Goal: Task Accomplishment & Management: Manage account settings

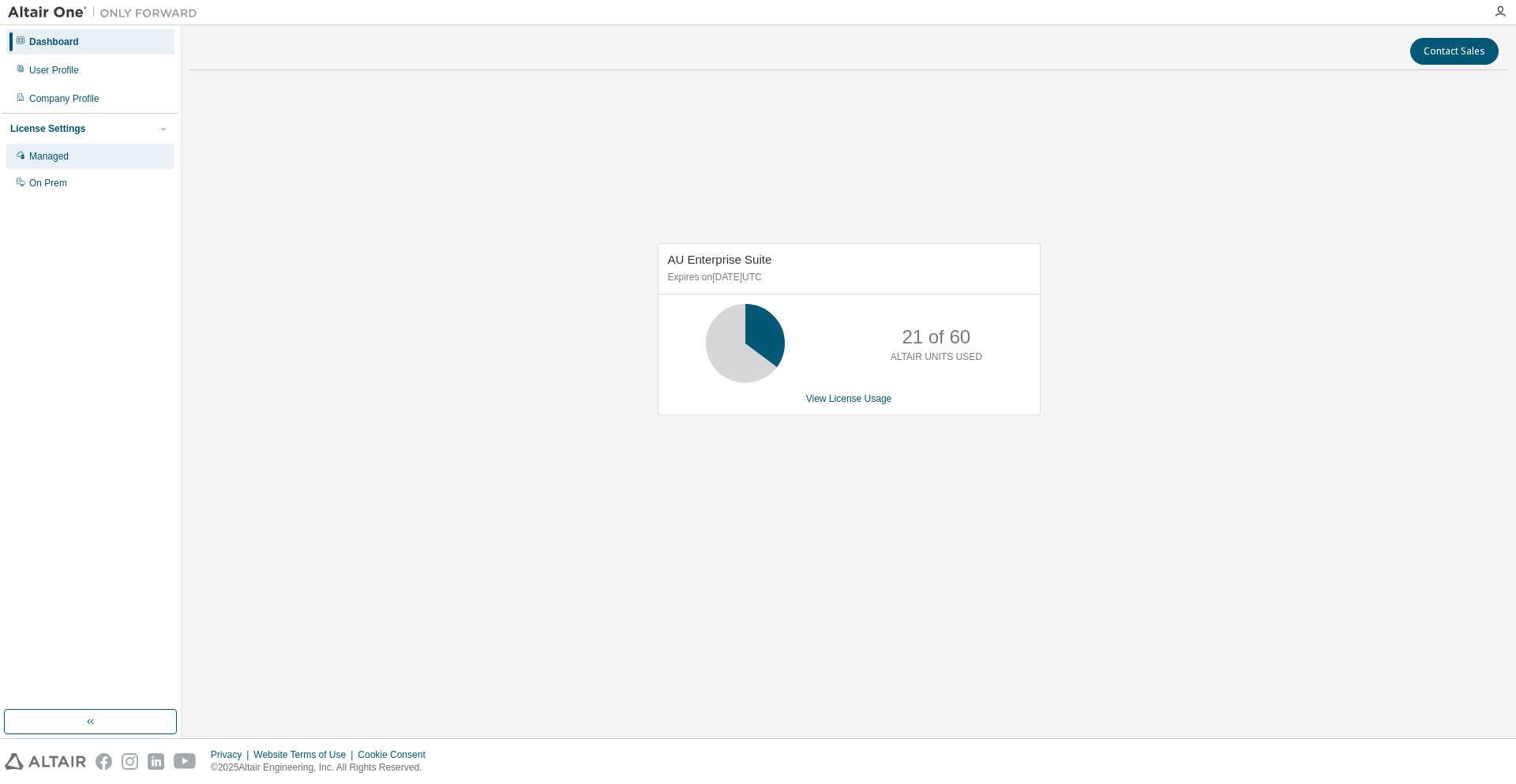
click at [73, 156] on div "Managed" at bounding box center [90, 156] width 168 height 25
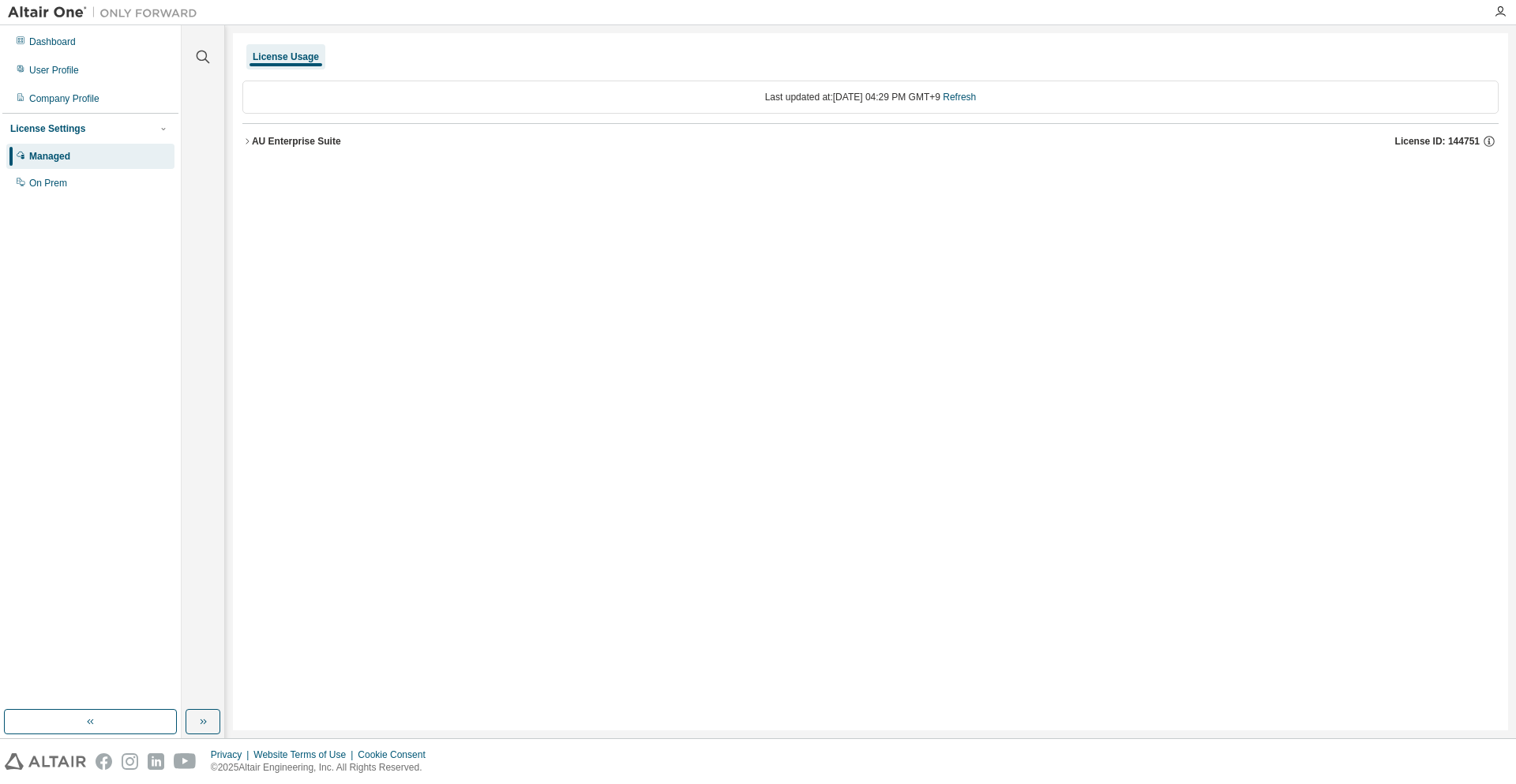
click at [299, 145] on div "AU Enterprise Suite" at bounding box center [296, 141] width 89 height 13
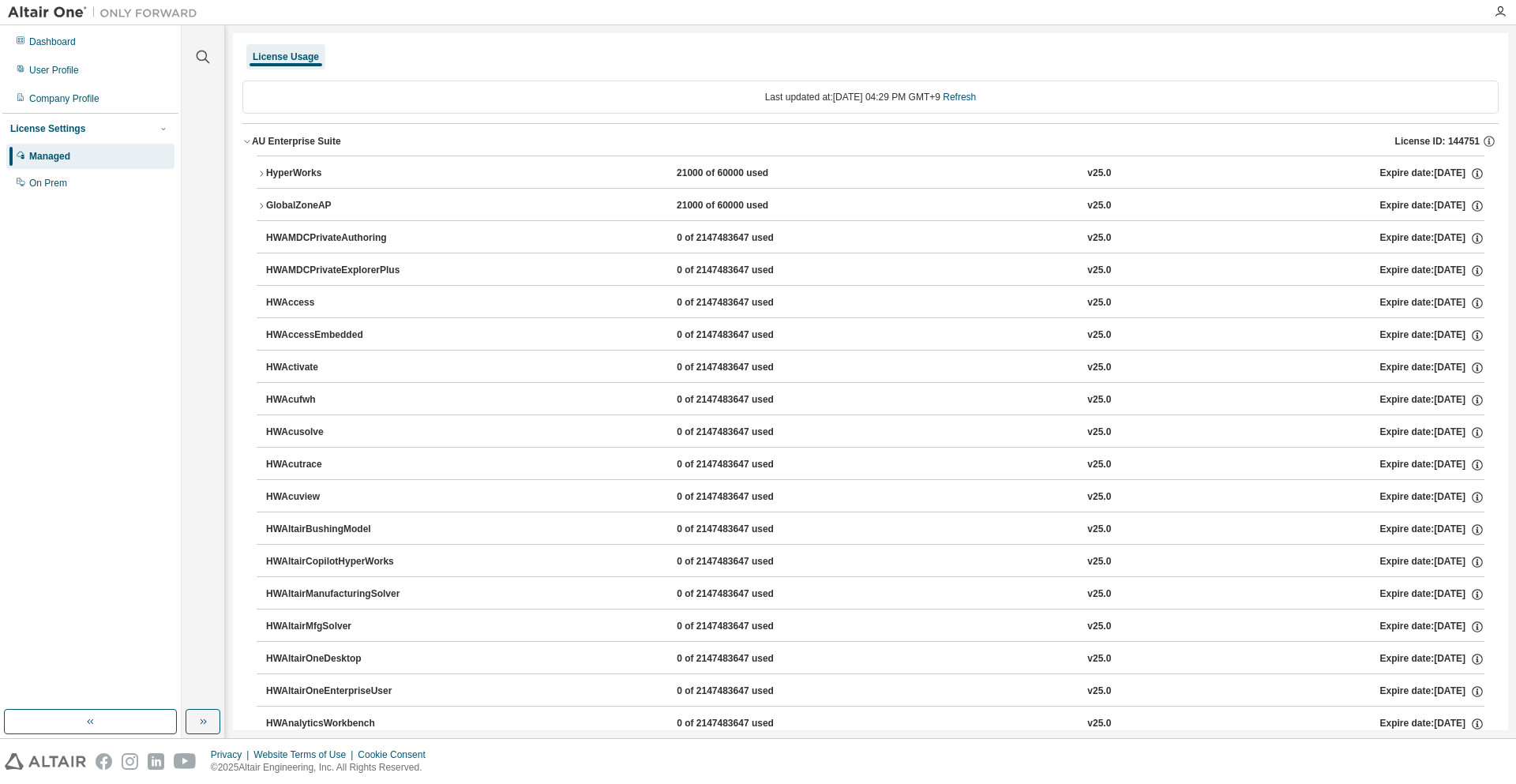
click at [311, 169] on div "HyperWorks" at bounding box center [337, 174] width 142 height 14
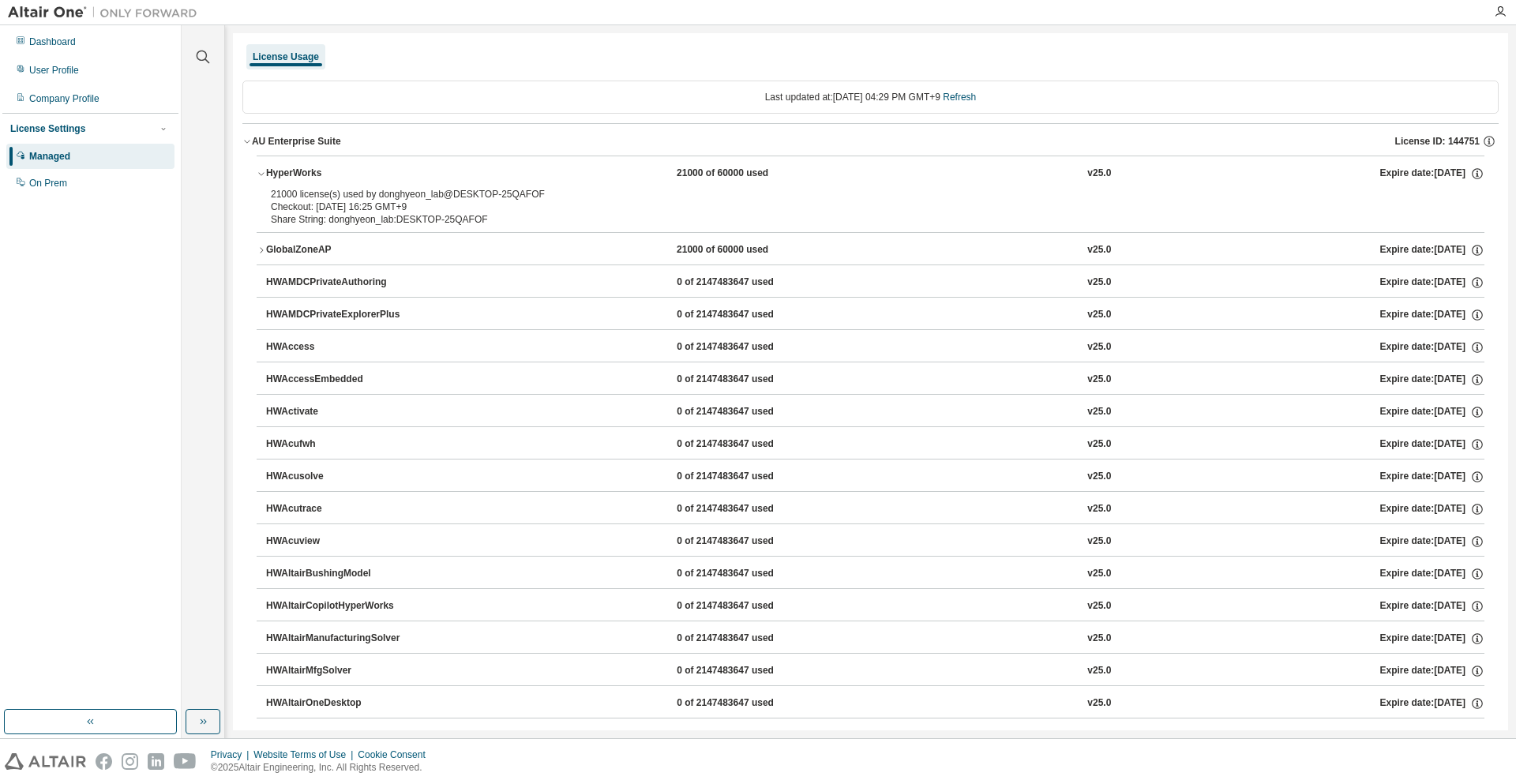
click at [415, 216] on div "Share String: donghyeon_lab:DESKTOP-25QAFOF" at bounding box center [851, 219] width 1161 height 13
click at [446, 222] on div "Share String: donghyeon_lab:DESKTOP-25QAFOF" at bounding box center [851, 219] width 1161 height 13
click at [78, 44] on div "Dashboard" at bounding box center [90, 41] width 168 height 25
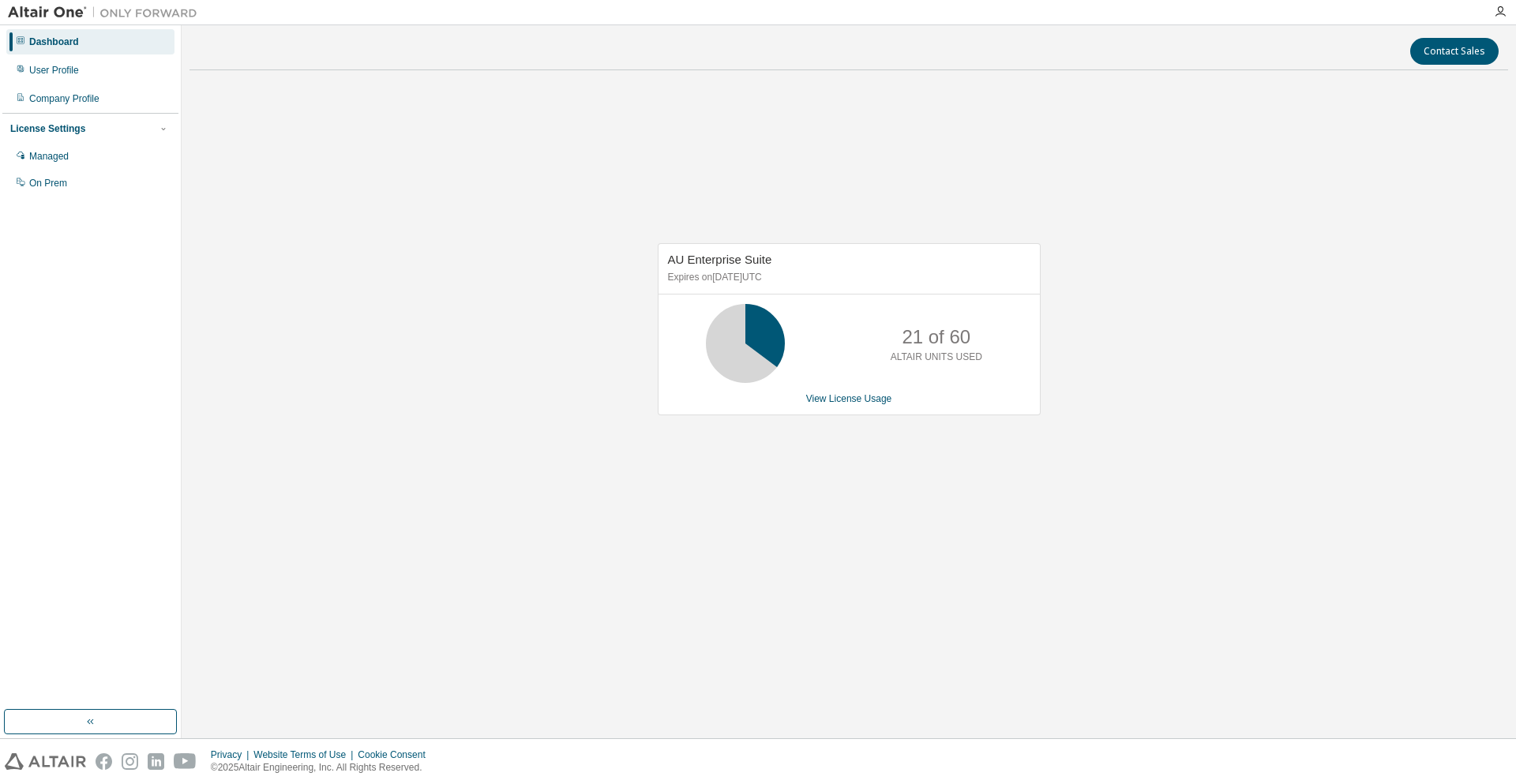
click at [735, 356] on icon at bounding box center [746, 344] width 40 height 40
click at [758, 490] on div "AU Enterprise Suite Expires on June 1, 2026 UTC 21 of 60 ALTAIR UNITS USED View…" at bounding box center [849, 338] width 1319 height 509
click at [298, 572] on div "AU Enterprise Suite Expires on June 1, 2026 UTC 21 of 60 ALTAIR UNITS USED View…" at bounding box center [849, 338] width 1319 height 509
click at [552, 575] on div "AU Enterprise Suite Expires on June 1, 2026 UTC 21 of 60 ALTAIR UNITS USED View…" at bounding box center [849, 338] width 1319 height 509
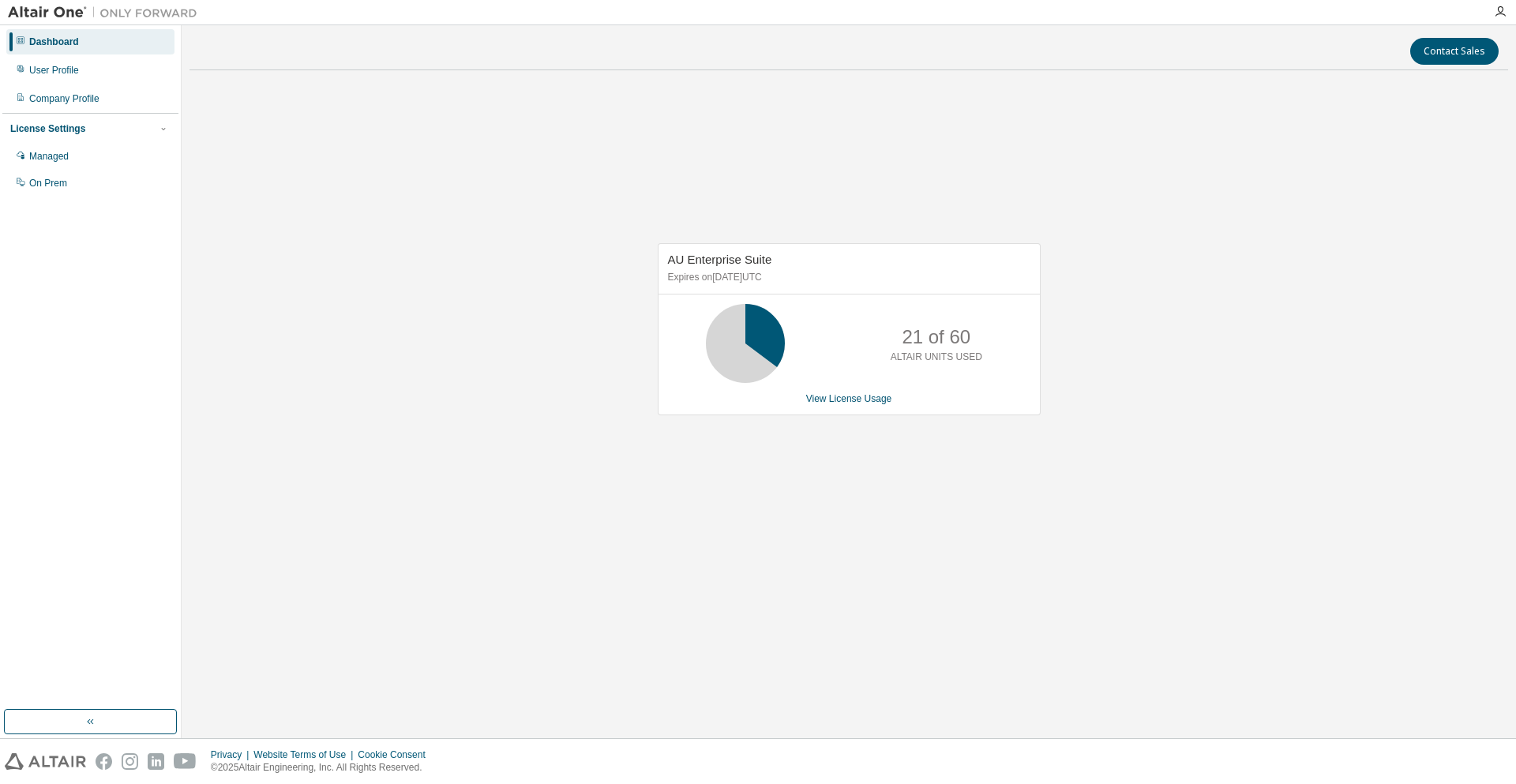
drag, startPoint x: 392, startPoint y: 677, endPoint x: 403, endPoint y: 681, distance: 11.7
click at [392, 677] on div "Contact Sales AU Enterprise Suite Expires on June 1, 2026 UTC 21 of 60 ALTAIR U…" at bounding box center [849, 382] width 1319 height 697
click at [328, 393] on div "AU Enterprise Suite Expires on June 1, 2026 UTC 21 of 60 ALTAIR UNITS USED View…" at bounding box center [849, 338] width 1319 height 509
drag, startPoint x: 424, startPoint y: 336, endPoint x: 284, endPoint y: 221, distance: 181.2
click at [424, 336] on div "AU Enterprise Suite Expires on June 1, 2026 UTC 21 of 60 ALTAIR UNITS USED View…" at bounding box center [849, 338] width 1319 height 509
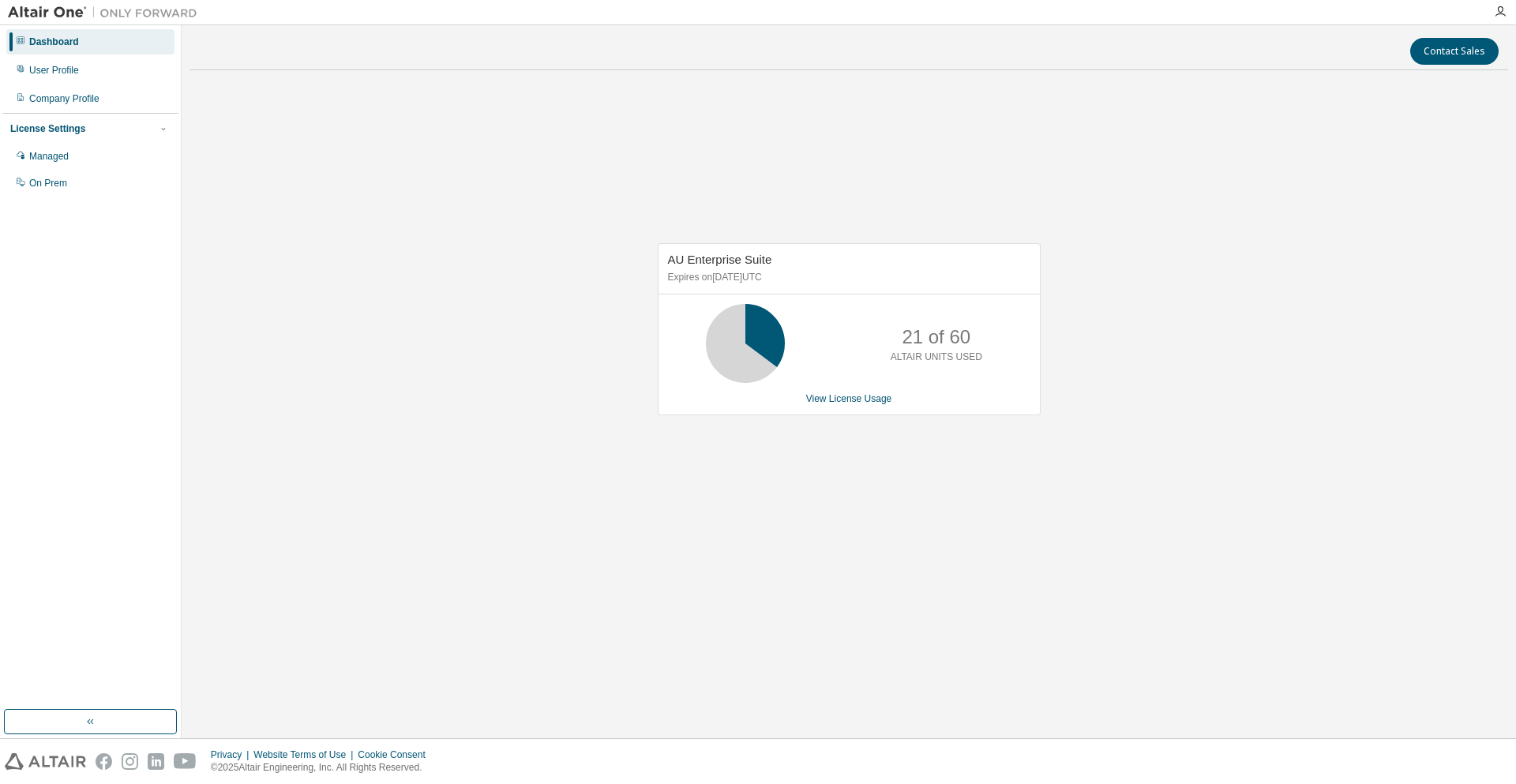
click at [83, 42] on div "Dashboard" at bounding box center [90, 41] width 168 height 25
click at [95, 75] on div "User Profile" at bounding box center [90, 70] width 168 height 25
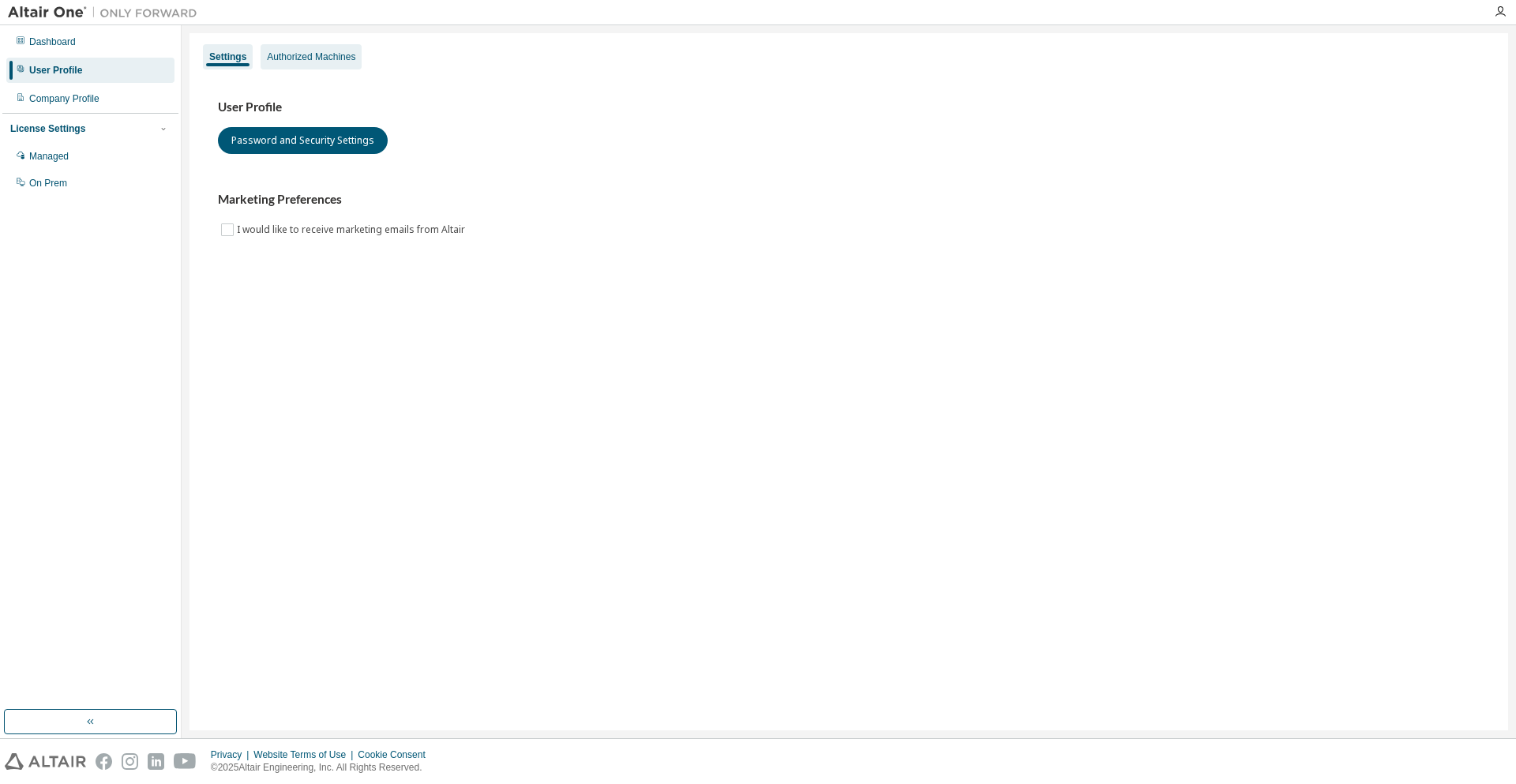
click at [354, 59] on div "Authorized Machines" at bounding box center [311, 57] width 88 height 13
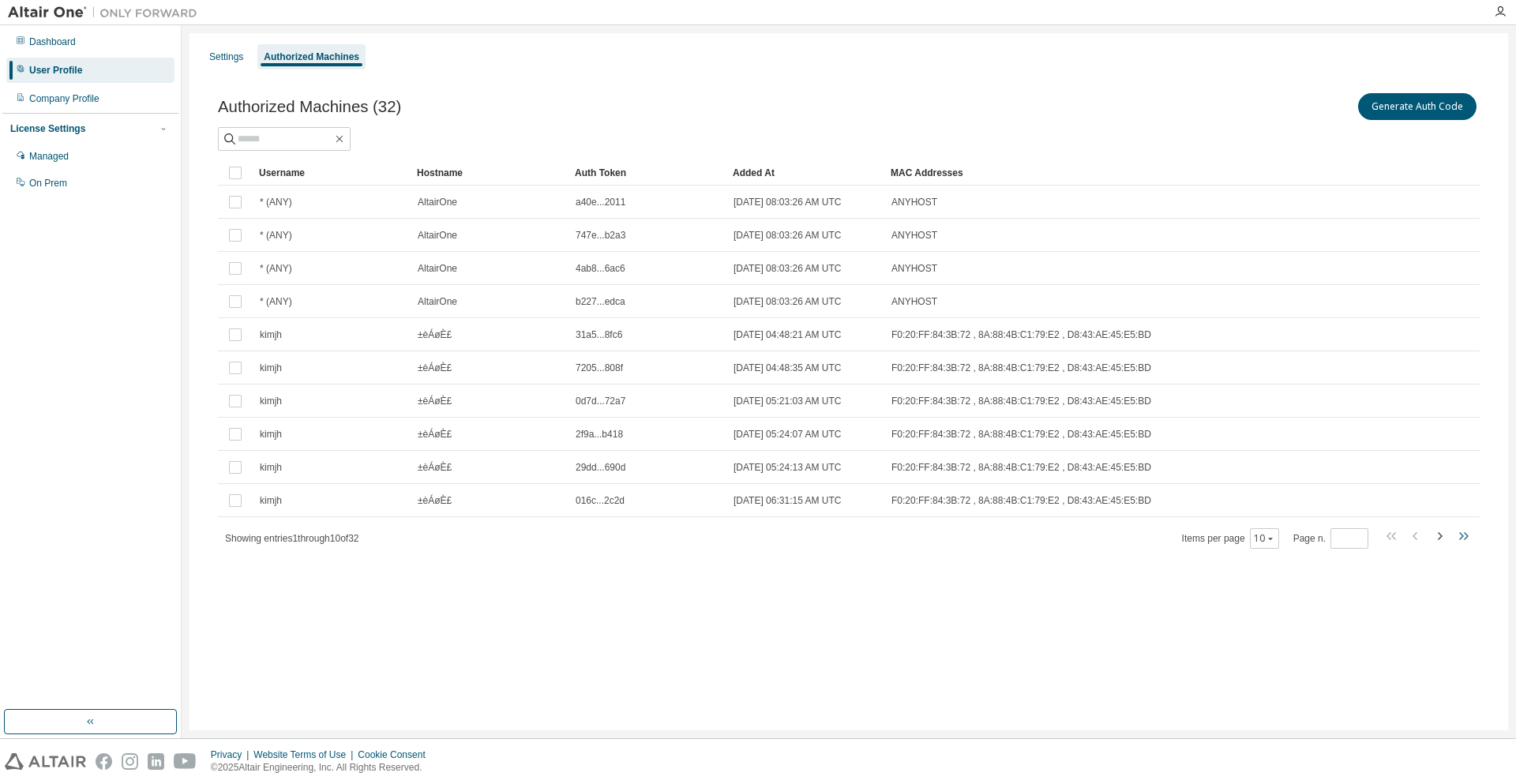
click at [1465, 543] on icon "button" at bounding box center [1463, 535] width 19 height 19
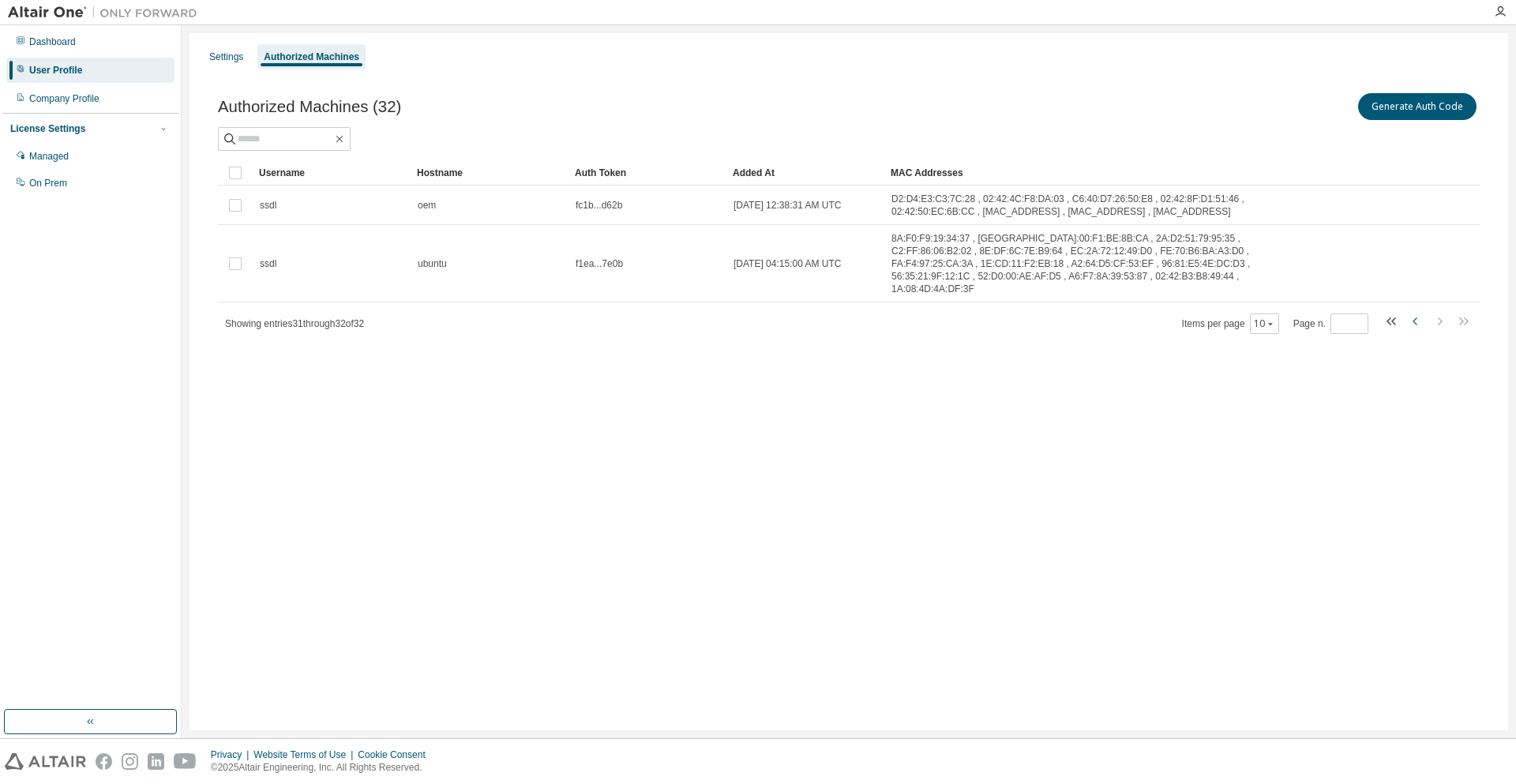
click at [1410, 312] on icon "button" at bounding box center [1415, 321] width 19 height 19
type input "*"
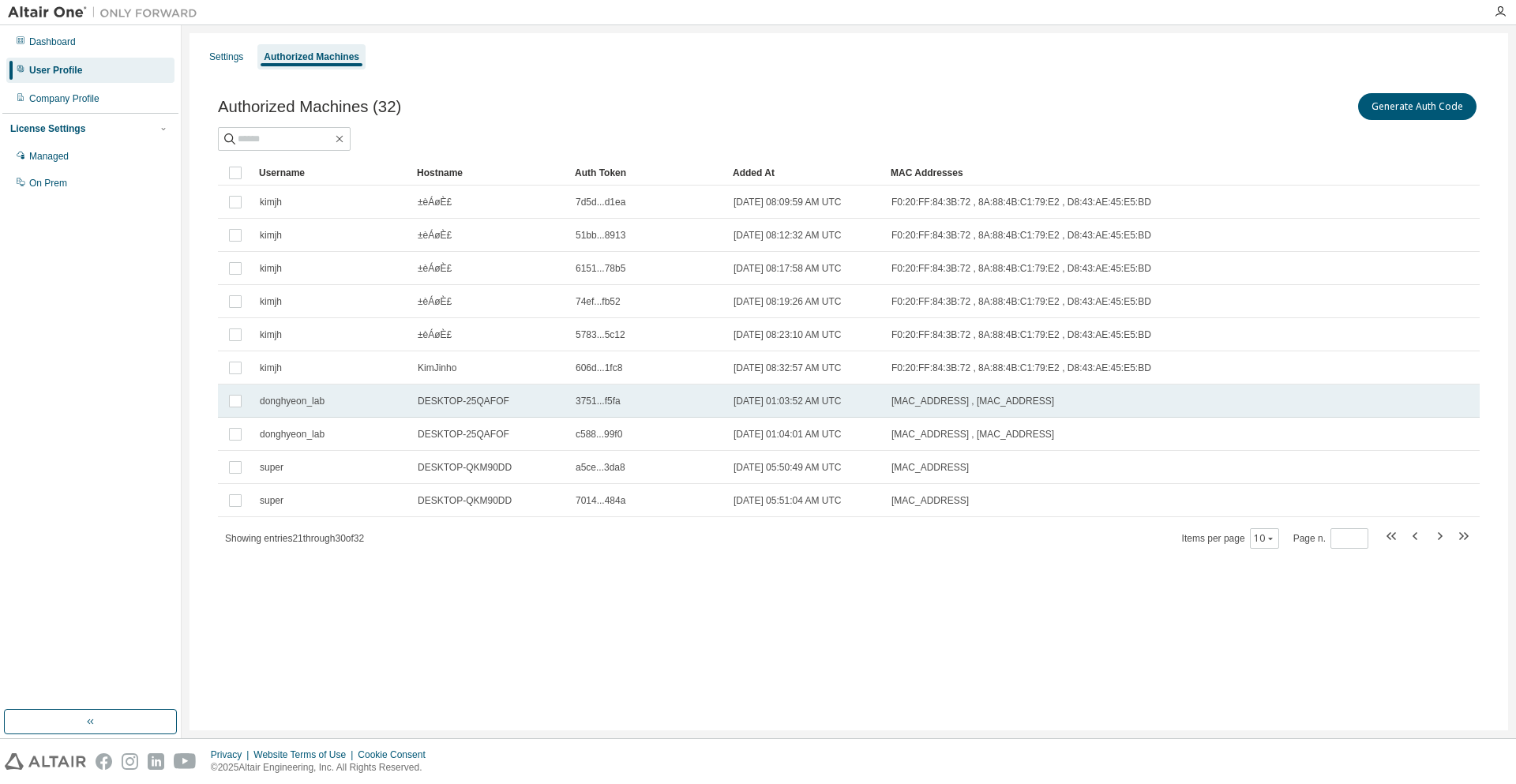
click at [226, 396] on td at bounding box center [235, 400] width 35 height 33
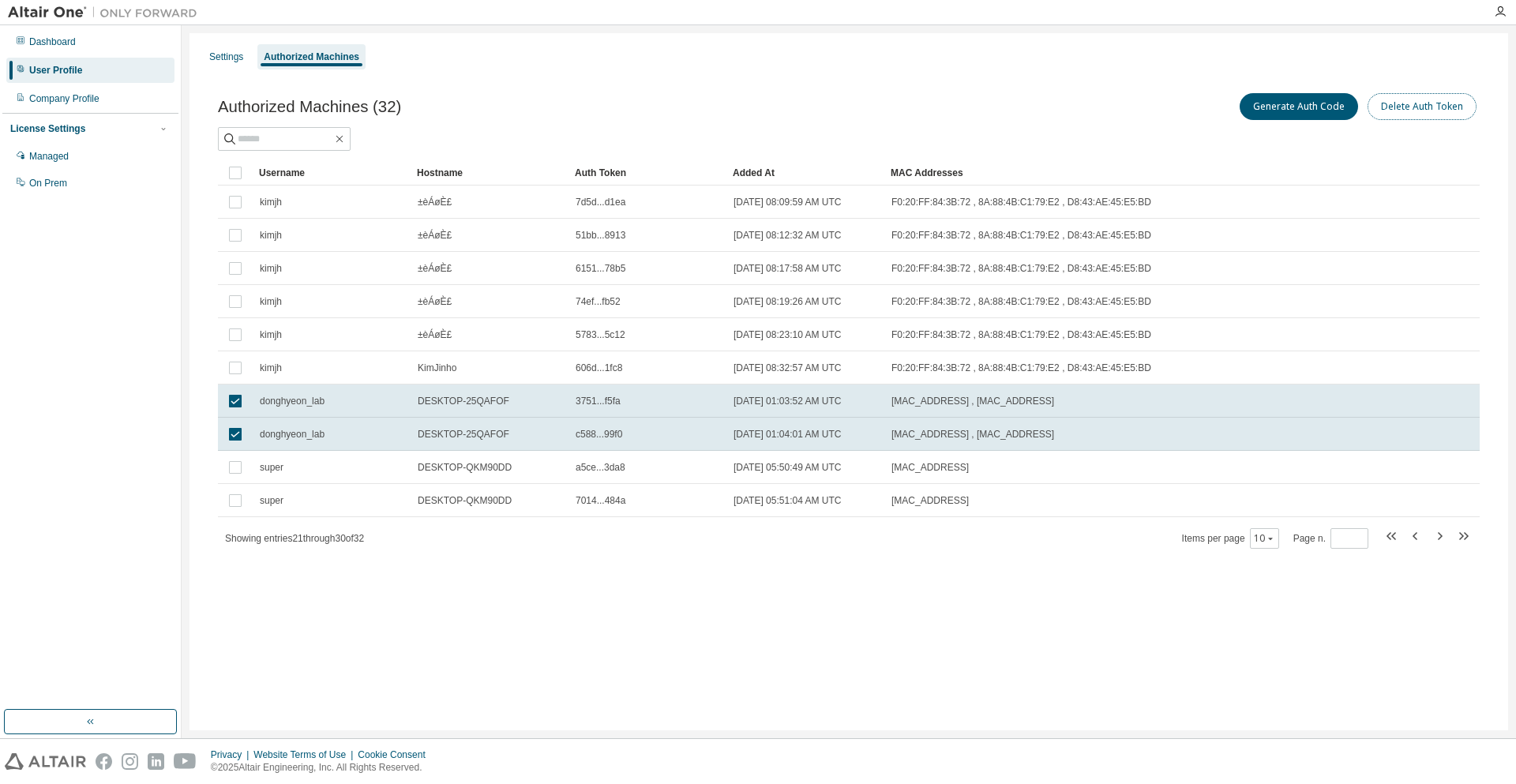
click at [1391, 109] on button "Delete Auth Token" at bounding box center [1422, 106] width 109 height 27
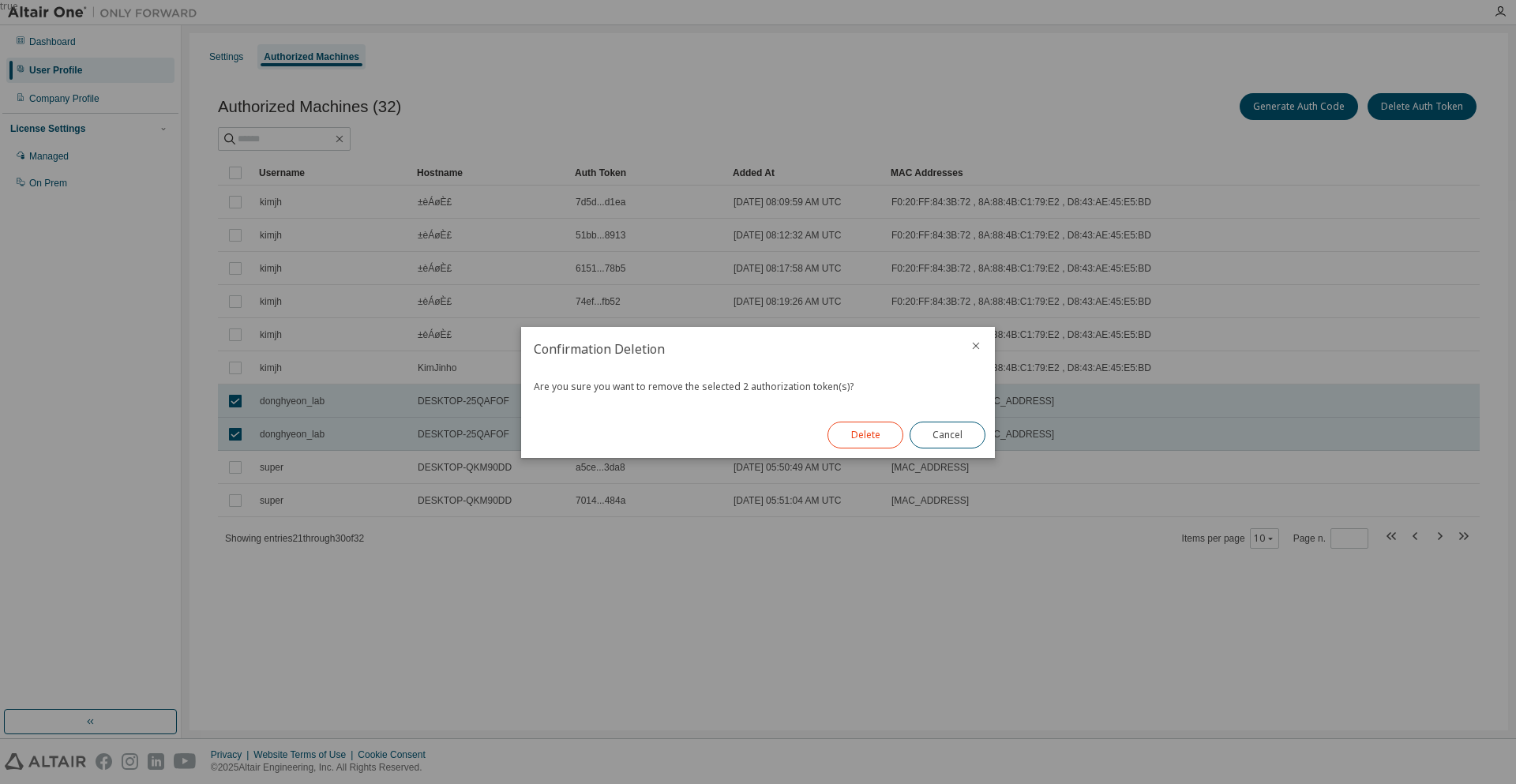
click at [859, 441] on button "Delete" at bounding box center [865, 434] width 76 height 27
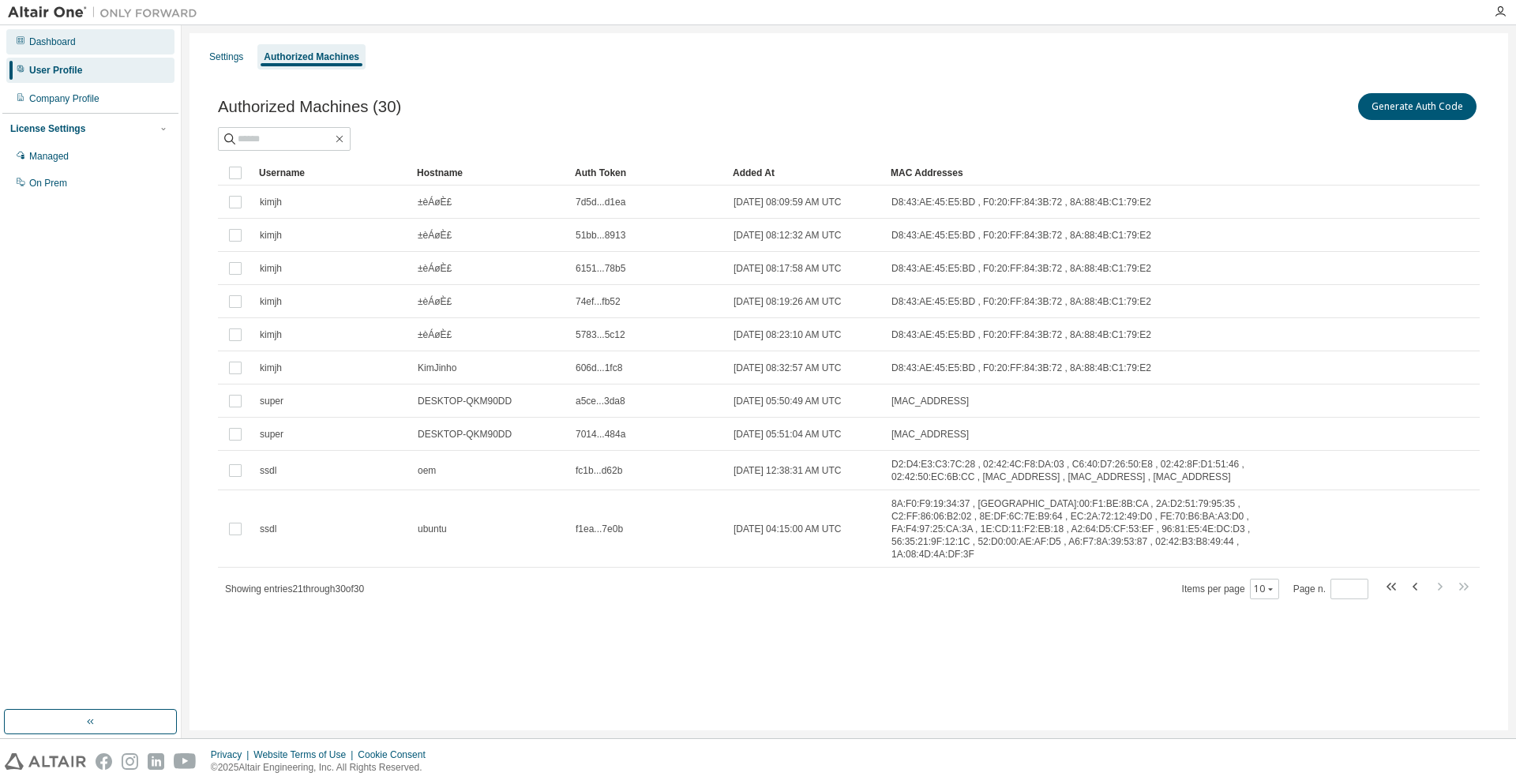
click at [57, 36] on div "Dashboard" at bounding box center [52, 42] width 47 height 13
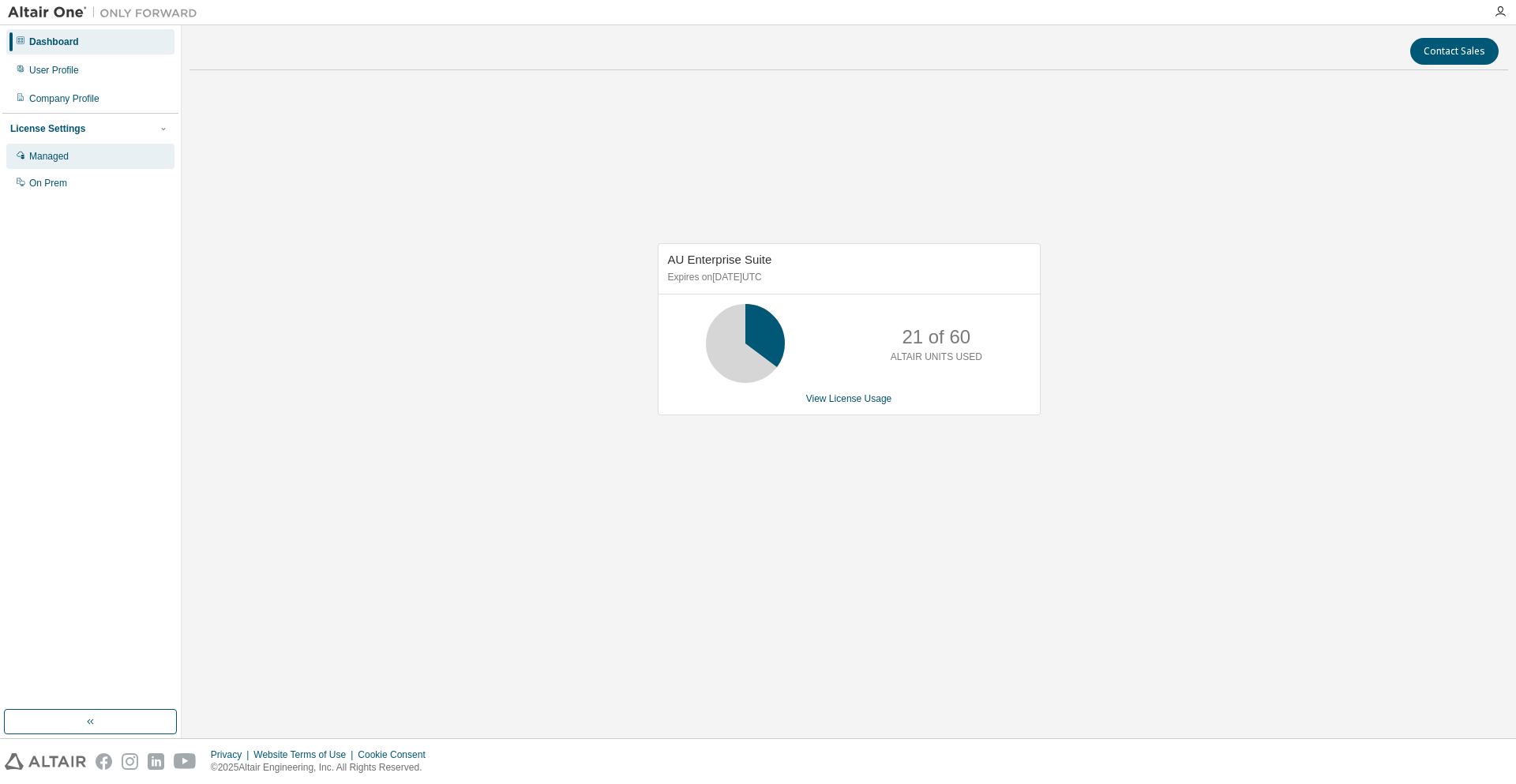
click at [70, 156] on div "Managed" at bounding box center [90, 156] width 168 height 25
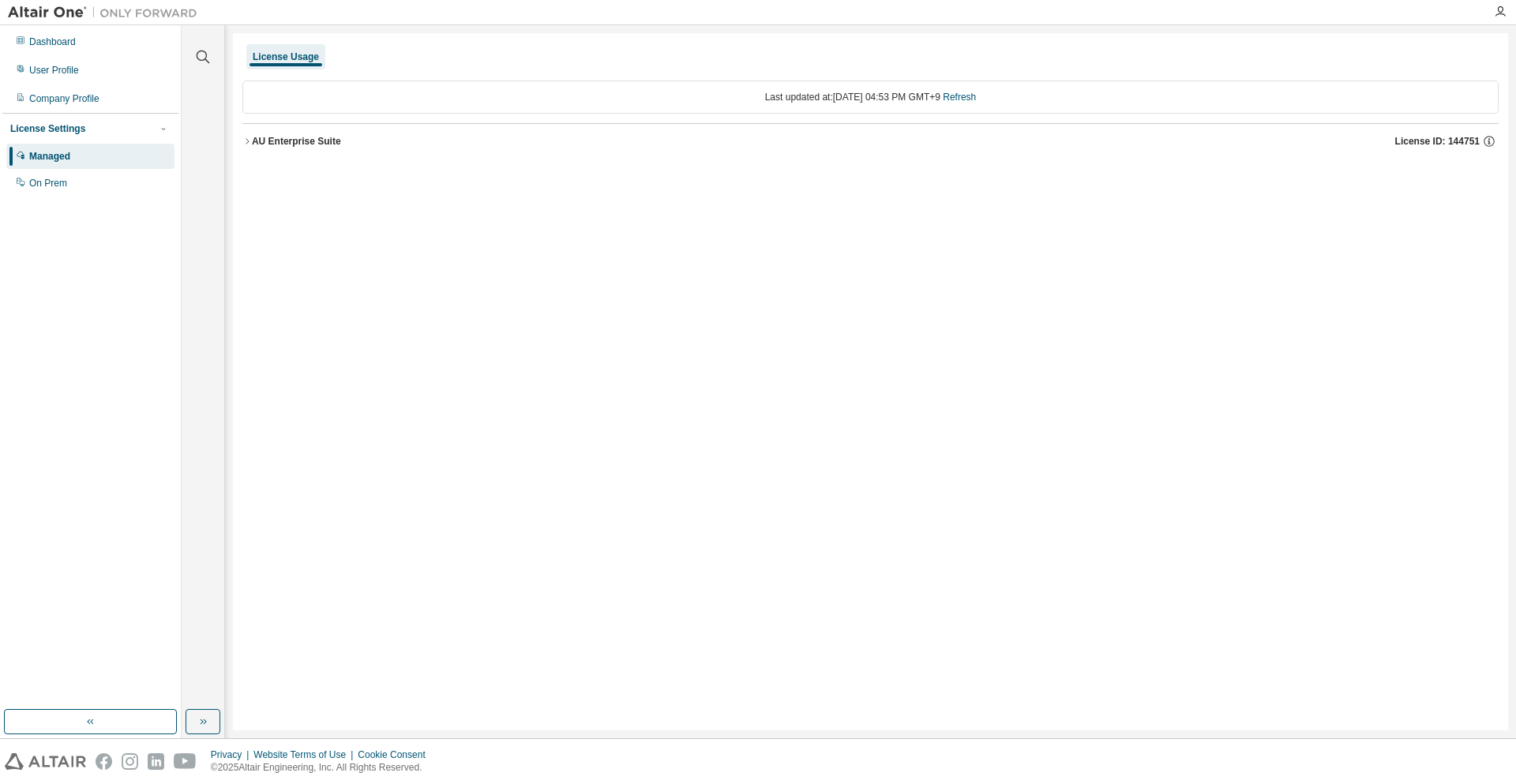
click at [961, 107] on div "Last updated at: Sat 2025-08-16 04:53 PM GMT+9 Refresh" at bounding box center [870, 97] width 1256 height 33
click at [973, 104] on div "Last updated at: Sat 2025-08-16 04:53 PM GMT+9 Refresh" at bounding box center [870, 97] width 1256 height 33
click at [975, 101] on link "Refresh" at bounding box center [958, 97] width 33 height 11
click at [302, 142] on div "AU Enterprise Suite" at bounding box center [296, 141] width 89 height 13
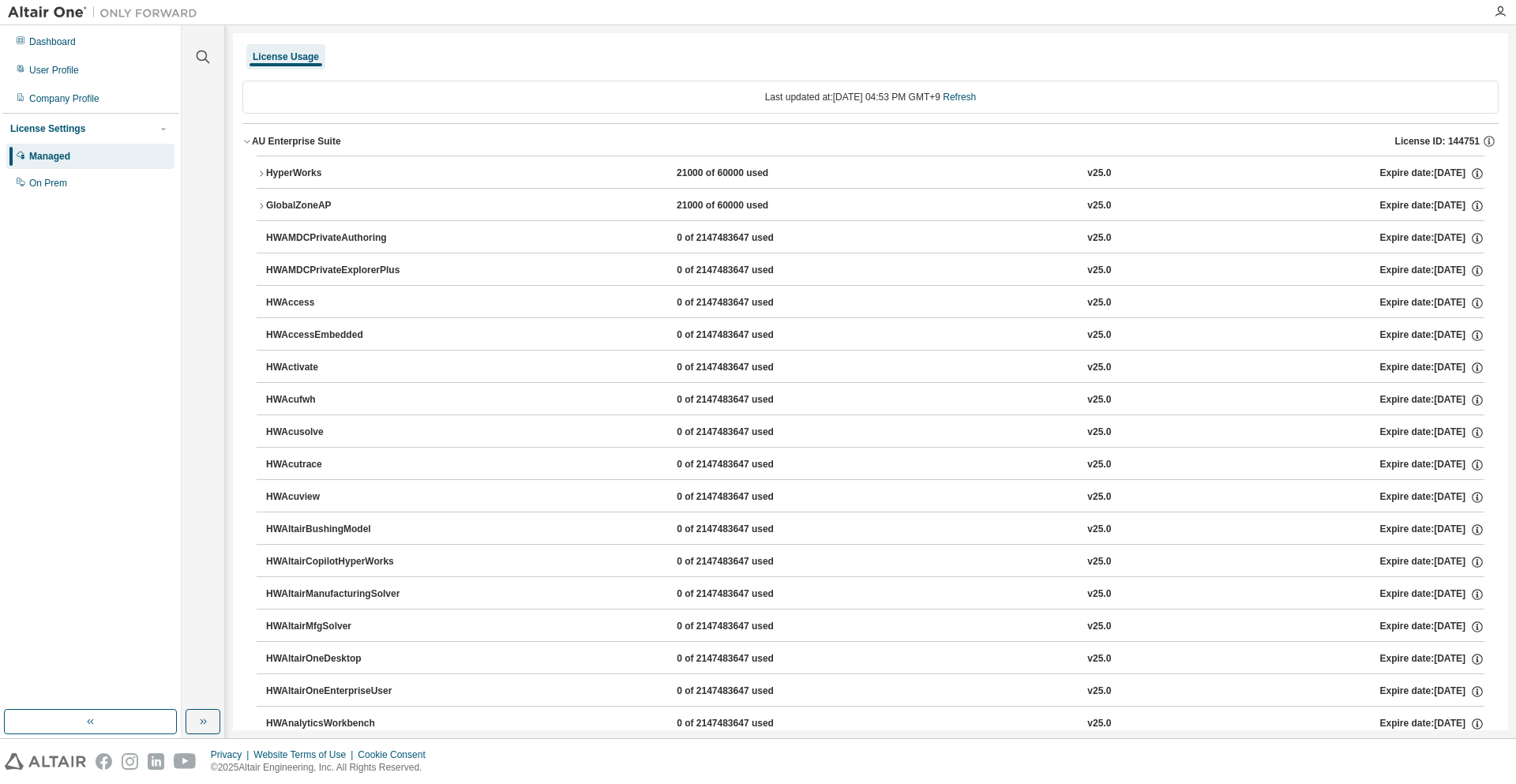
click at [317, 191] on button "GlobalZoneAP 21000 of 60000 used v25.0 Expire date: 2026-06-01" at bounding box center [870, 206] width 1228 height 35
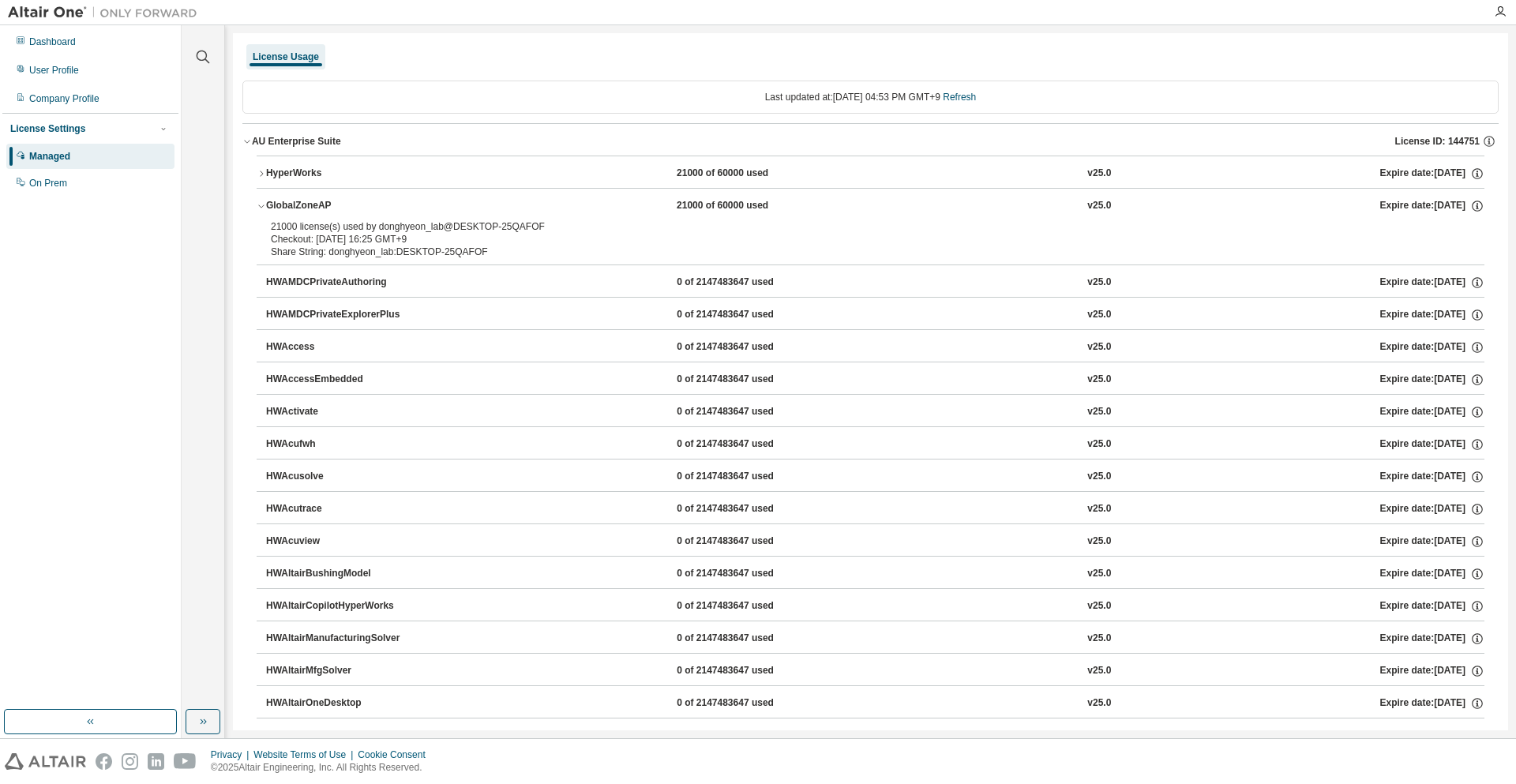
click at [314, 178] on div "HyperWorks" at bounding box center [337, 174] width 142 height 14
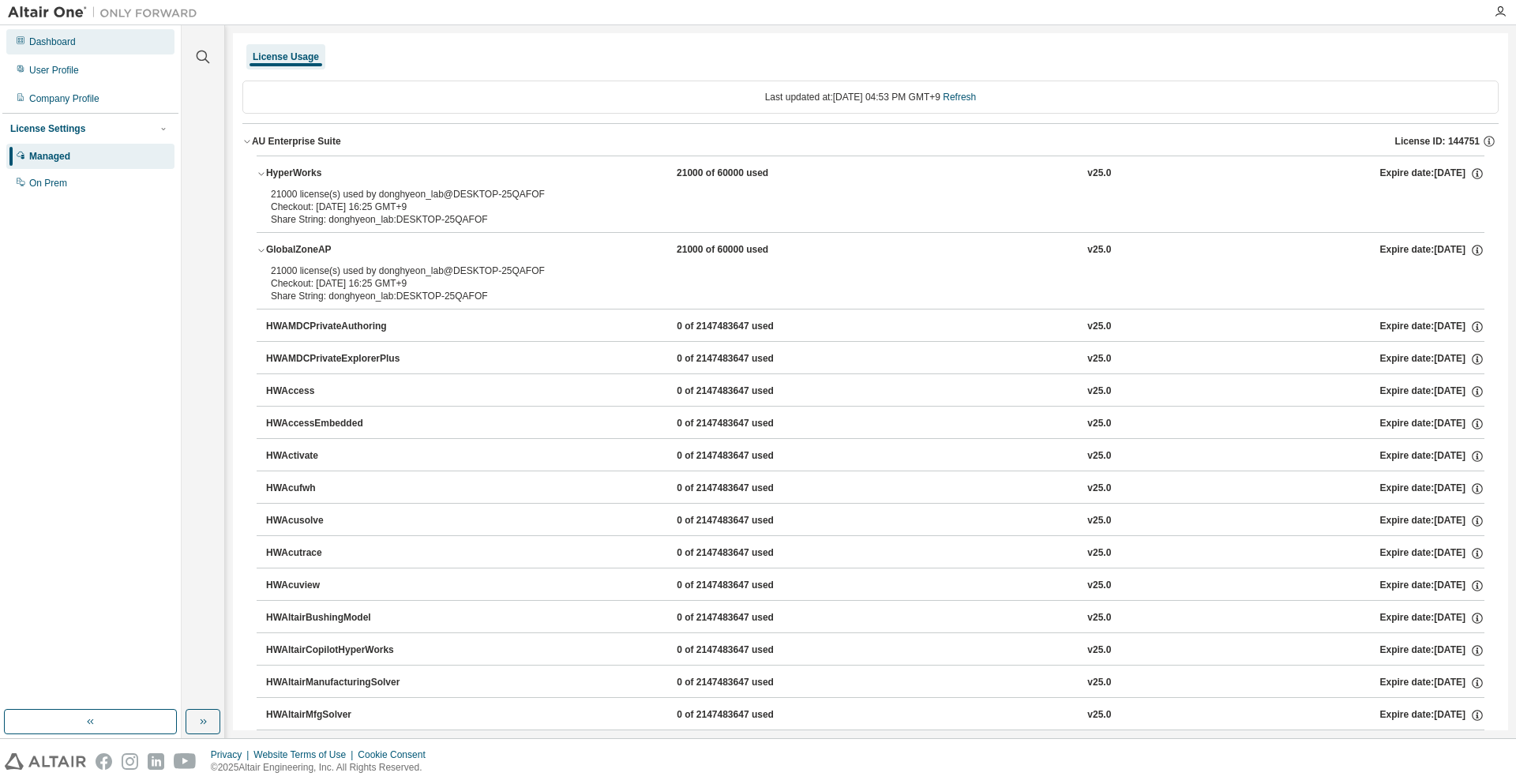
click at [77, 40] on div "Dashboard" at bounding box center [90, 41] width 168 height 25
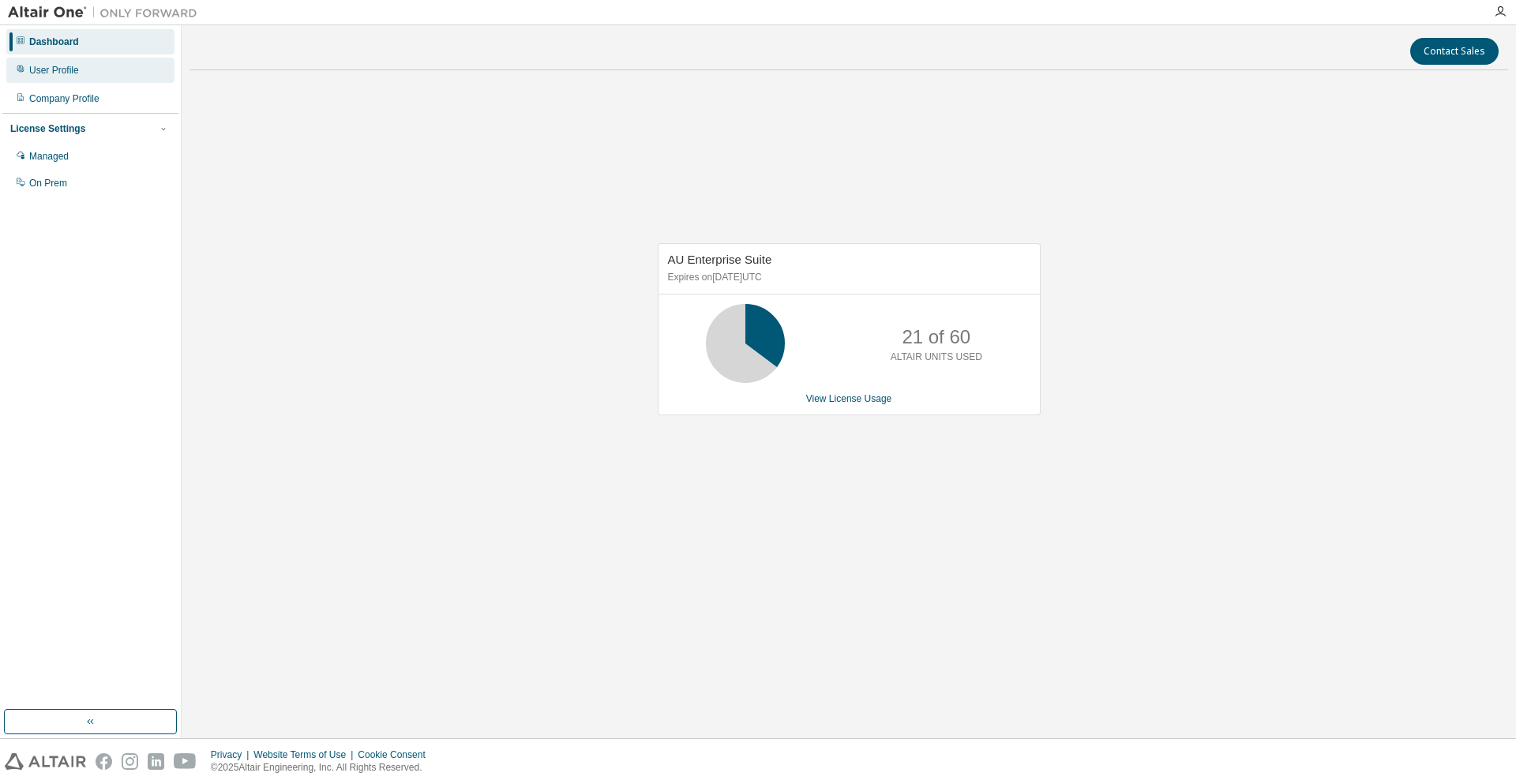
click at [71, 70] on div "User Profile" at bounding box center [54, 70] width 50 height 13
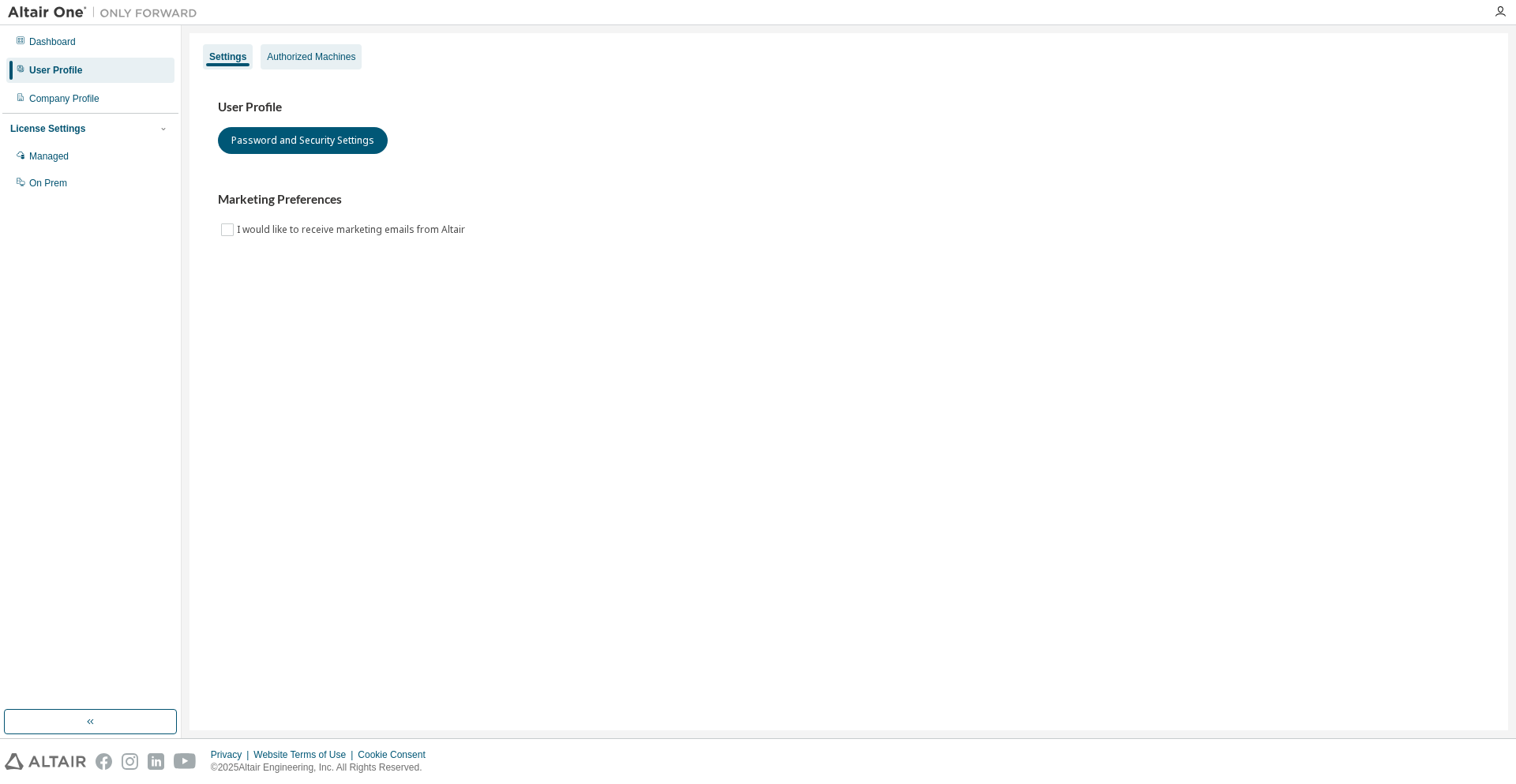
click at [296, 58] on div "Authorized Machines" at bounding box center [311, 57] width 88 height 13
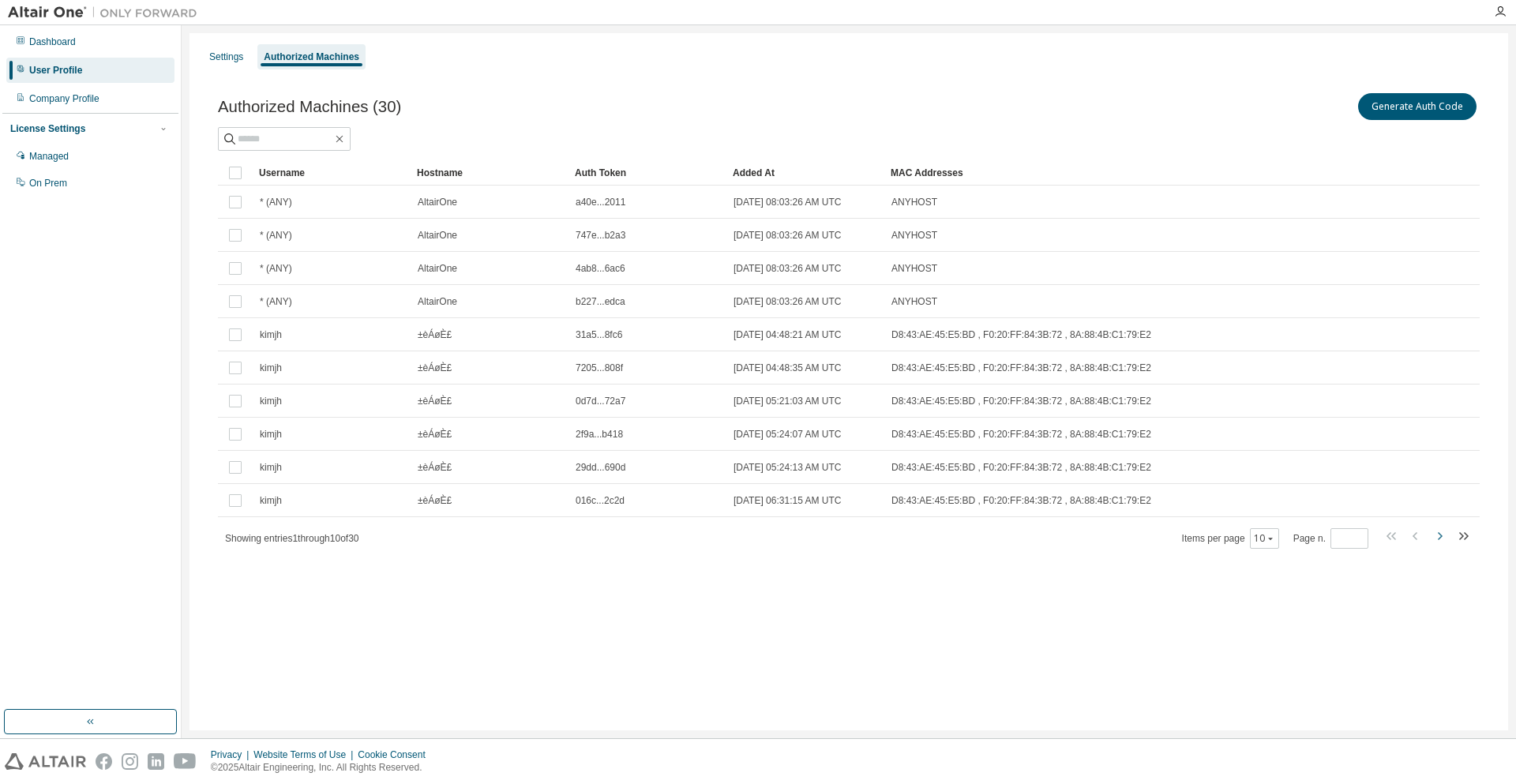
click at [1441, 536] on icon "button" at bounding box center [1440, 536] width 5 height 8
type input "*"
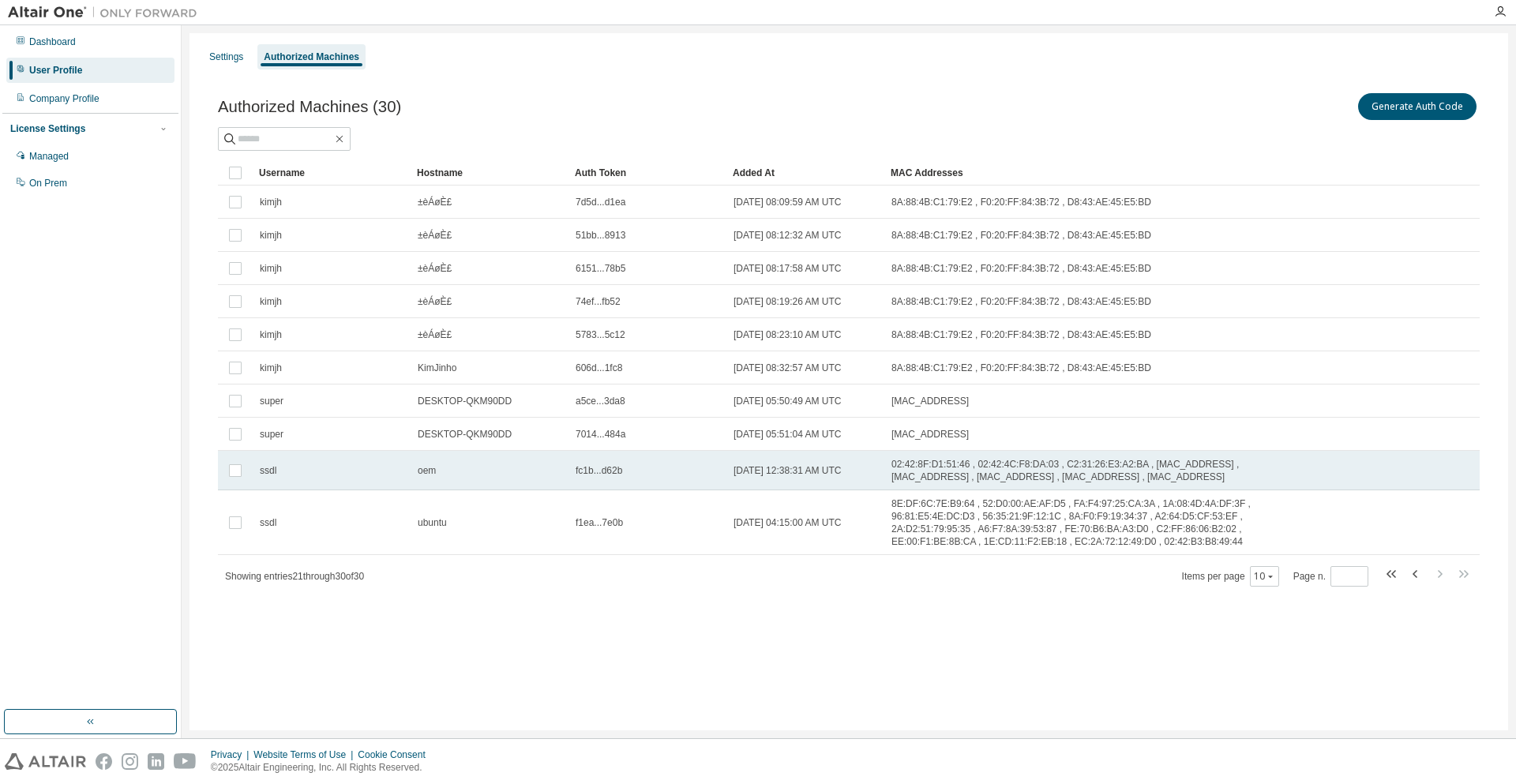
drag, startPoint x: 971, startPoint y: 541, endPoint x: 878, endPoint y: 482, distance: 110.1
click at [878, 482] on tbody "kimjh ±èÁøÈ£ 7d5d...d1ea 2025-07-07 08:09:59 AM UTC 8A:88:4B:C1:79:E2 , F0:20:F…" at bounding box center [848, 371] width 1262 height 370
click at [878, 482] on td "2025-08-08 12:38:31 AM UTC" at bounding box center [805, 470] width 158 height 40
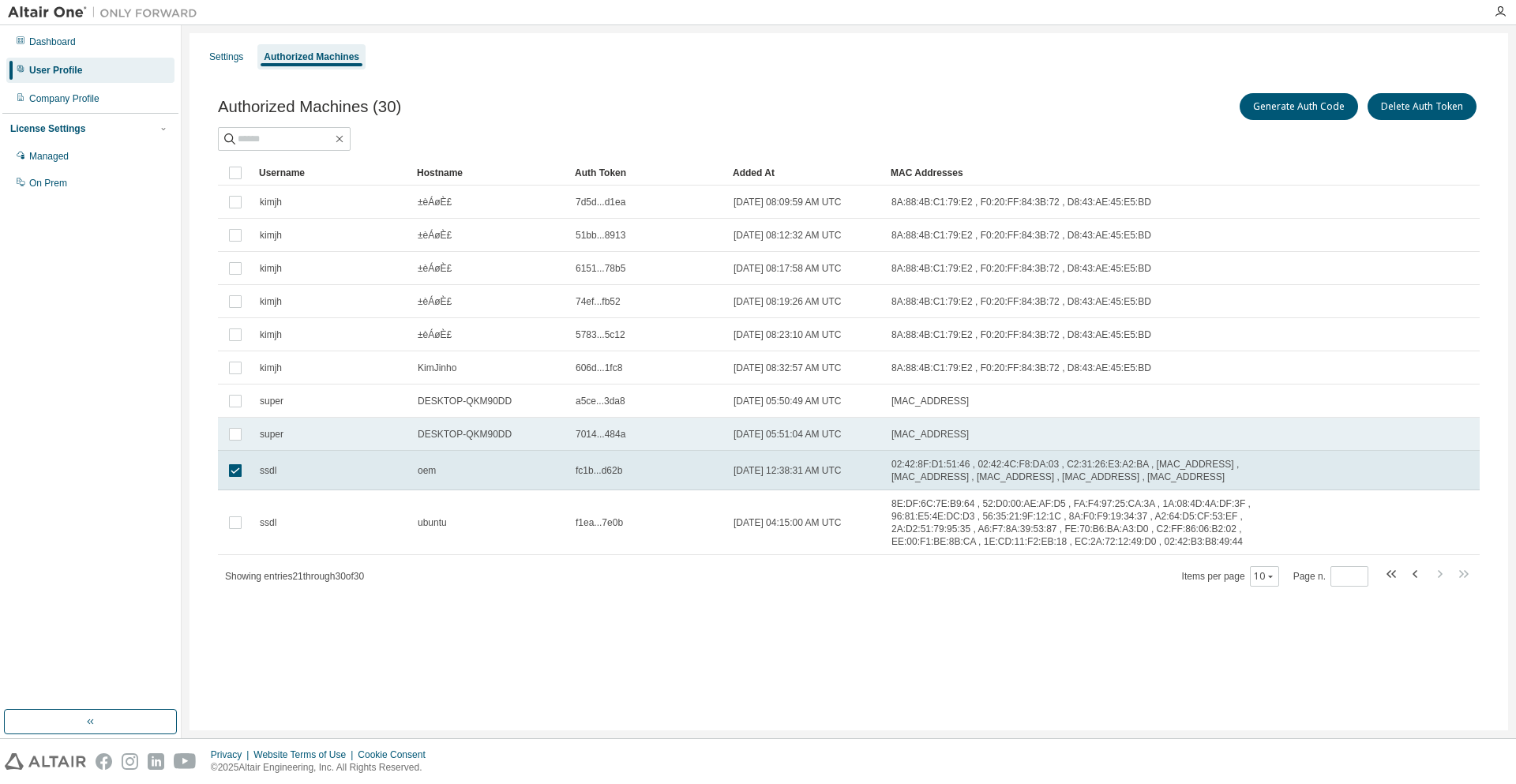
click at [621, 422] on td "7014...484a" at bounding box center [648, 433] width 158 height 33
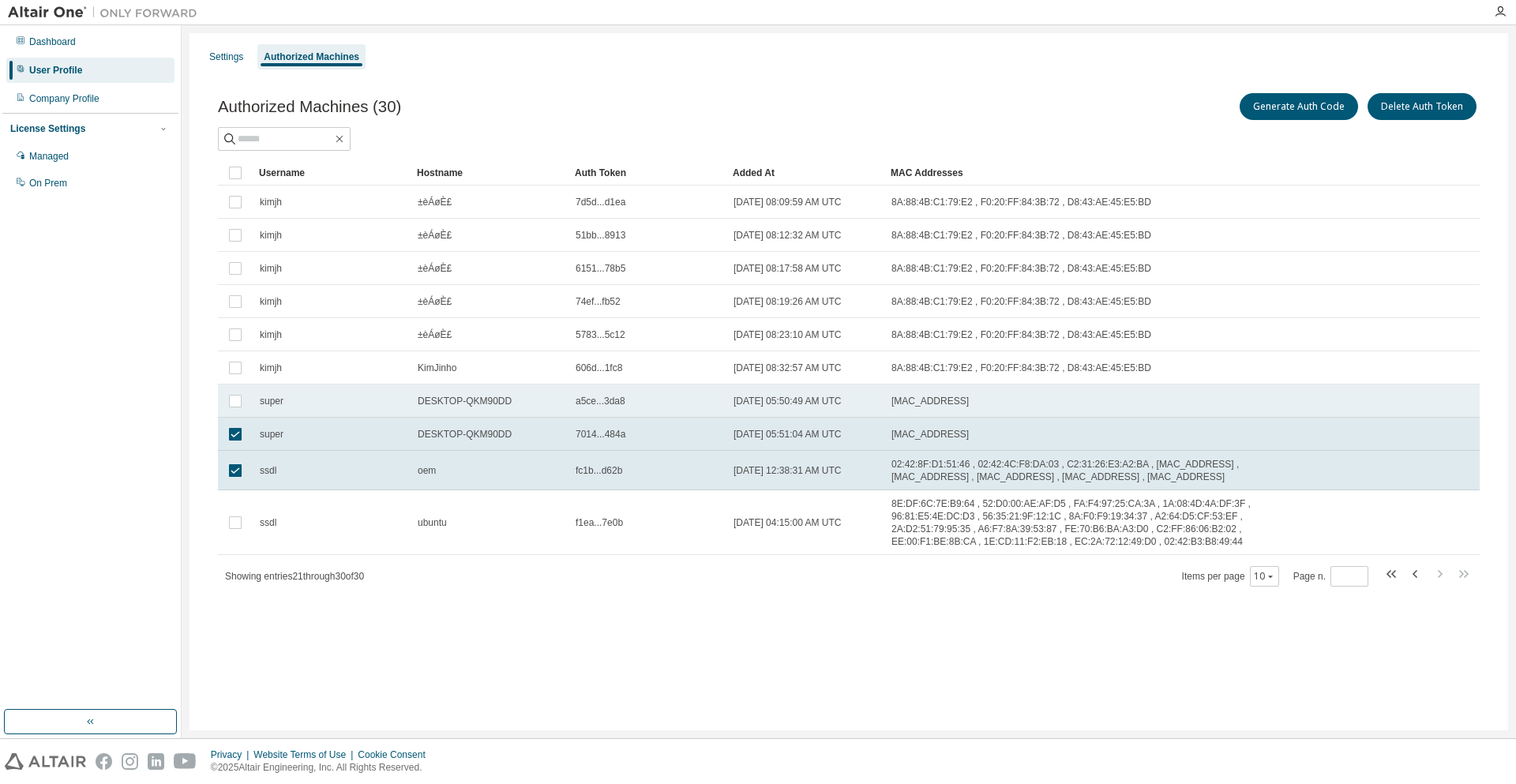
click at [604, 400] on span "a5ce...3da8" at bounding box center [601, 400] width 50 height 13
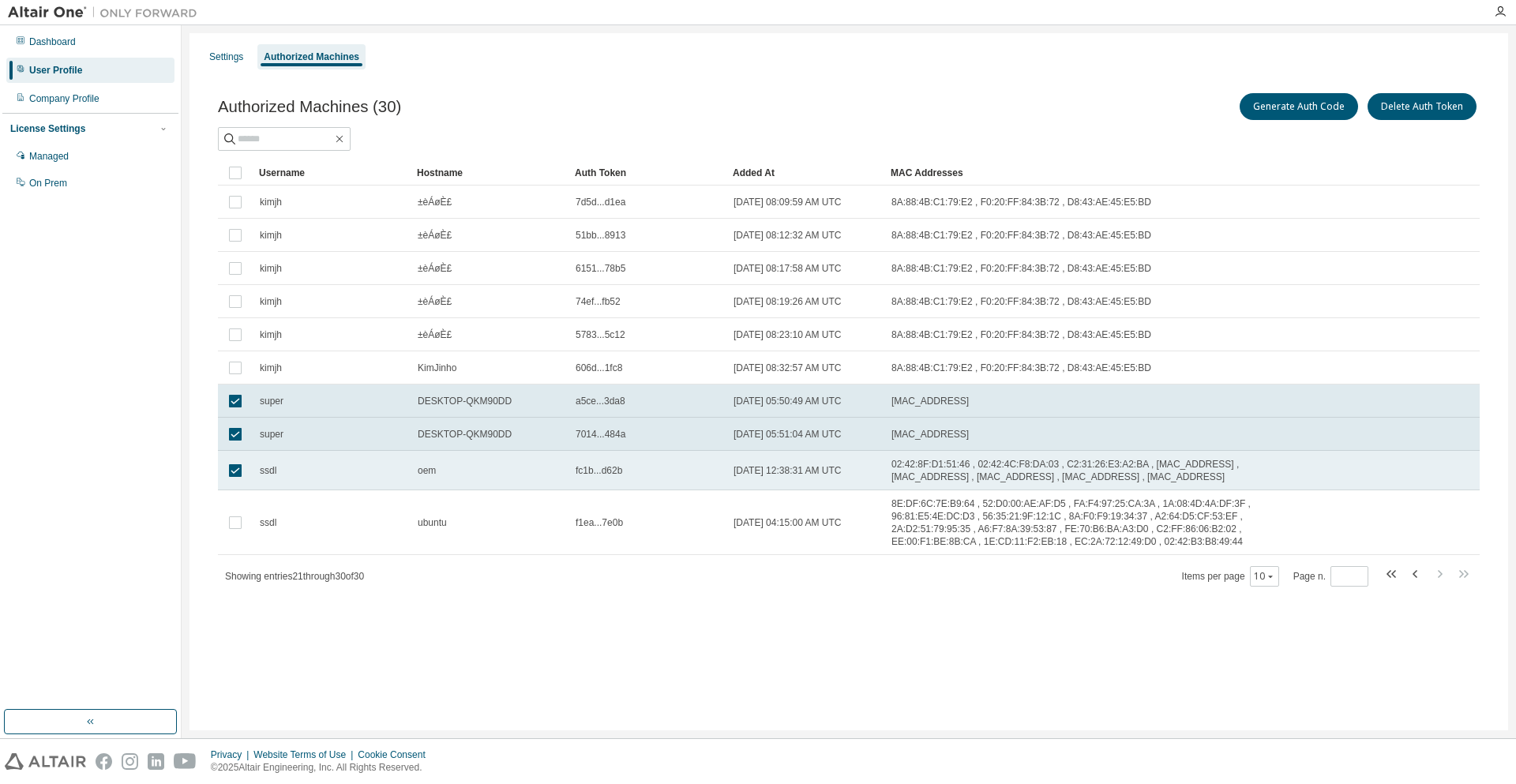
click at [494, 458] on td "oem" at bounding box center [490, 470] width 158 height 40
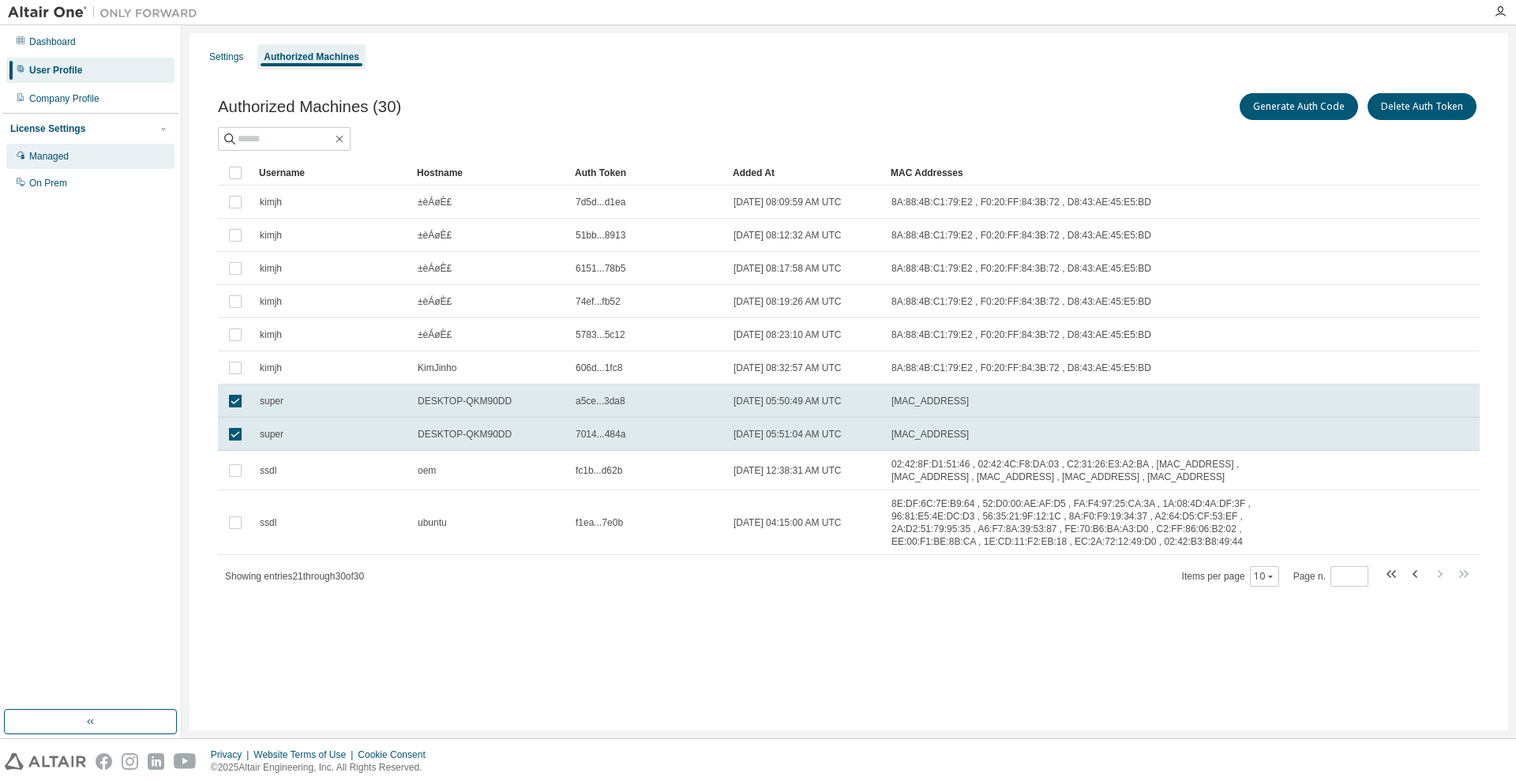
click at [67, 157] on div "Managed" at bounding box center [49, 156] width 40 height 13
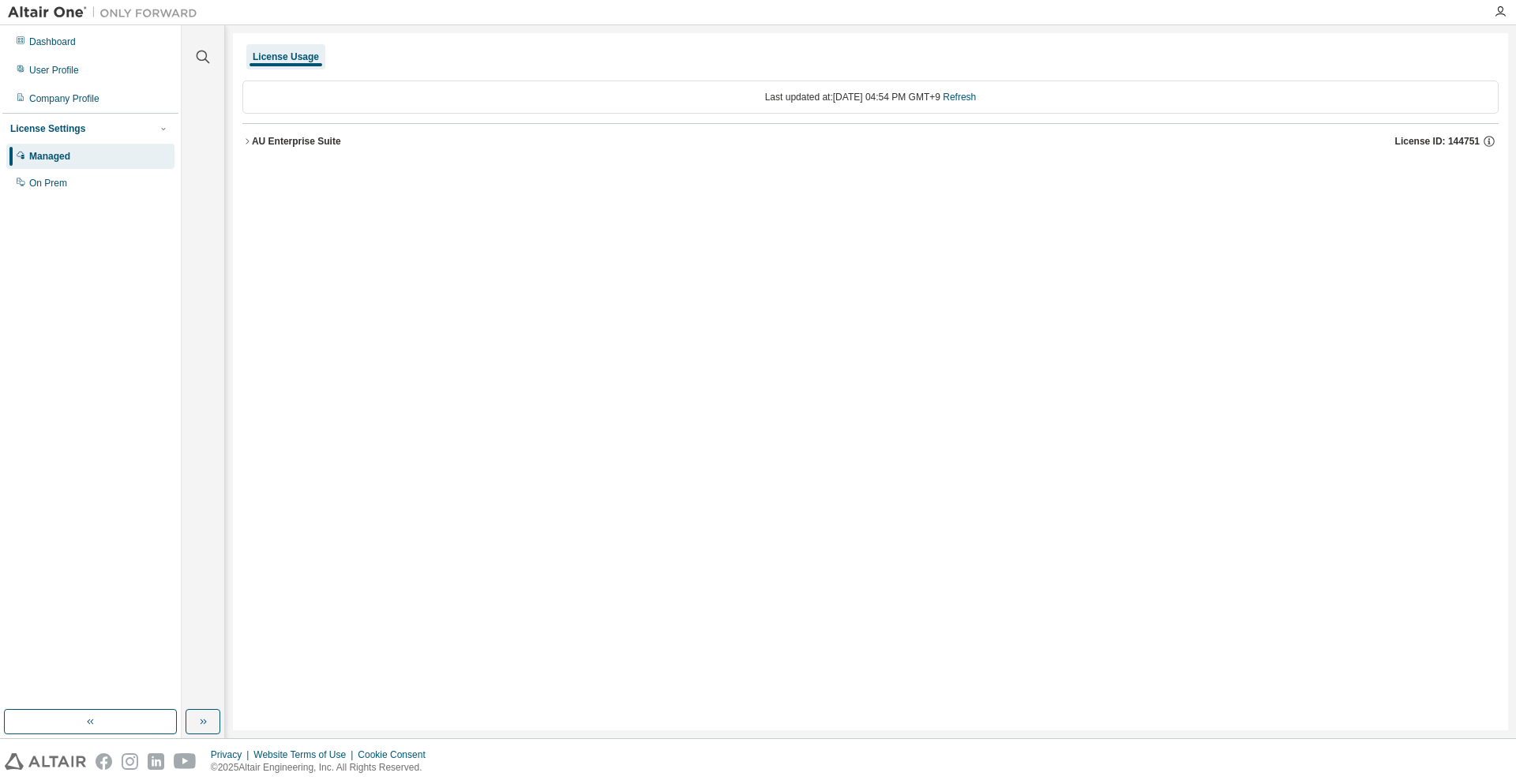
click at [303, 142] on div "AU Enterprise Suite" at bounding box center [296, 141] width 89 height 13
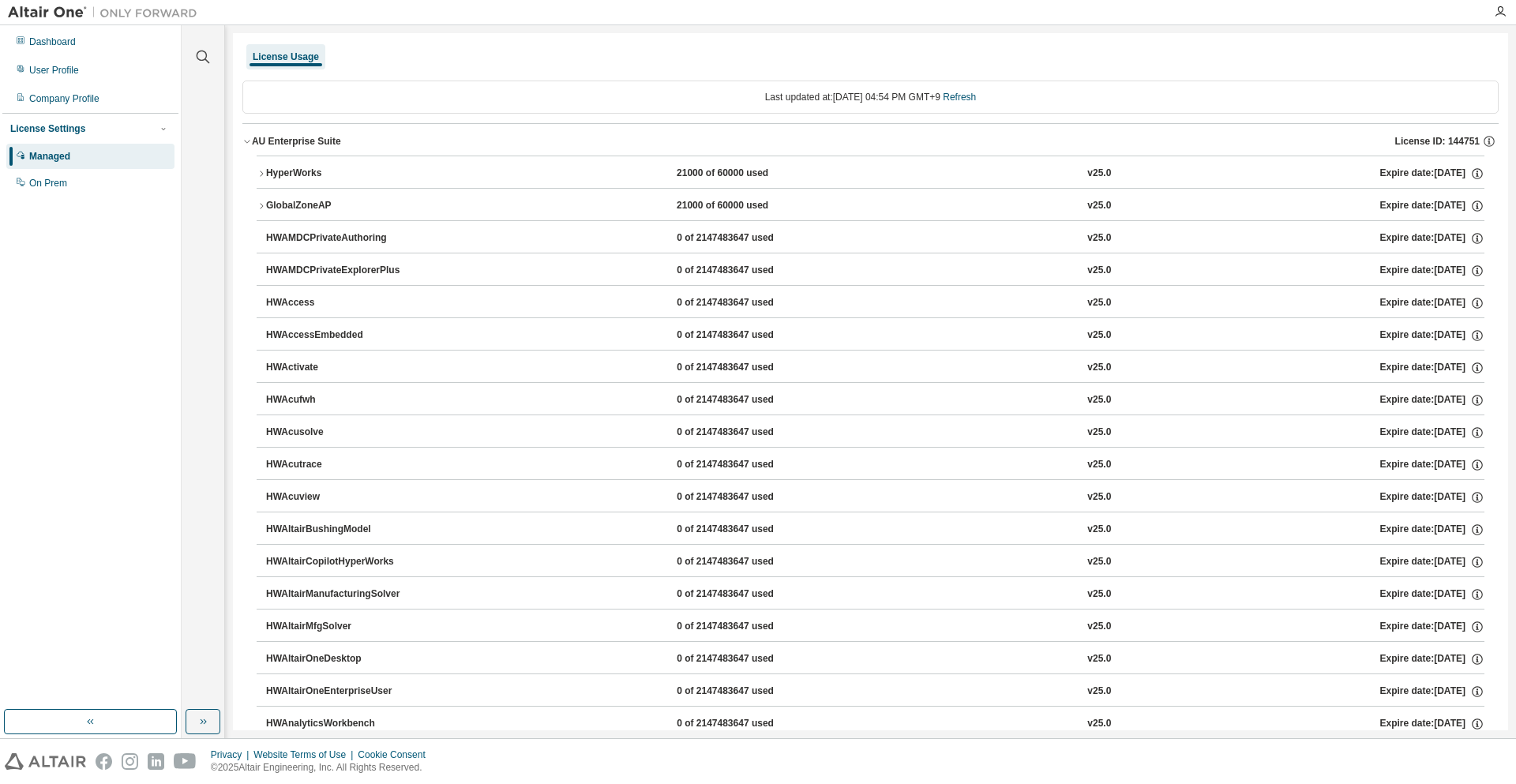
click at [387, 173] on div "HyperWorks" at bounding box center [337, 174] width 142 height 14
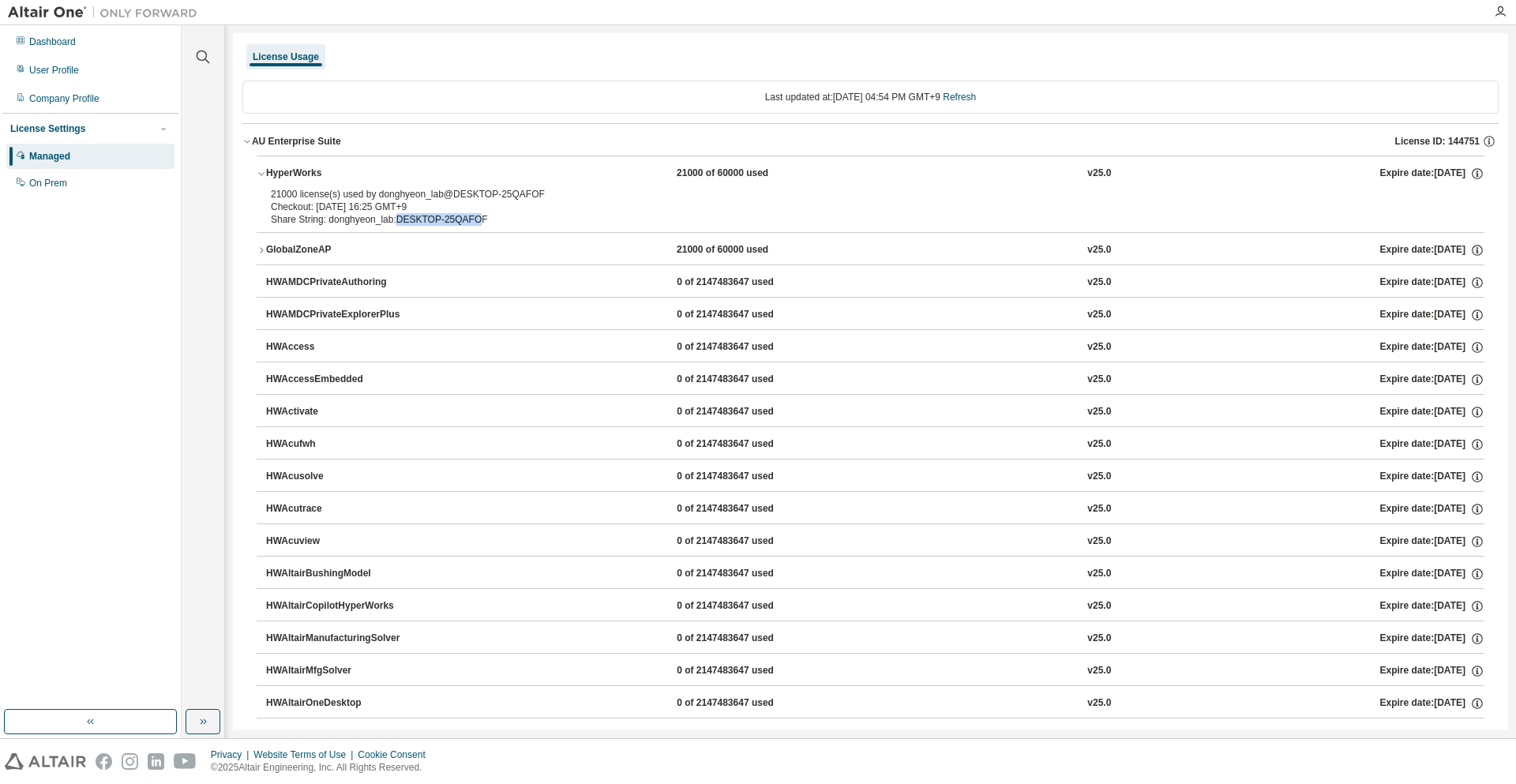
drag, startPoint x: 394, startPoint y: 220, endPoint x: 473, endPoint y: 221, distance: 79.0
click at [471, 221] on div "Share String: donghyeon_lab:DESKTOP-25QAFOF" at bounding box center [851, 219] width 1161 height 13
click at [474, 221] on div "Share String: donghyeon_lab:DESKTOP-25QAFOF" at bounding box center [851, 219] width 1161 height 13
click at [76, 67] on div "User Profile" at bounding box center [54, 70] width 50 height 13
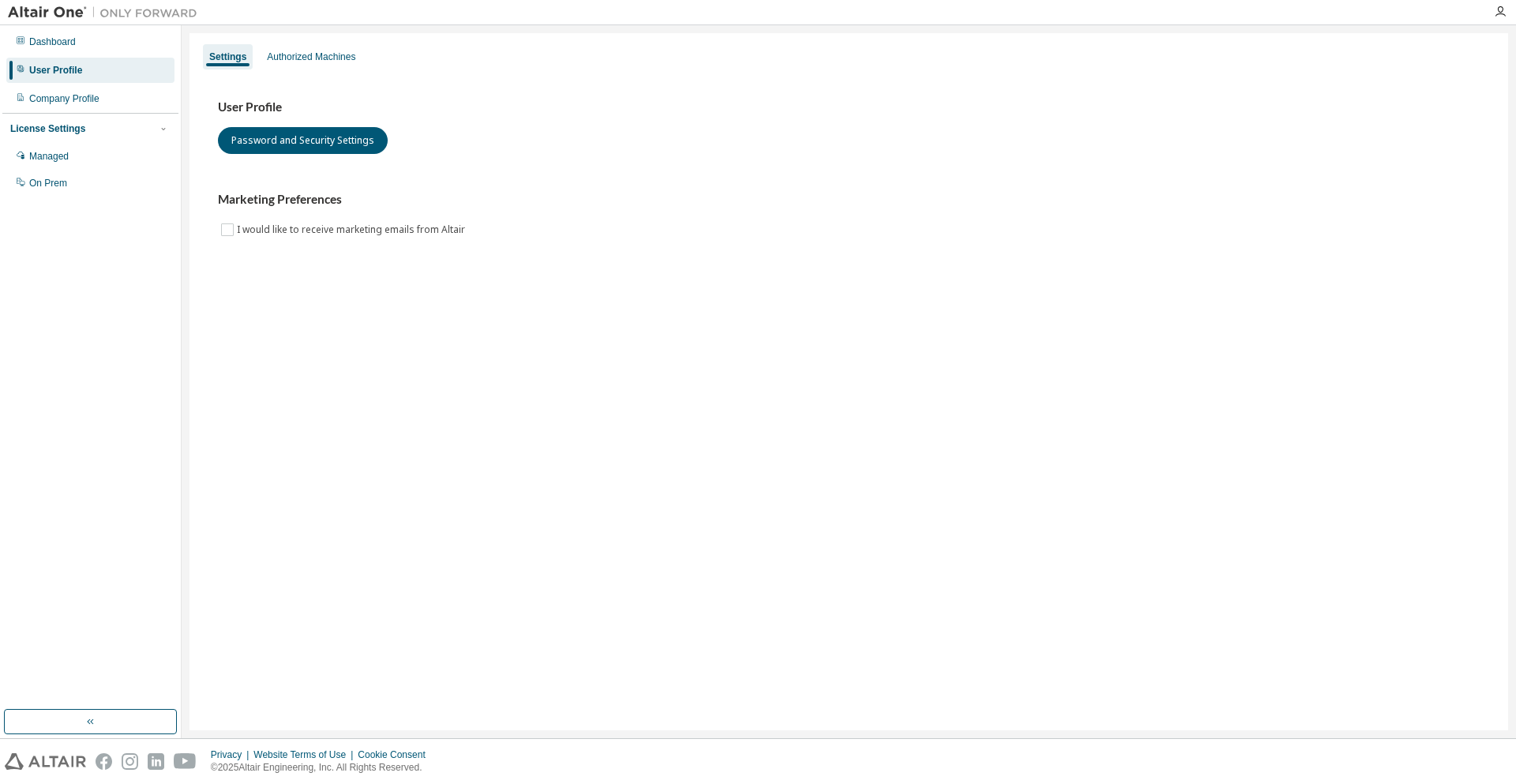
click at [286, 71] on div "User Profile Password and Security Settings Marketing Preferences I would like …" at bounding box center [848, 179] width 1300 height 216
click at [298, 59] on div "Authorized Machines" at bounding box center [311, 57] width 88 height 13
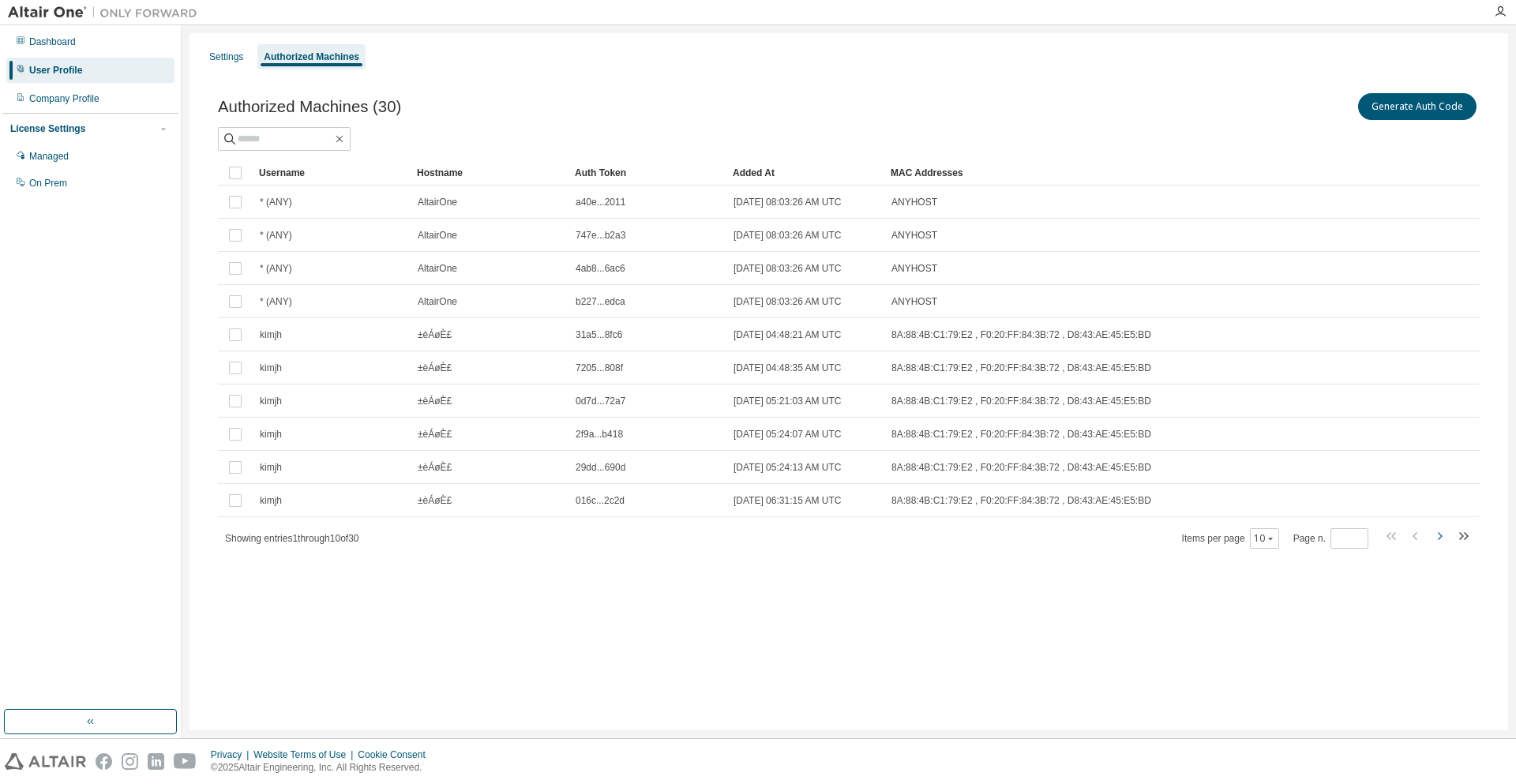
click at [1445, 533] on icon "button" at bounding box center [1439, 535] width 19 height 19
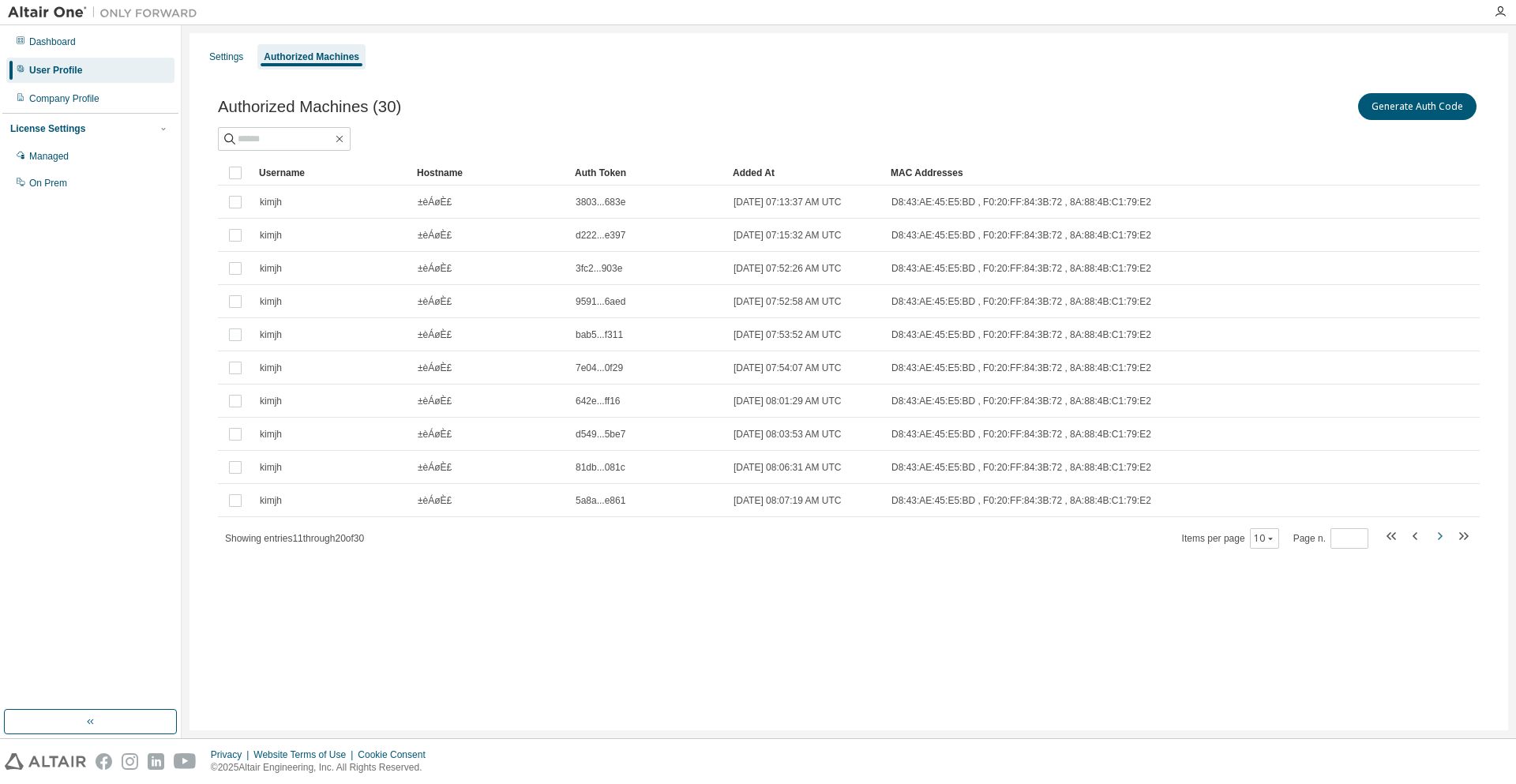
click at [1439, 535] on icon "button" at bounding box center [1439, 535] width 19 height 19
type input "*"
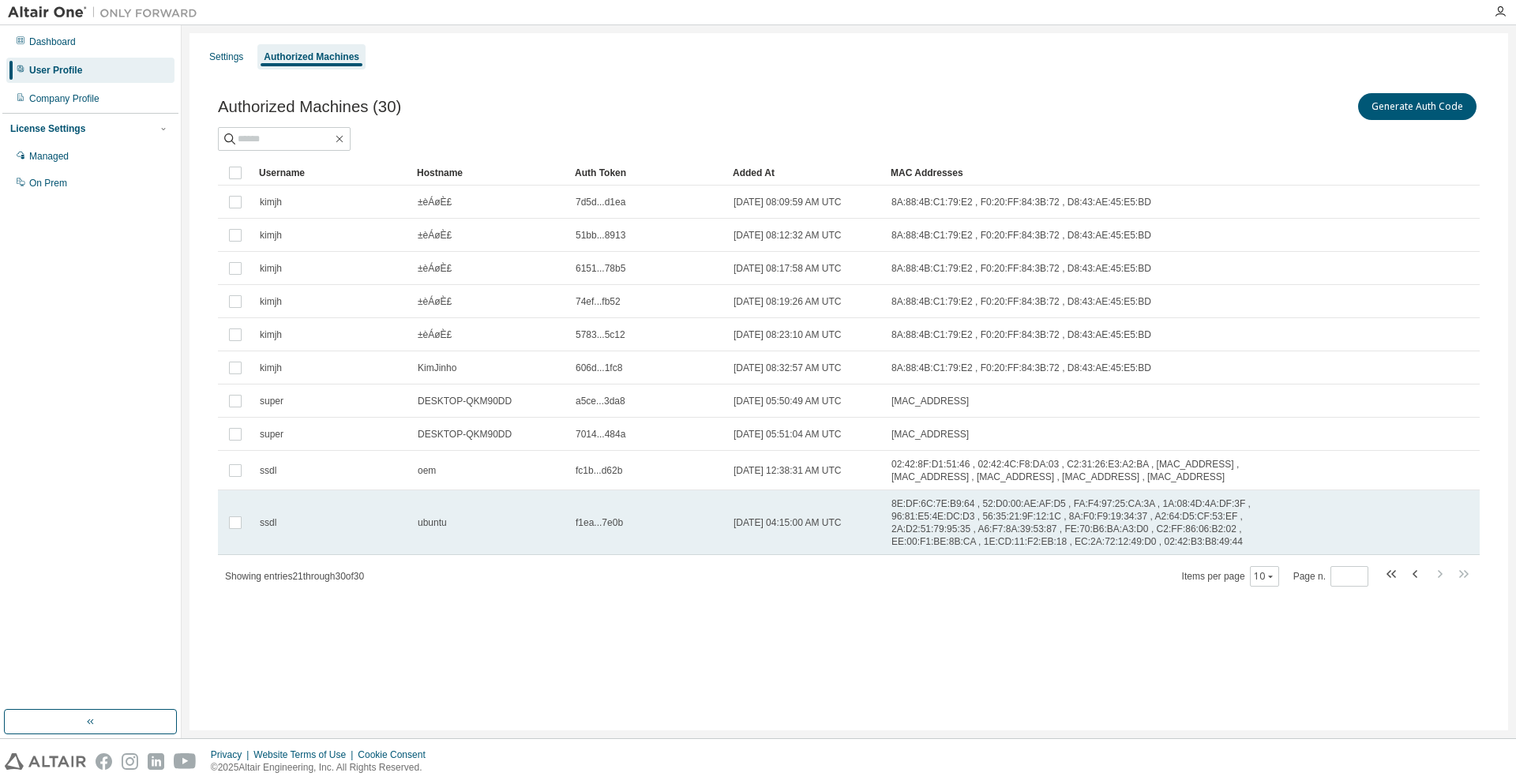
click at [1413, 531] on tr "ssdl ubuntu f1ea...7e0b 2025-08-14 04:15:00 AM UTC 8E:DF:6C:7E:B9:64 , 52:D0:00…" at bounding box center [848, 522] width 1262 height 65
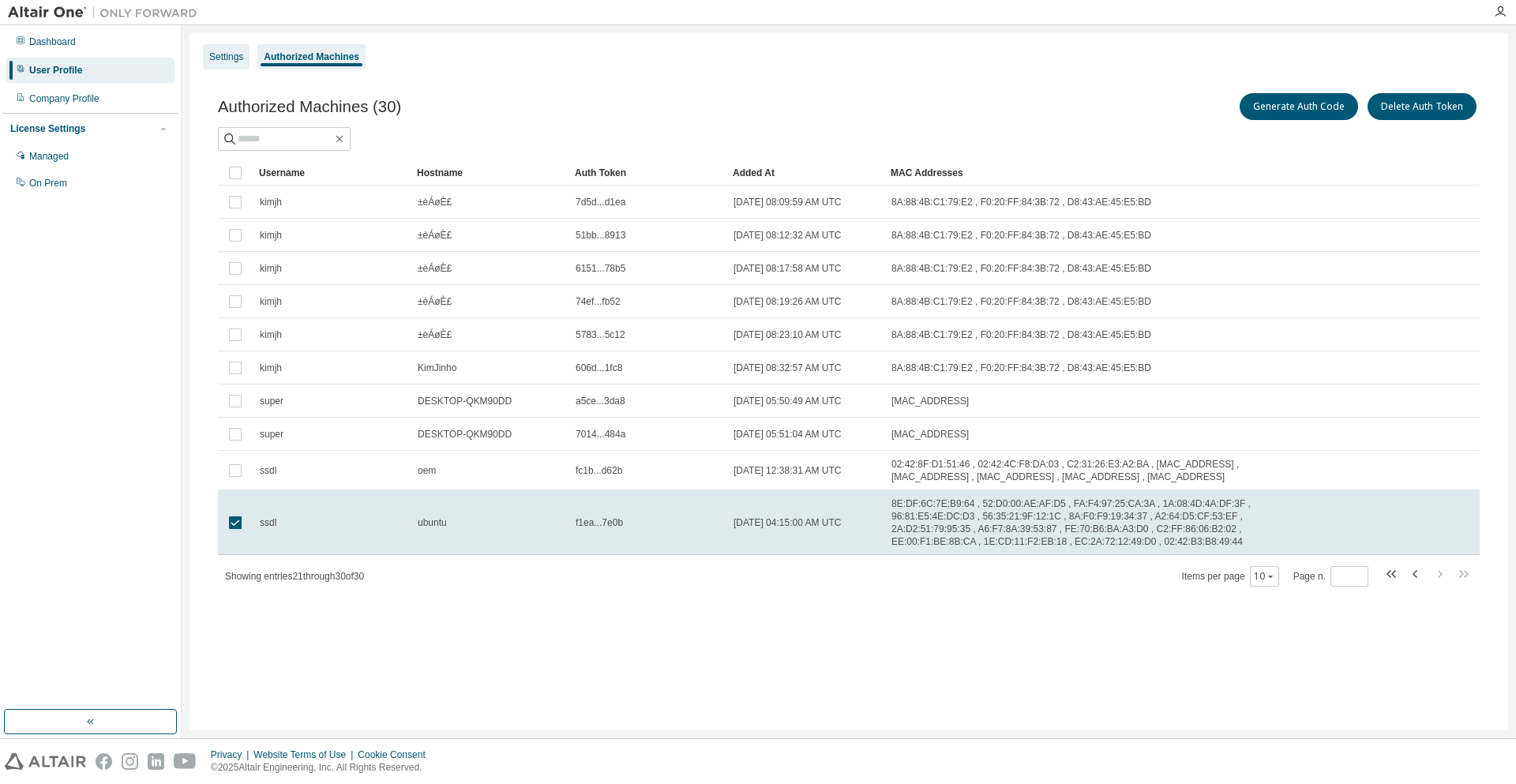
click at [219, 48] on div "Settings" at bounding box center [226, 56] width 47 height 25
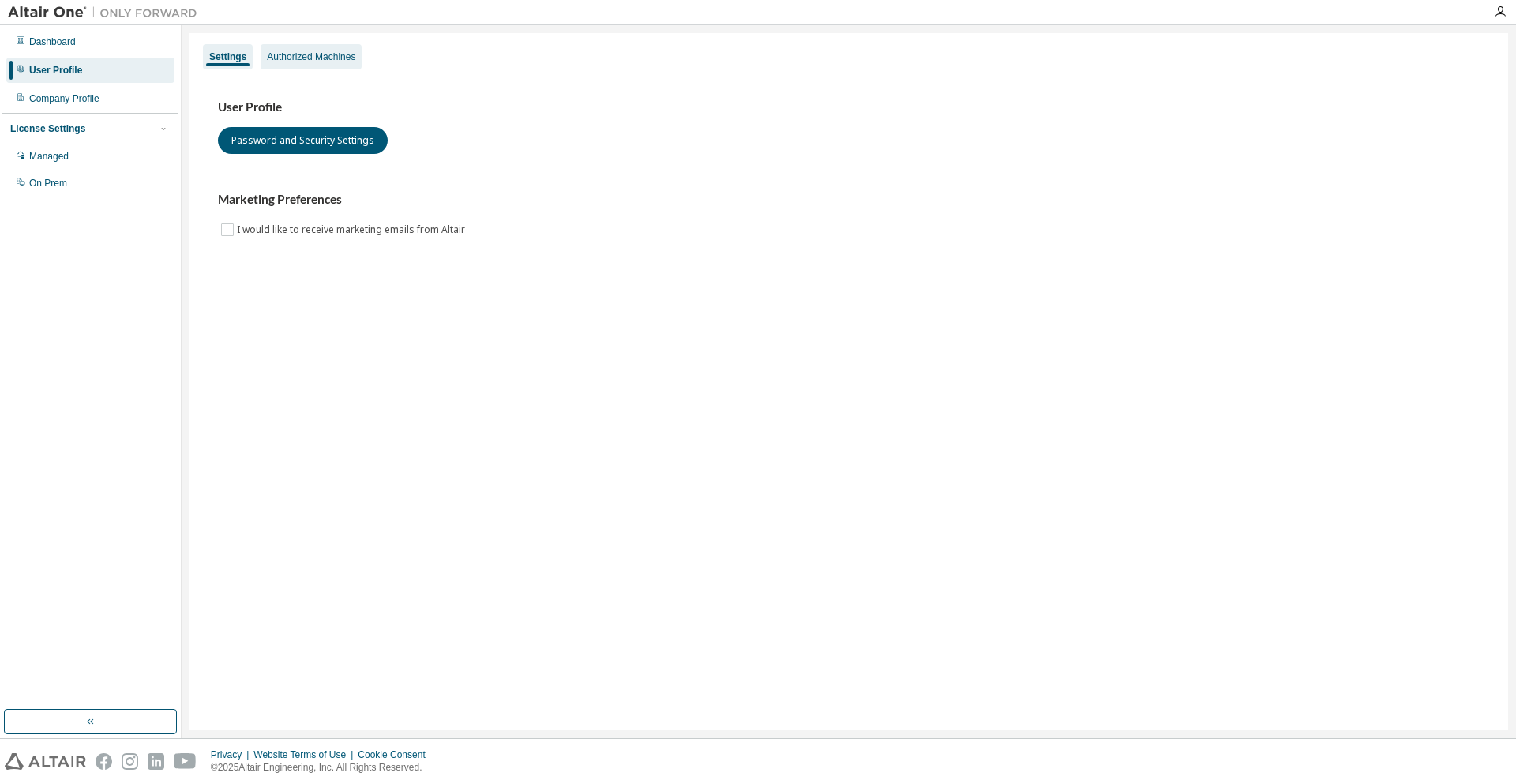
click at [283, 64] on div "Authorized Machines" at bounding box center [311, 56] width 101 height 25
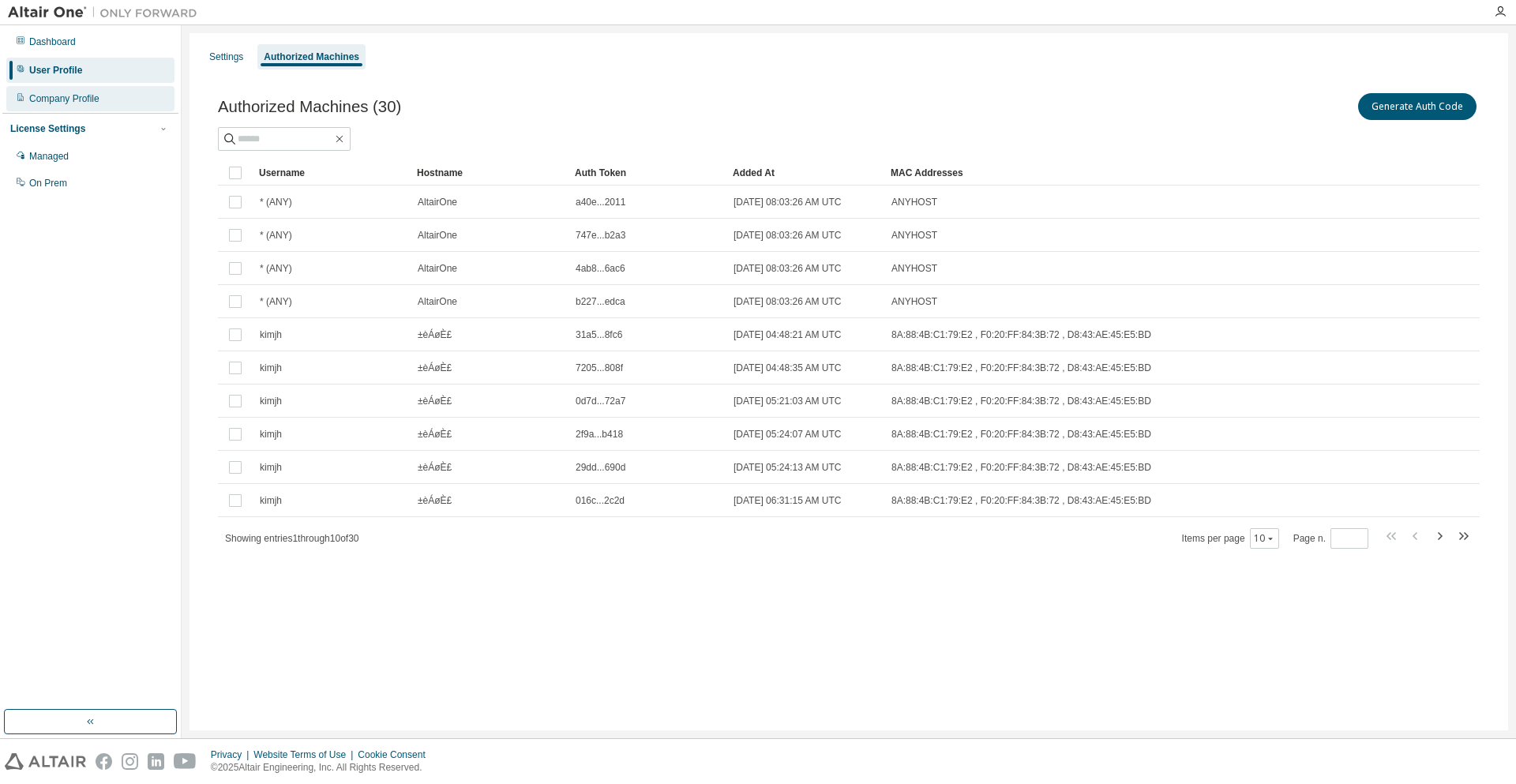
click at [85, 90] on div "Company Profile" at bounding box center [90, 98] width 168 height 25
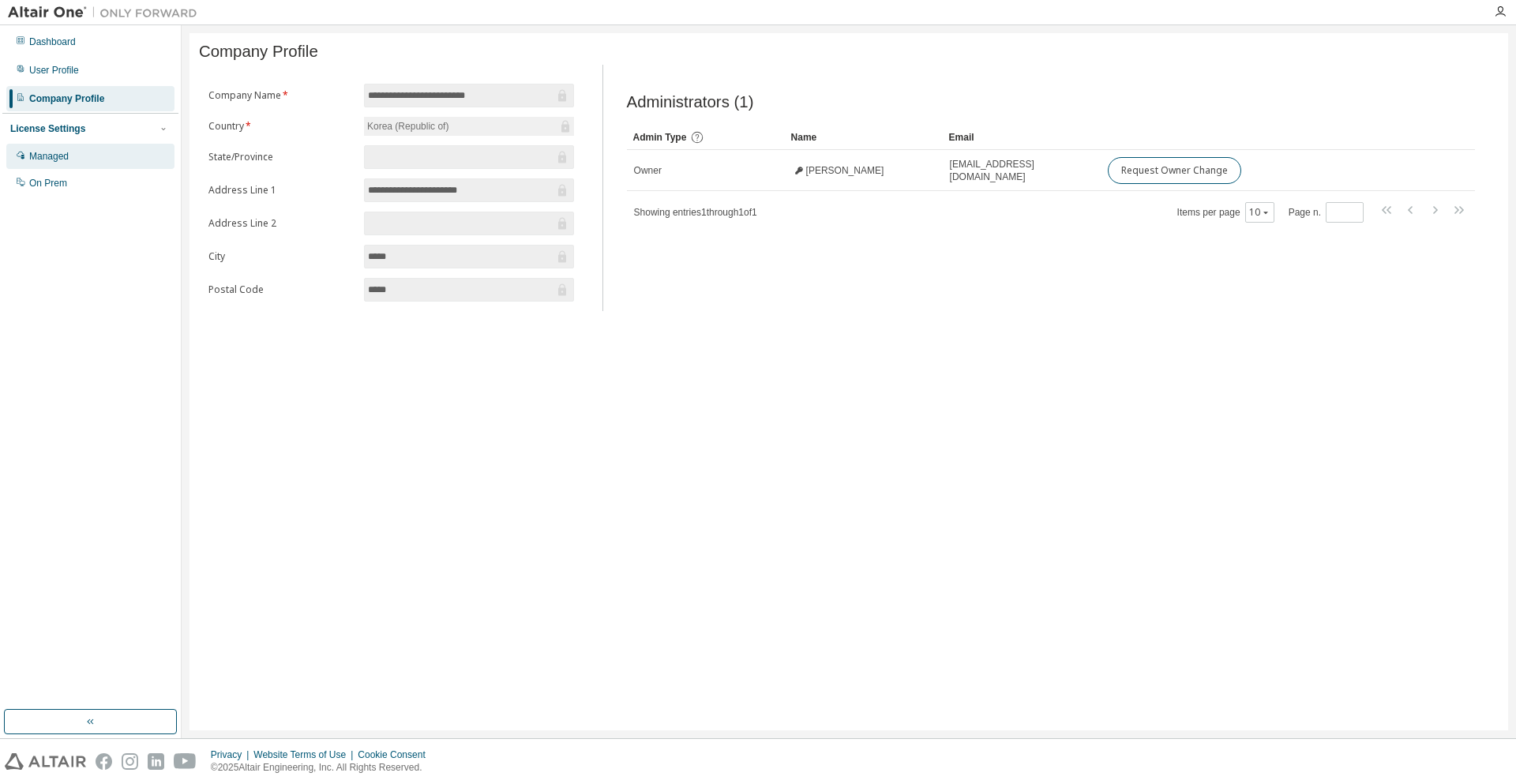
click at [85, 159] on div "Managed" at bounding box center [90, 156] width 168 height 25
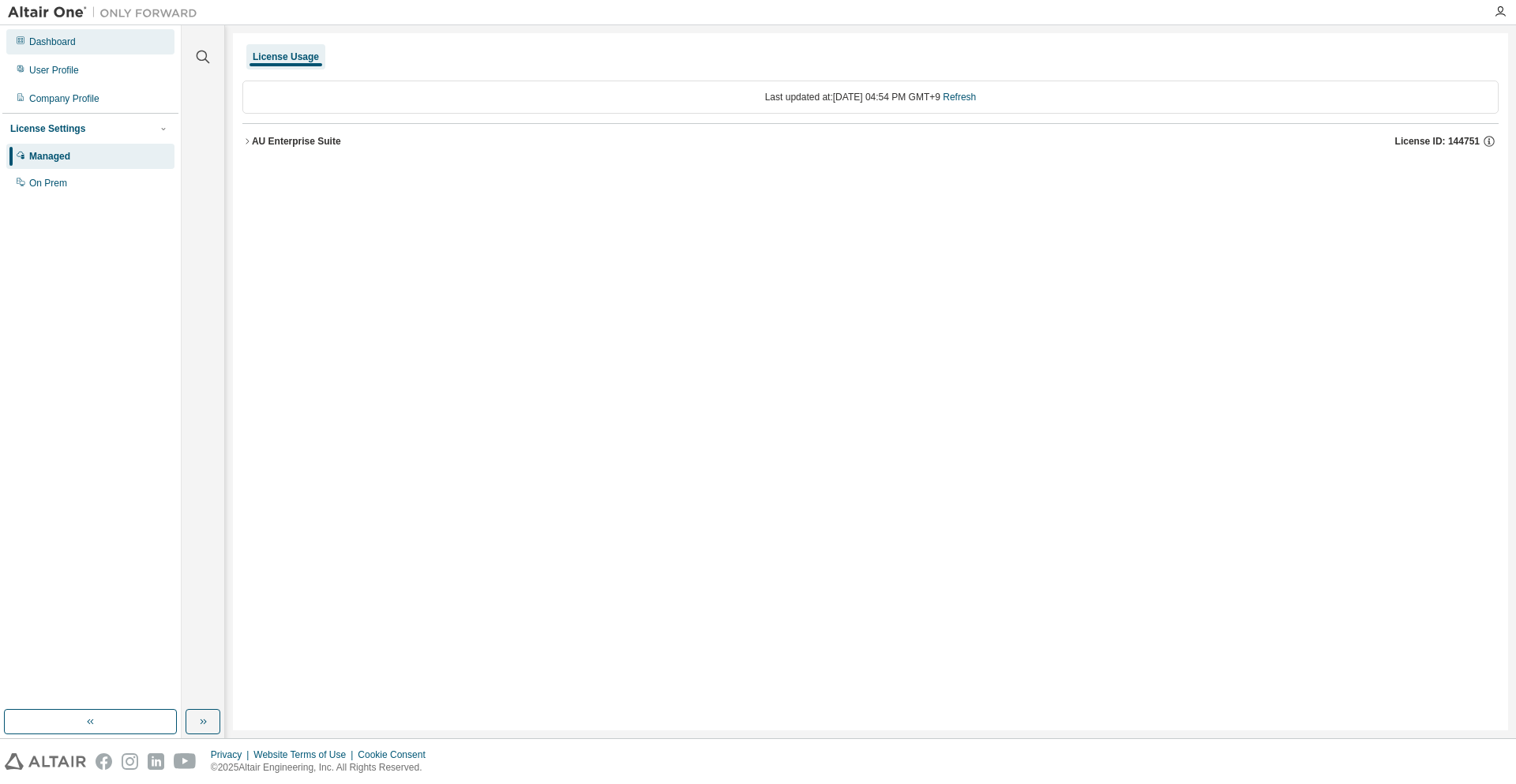
click at [109, 51] on div "Dashboard" at bounding box center [90, 41] width 168 height 25
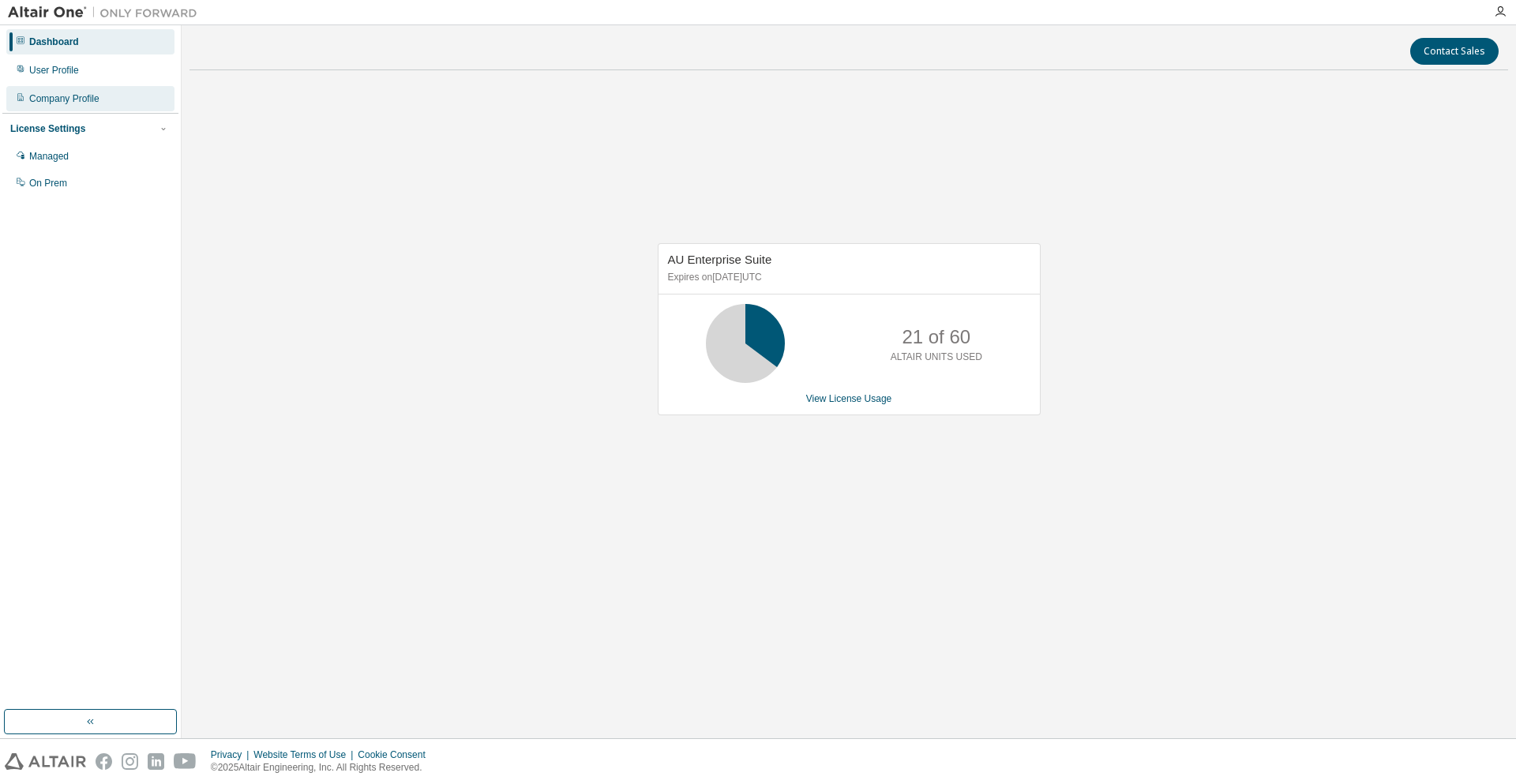
click at [79, 94] on div "Company Profile" at bounding box center [64, 98] width 70 height 13
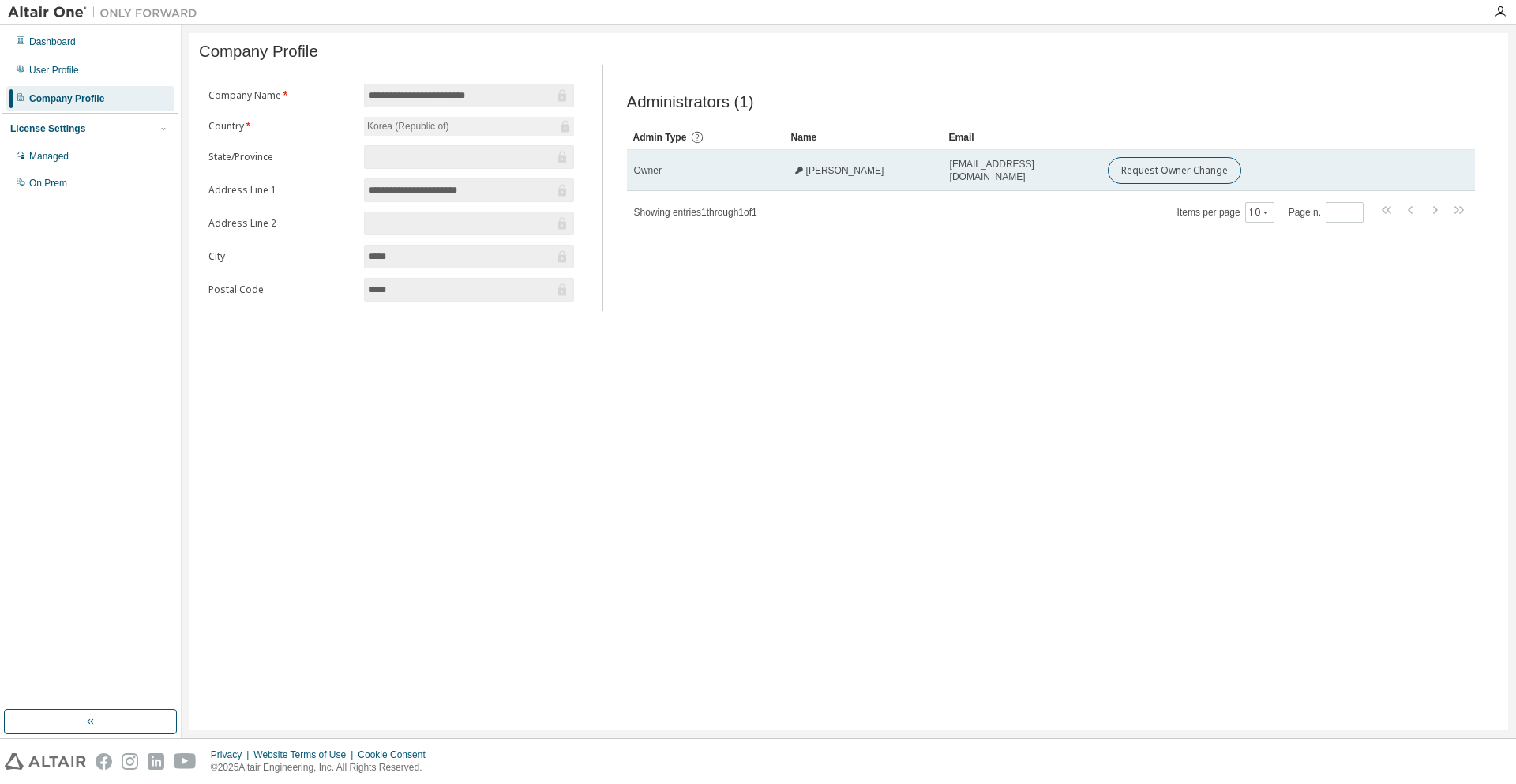
click at [646, 177] on span "Owner" at bounding box center [649, 170] width 28 height 13
click at [695, 177] on div "Owner" at bounding box center [707, 170] width 144 height 13
click at [833, 177] on span "Sangwoo Ahnn" at bounding box center [845, 170] width 78 height 13
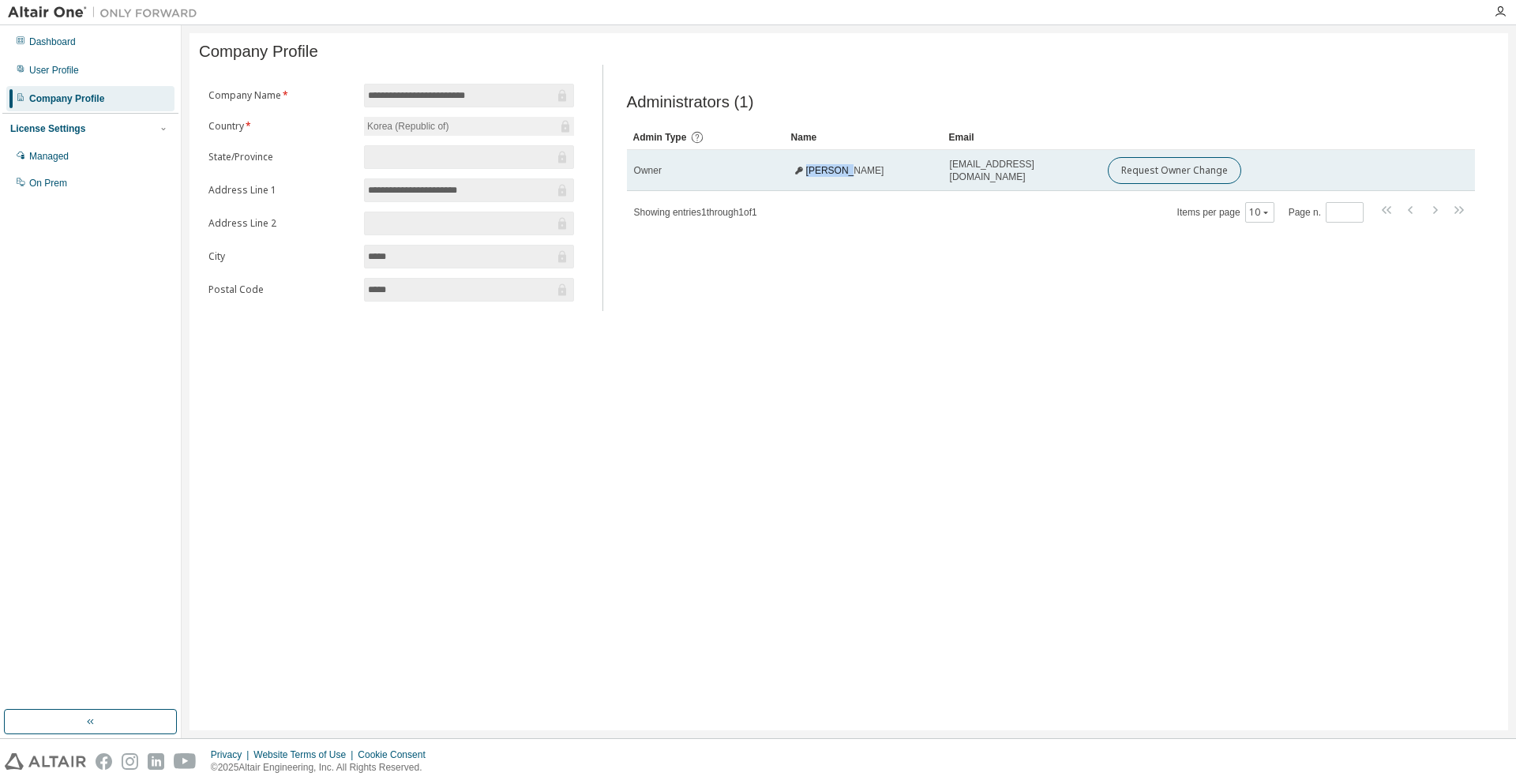
click at [833, 177] on span "Sangwoo Ahnn" at bounding box center [845, 170] width 78 height 13
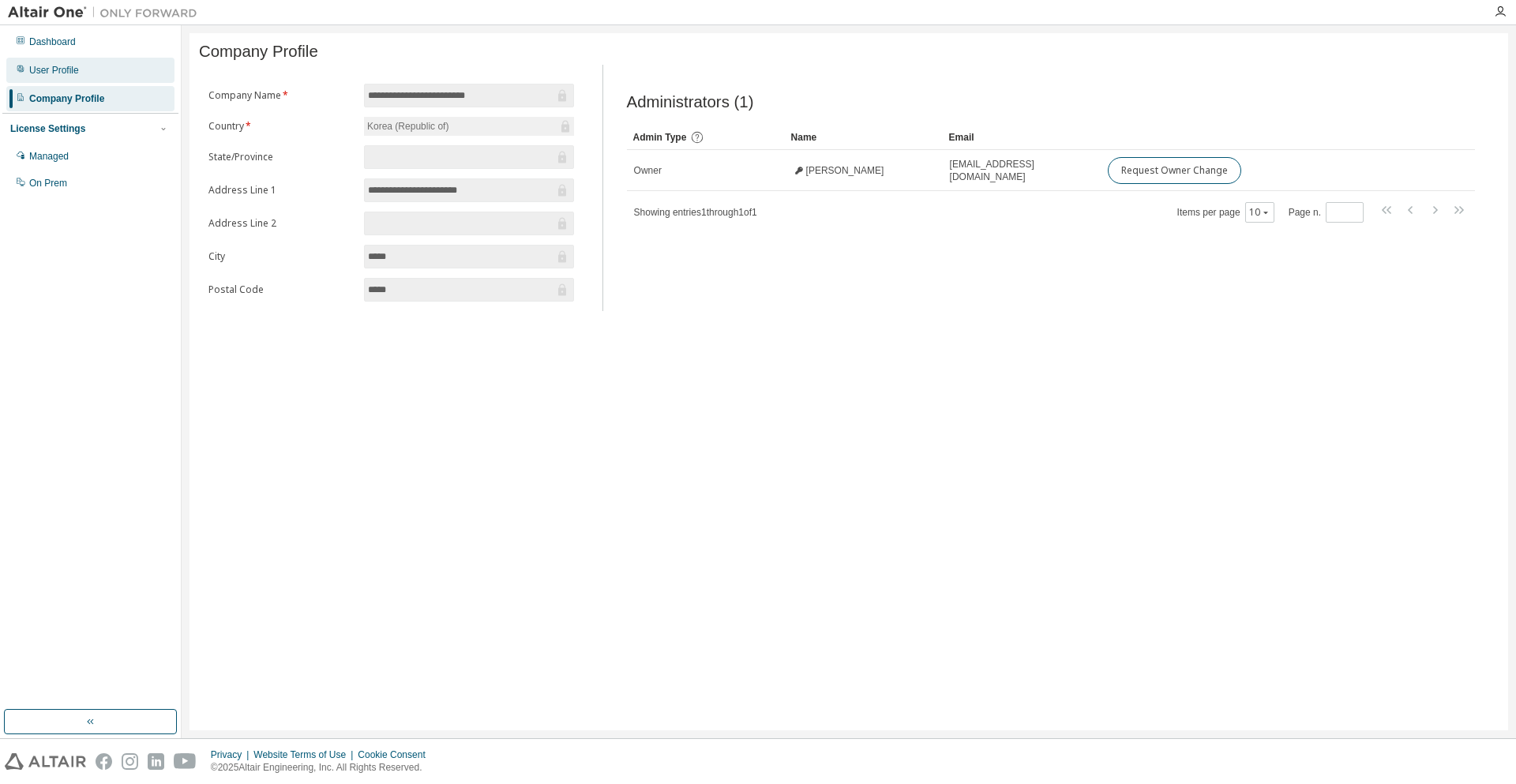
click at [111, 63] on div "User Profile" at bounding box center [90, 70] width 168 height 25
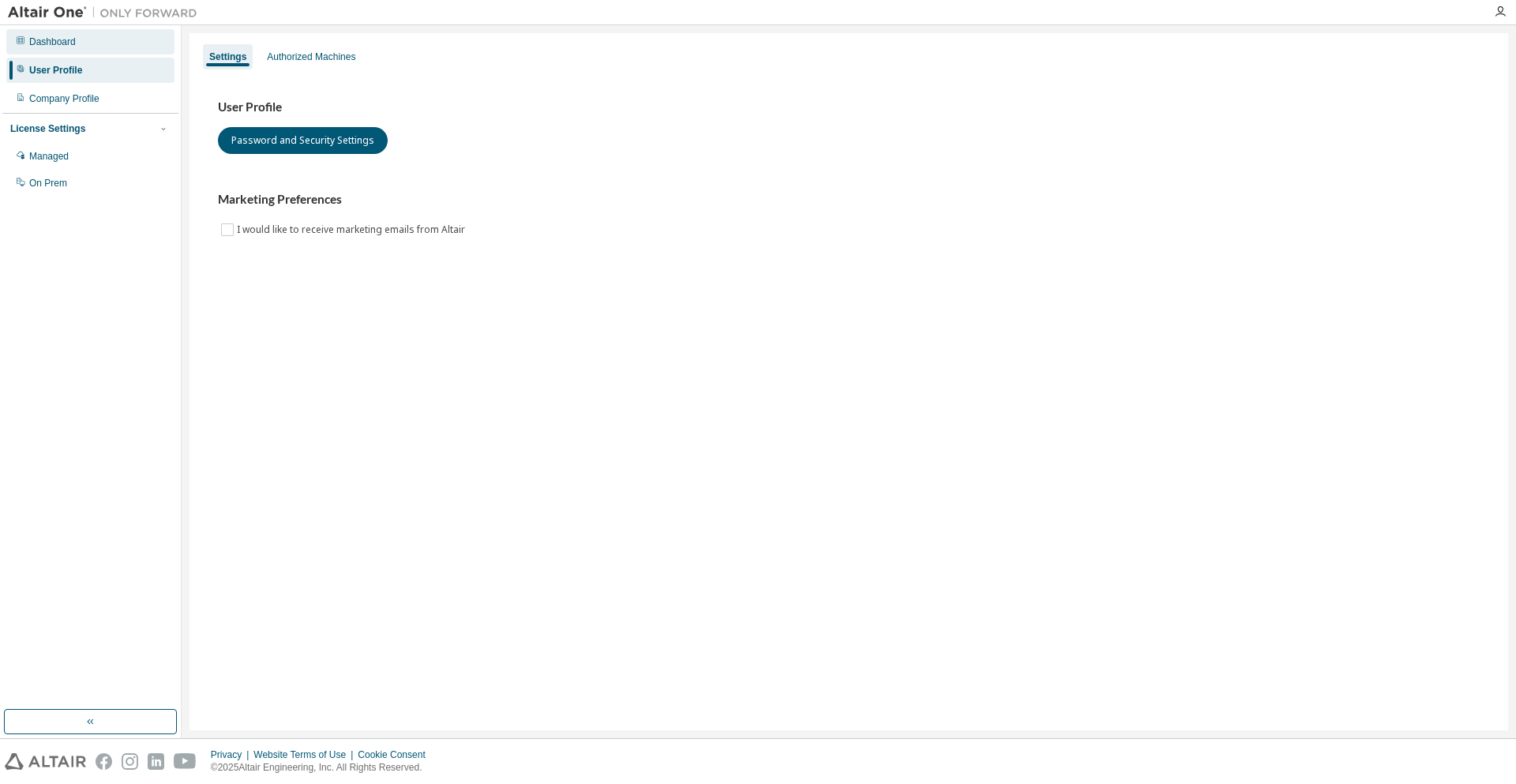
click at [117, 47] on div "Dashboard" at bounding box center [90, 41] width 168 height 25
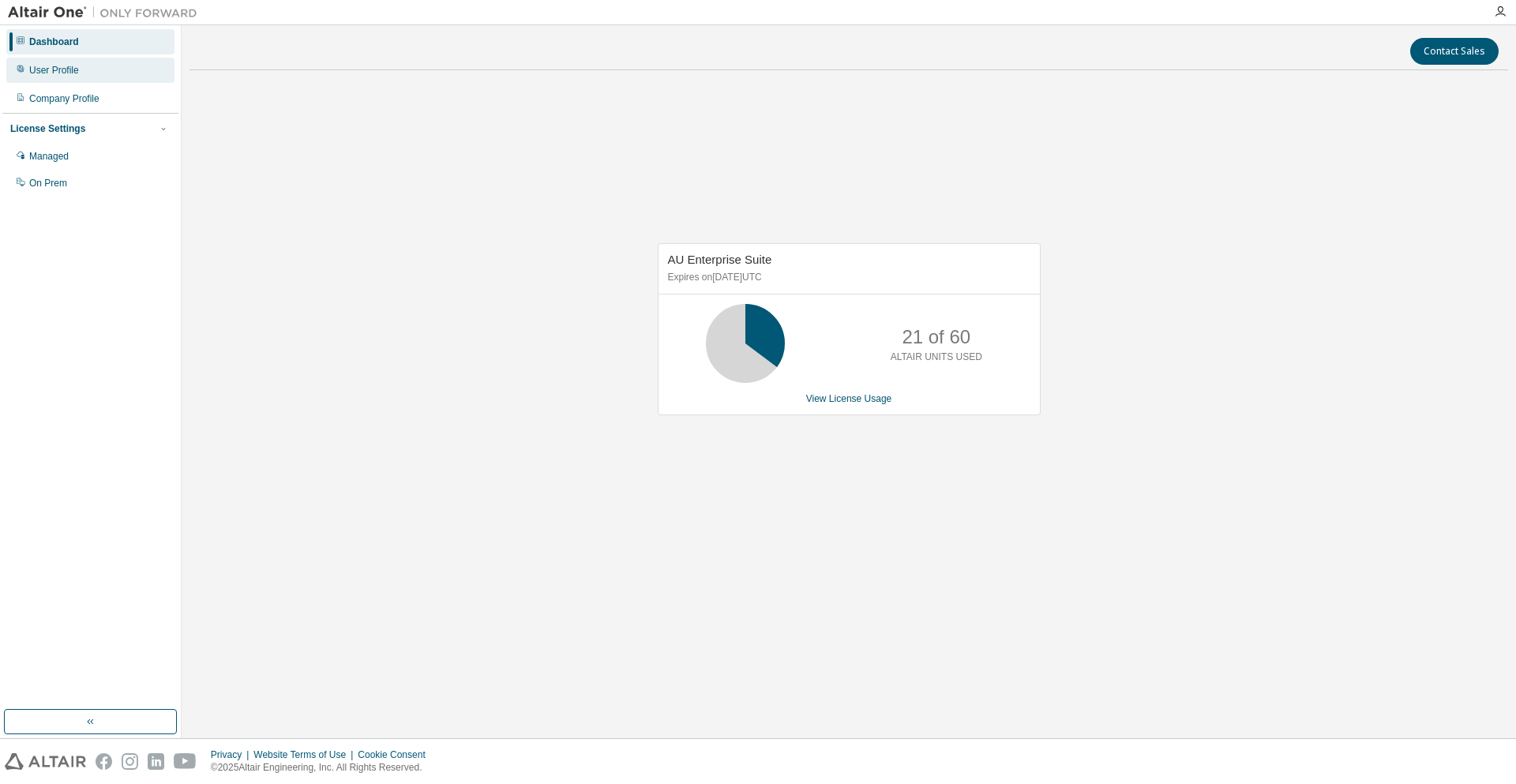
click at [111, 62] on div "User Profile" at bounding box center [90, 70] width 168 height 25
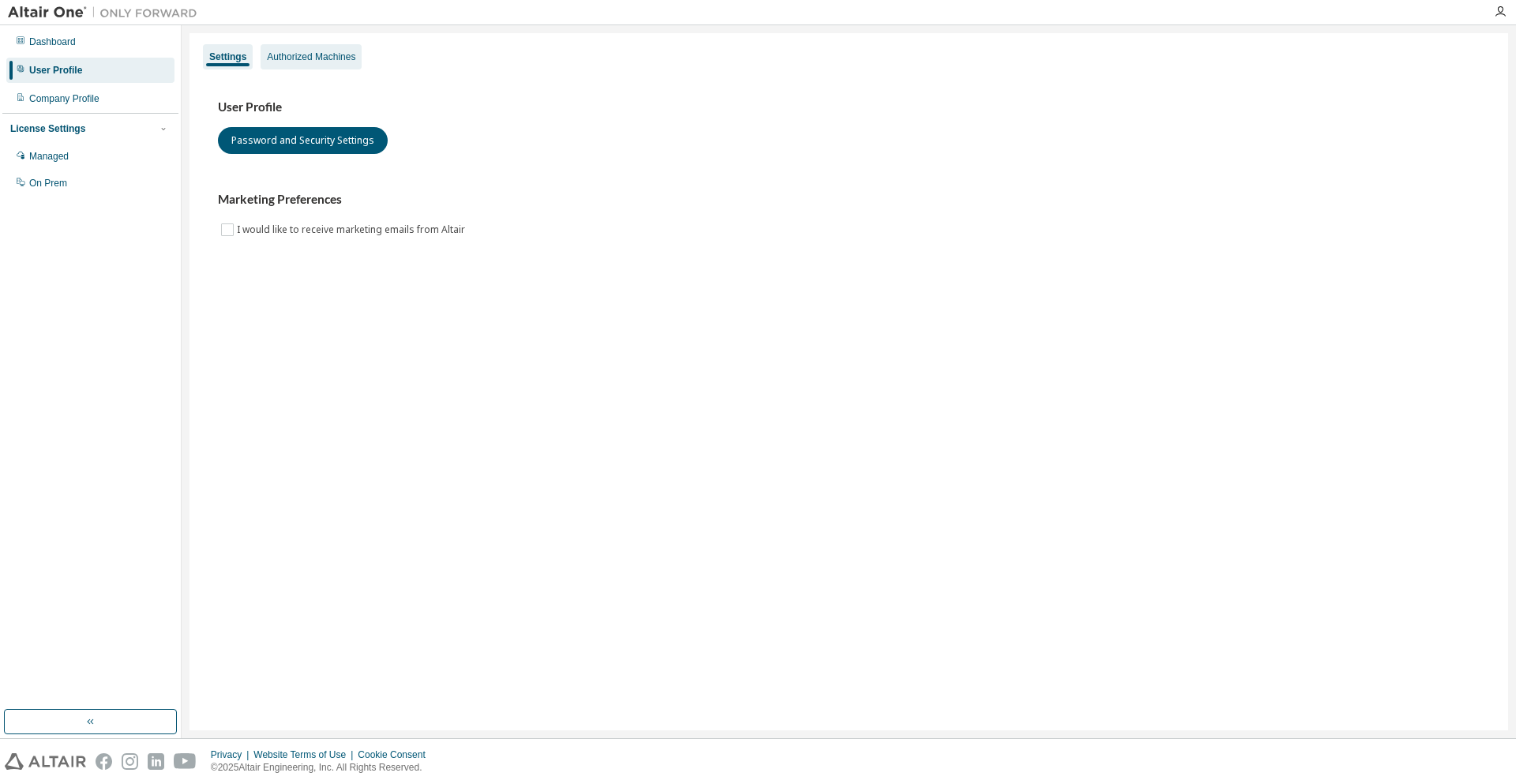
click at [279, 58] on div "Authorized Machines" at bounding box center [311, 57] width 88 height 13
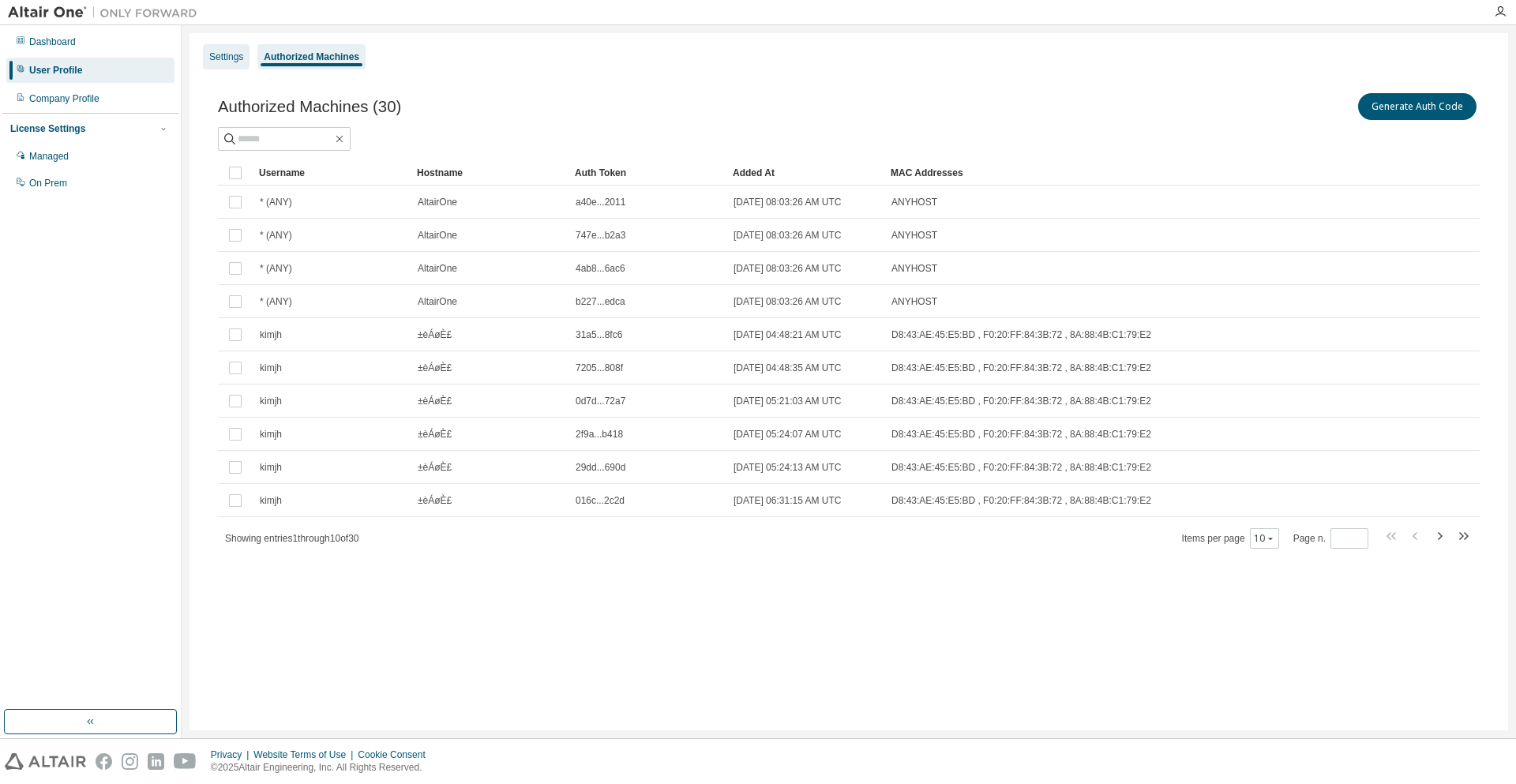
click at [234, 58] on div "Settings" at bounding box center [226, 57] width 34 height 13
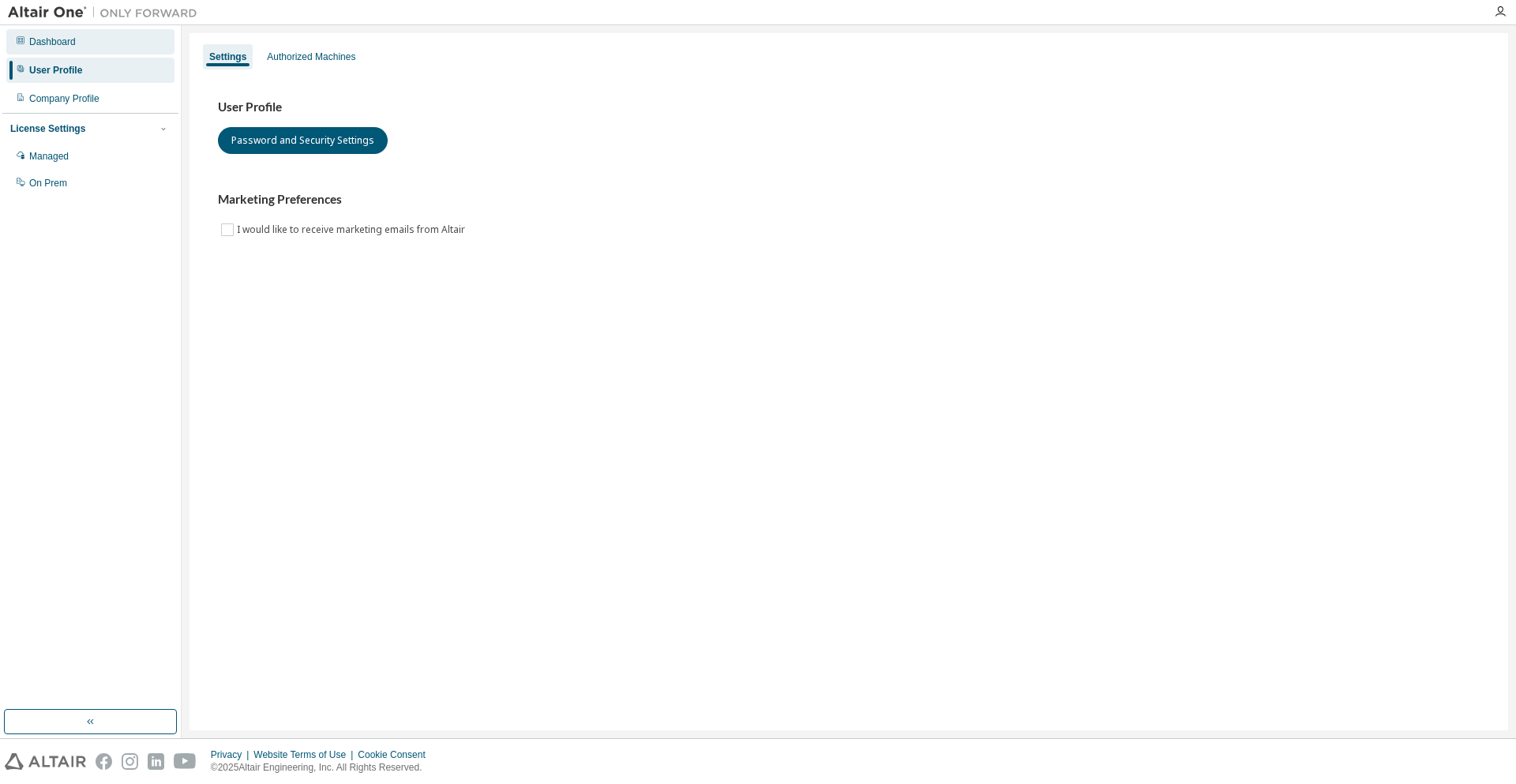
click at [95, 50] on div "Dashboard" at bounding box center [90, 41] width 168 height 25
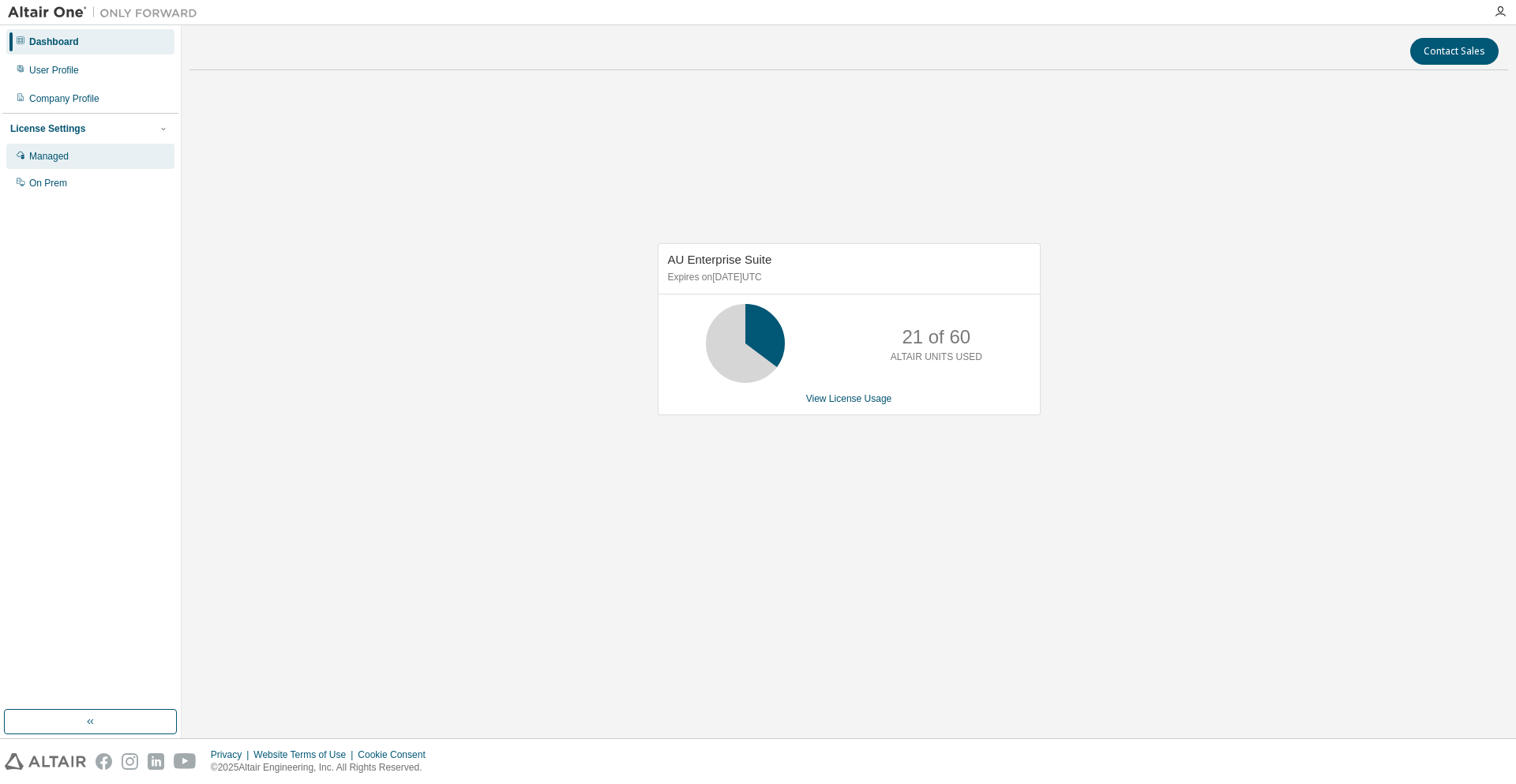
click at [73, 161] on div "Managed" at bounding box center [90, 156] width 168 height 25
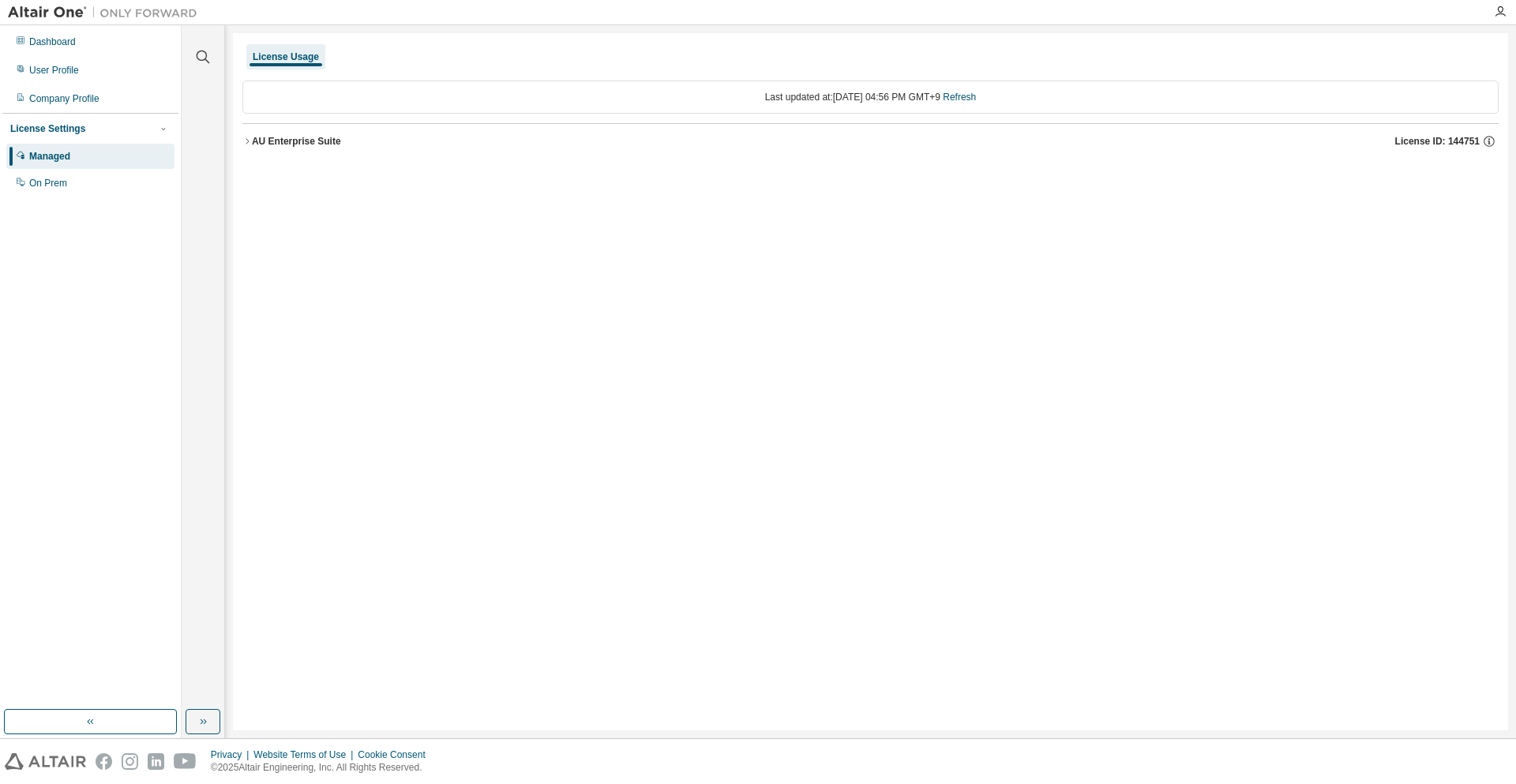
click at [284, 141] on div "AU Enterprise Suite" at bounding box center [296, 141] width 89 height 13
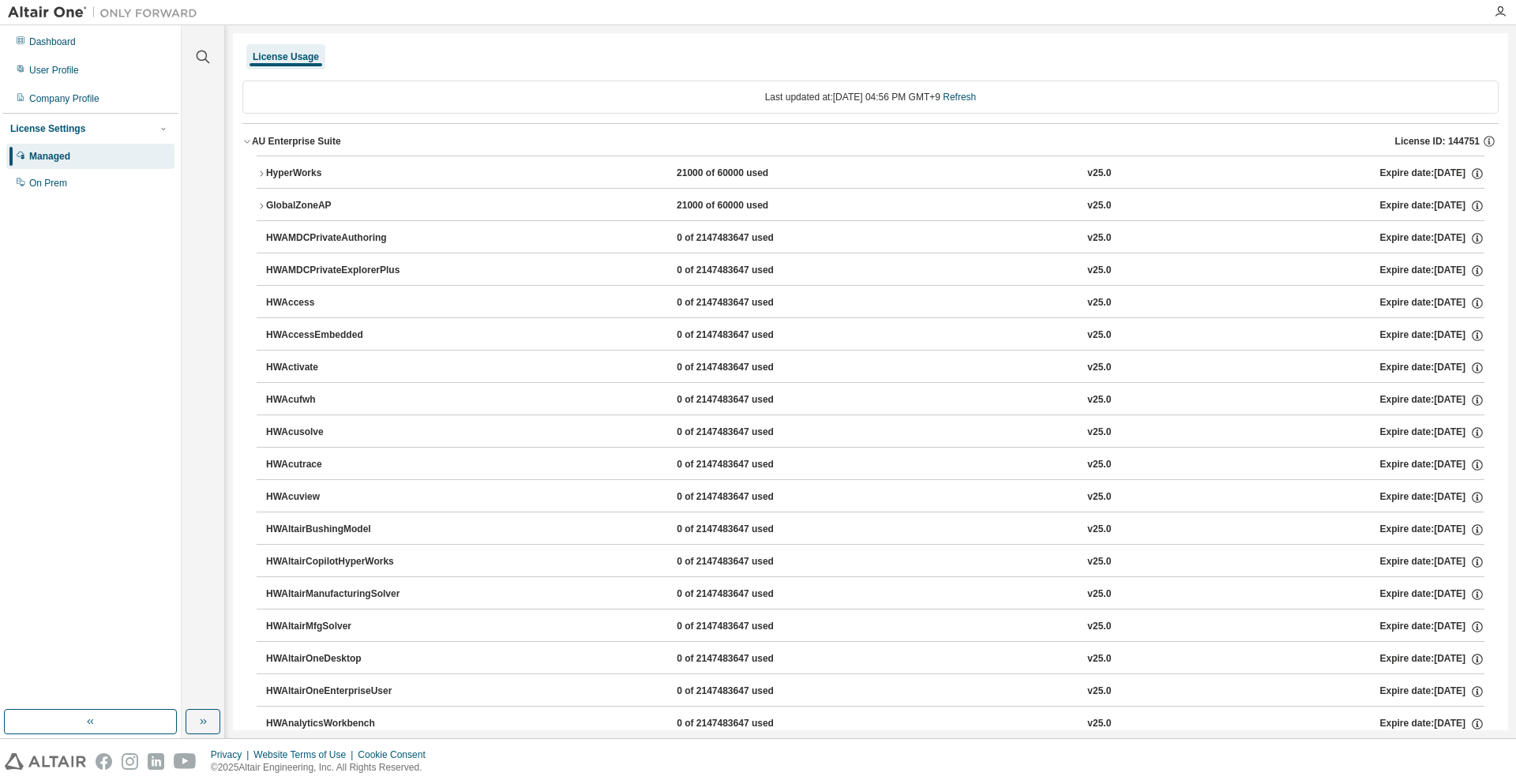
click at [303, 171] on div "HyperWorks" at bounding box center [337, 174] width 142 height 14
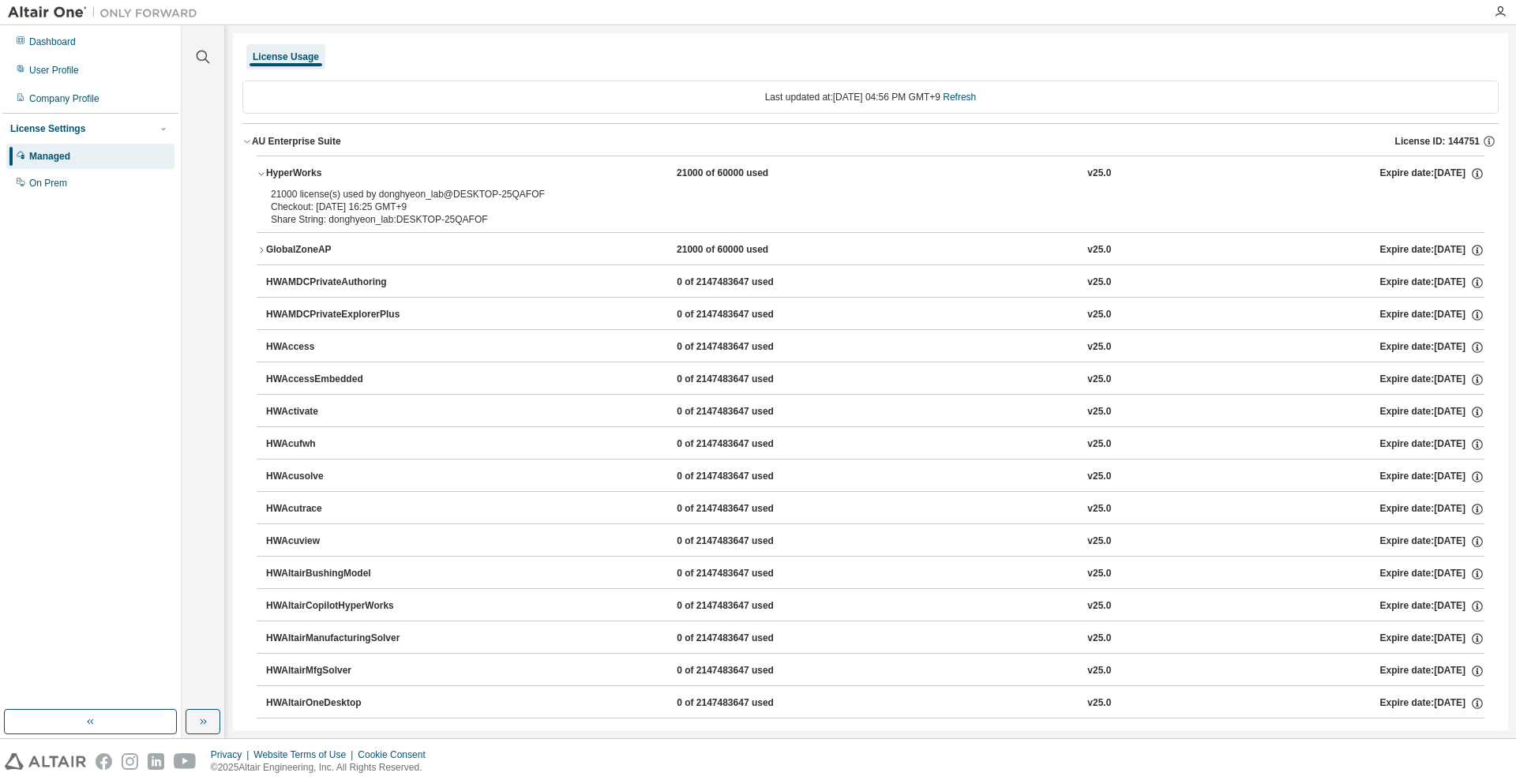
click at [341, 204] on div "Checkout: 2025-08-16 16:25 GMT+9" at bounding box center [851, 207] width 1161 height 13
click at [392, 192] on div "21000 license(s) used by donghyeon_lab@DESKTOP-25QAFOF" at bounding box center [851, 194] width 1161 height 13
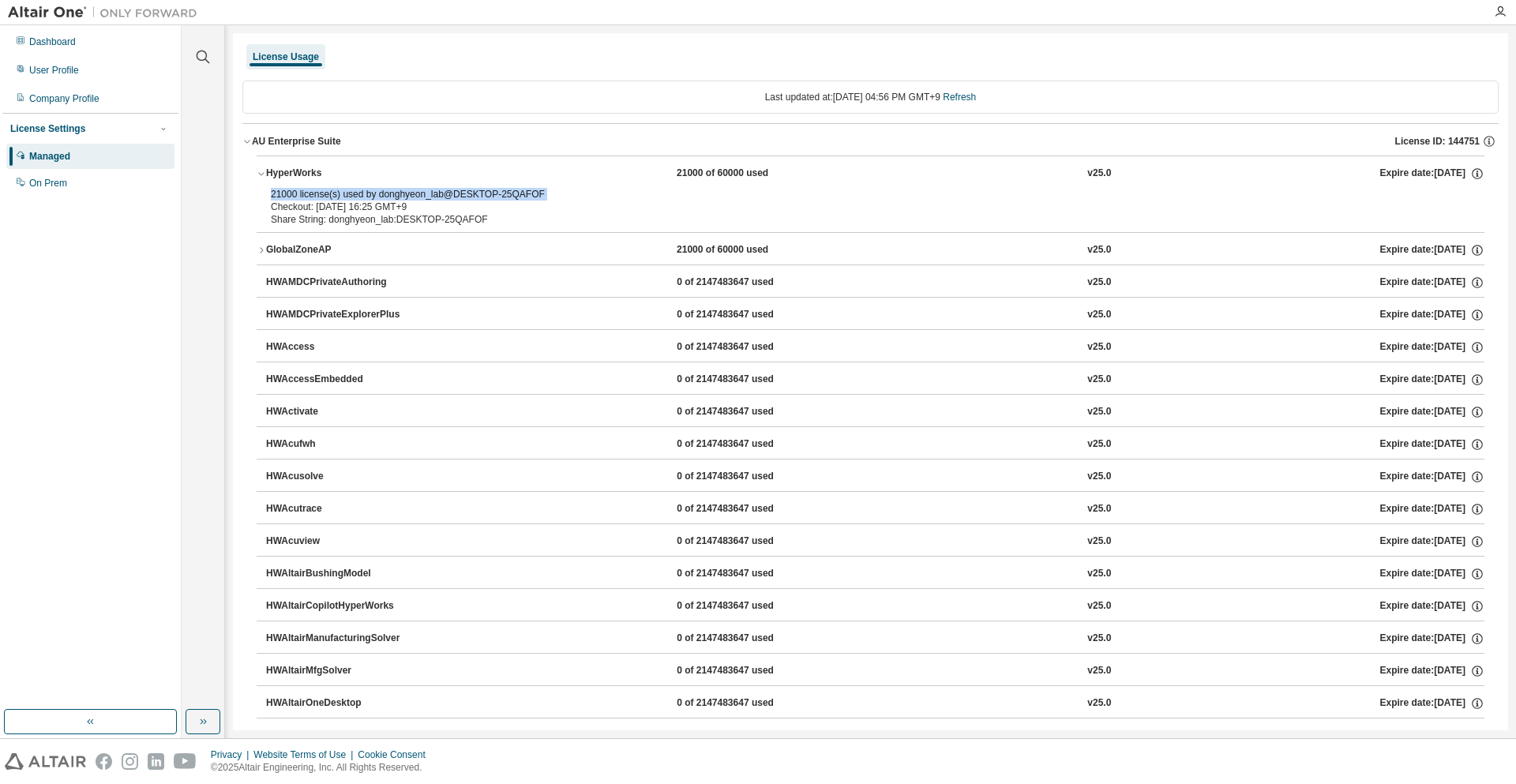
click at [392, 192] on div "21000 license(s) used by donghyeon_lab@DESKTOP-25QAFOF" at bounding box center [851, 194] width 1161 height 13
click at [393, 219] on div "Share String: donghyeon_lab:DESKTOP-25QAFOF" at bounding box center [851, 219] width 1161 height 13
click at [329, 251] on div "GlobalZoneAP" at bounding box center [337, 250] width 142 height 14
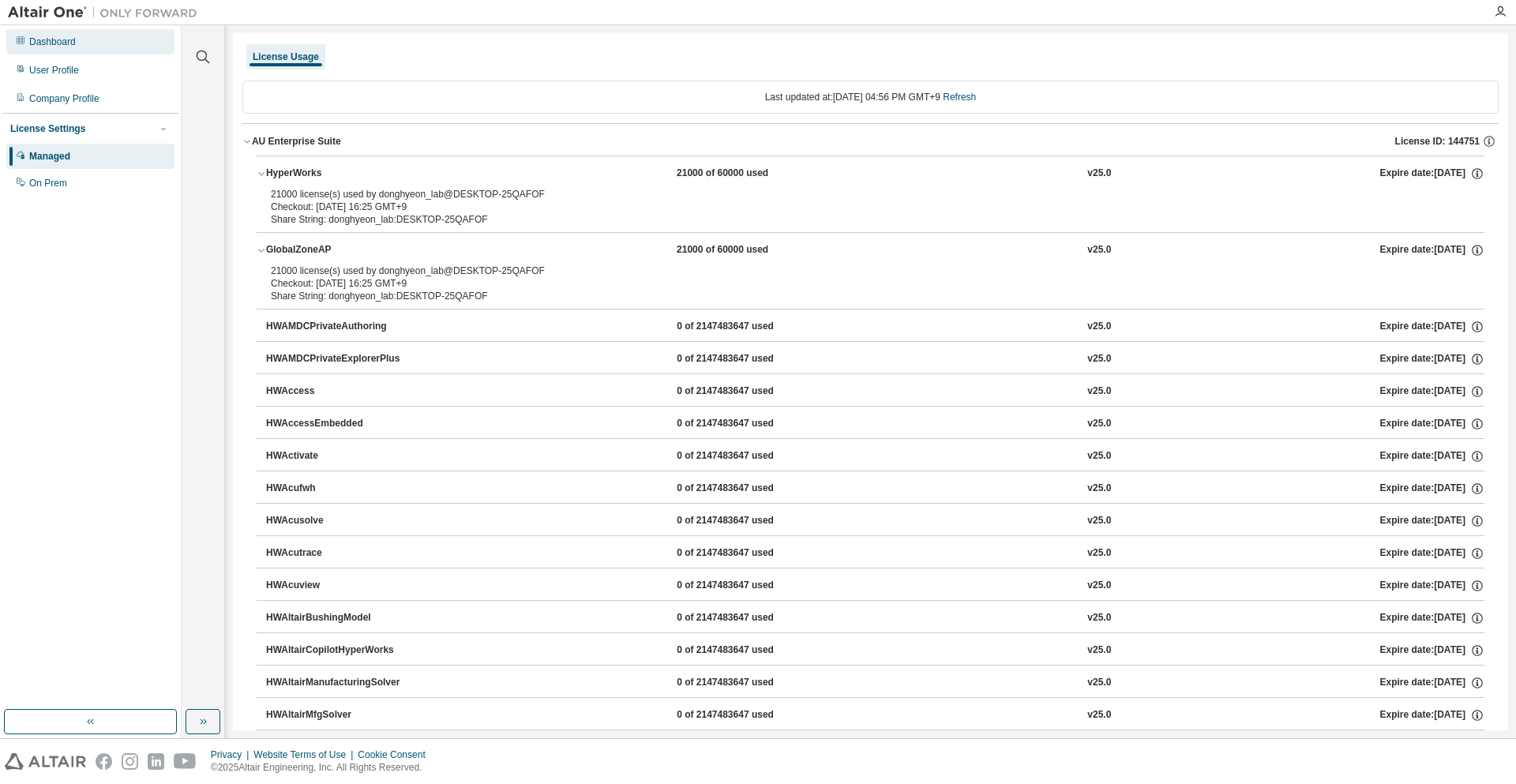
click at [104, 51] on div "Dashboard" at bounding box center [90, 41] width 168 height 25
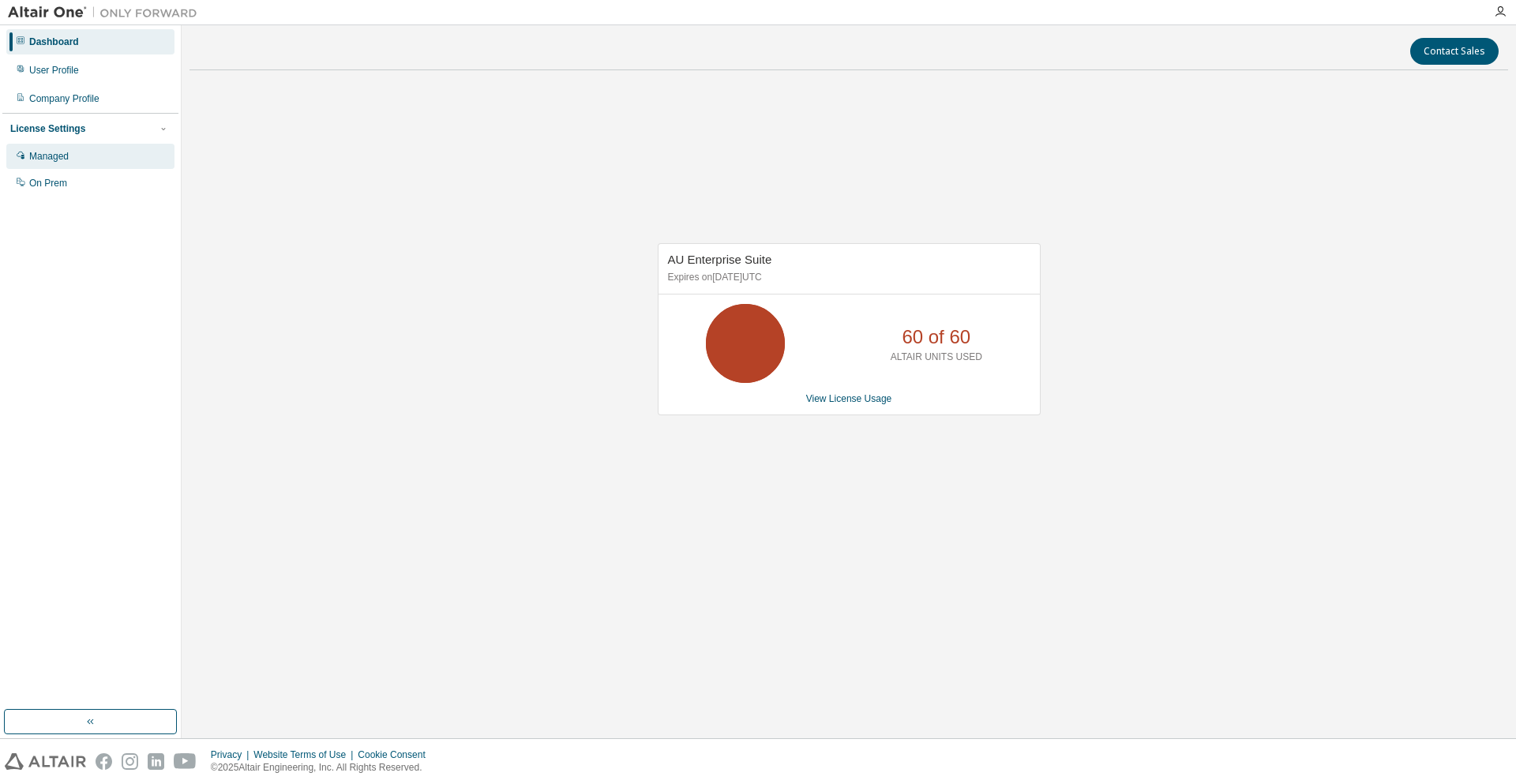
click at [73, 162] on div "Managed" at bounding box center [90, 156] width 168 height 25
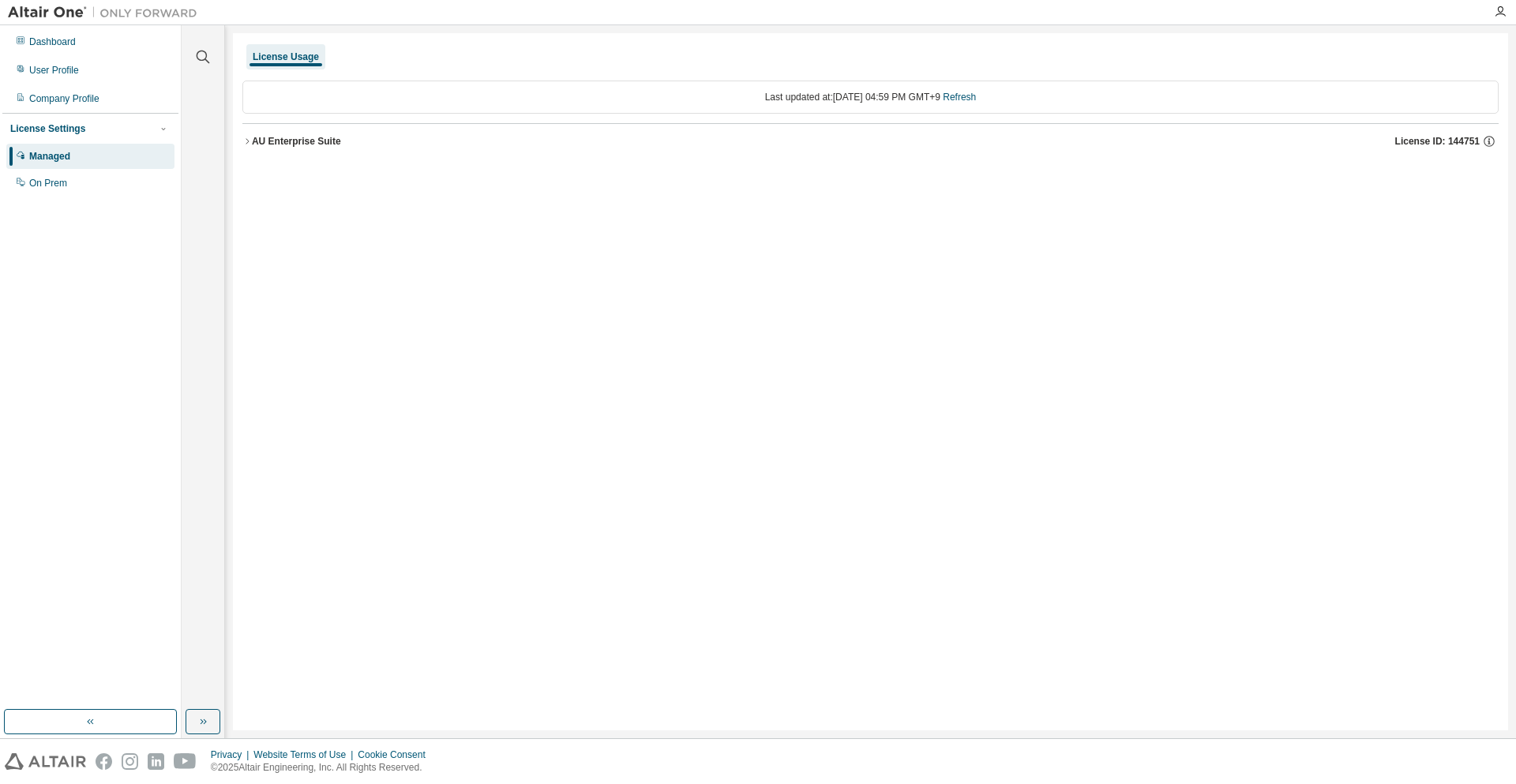
click at [310, 164] on div "Last updated at: Sat 2025-08-16 04:59 PM GMT+9 Refresh AU Enterprise Suite Lice…" at bounding box center [870, 119] width 1256 height 97
click at [306, 141] on div "AU Enterprise Suite" at bounding box center [296, 141] width 89 height 13
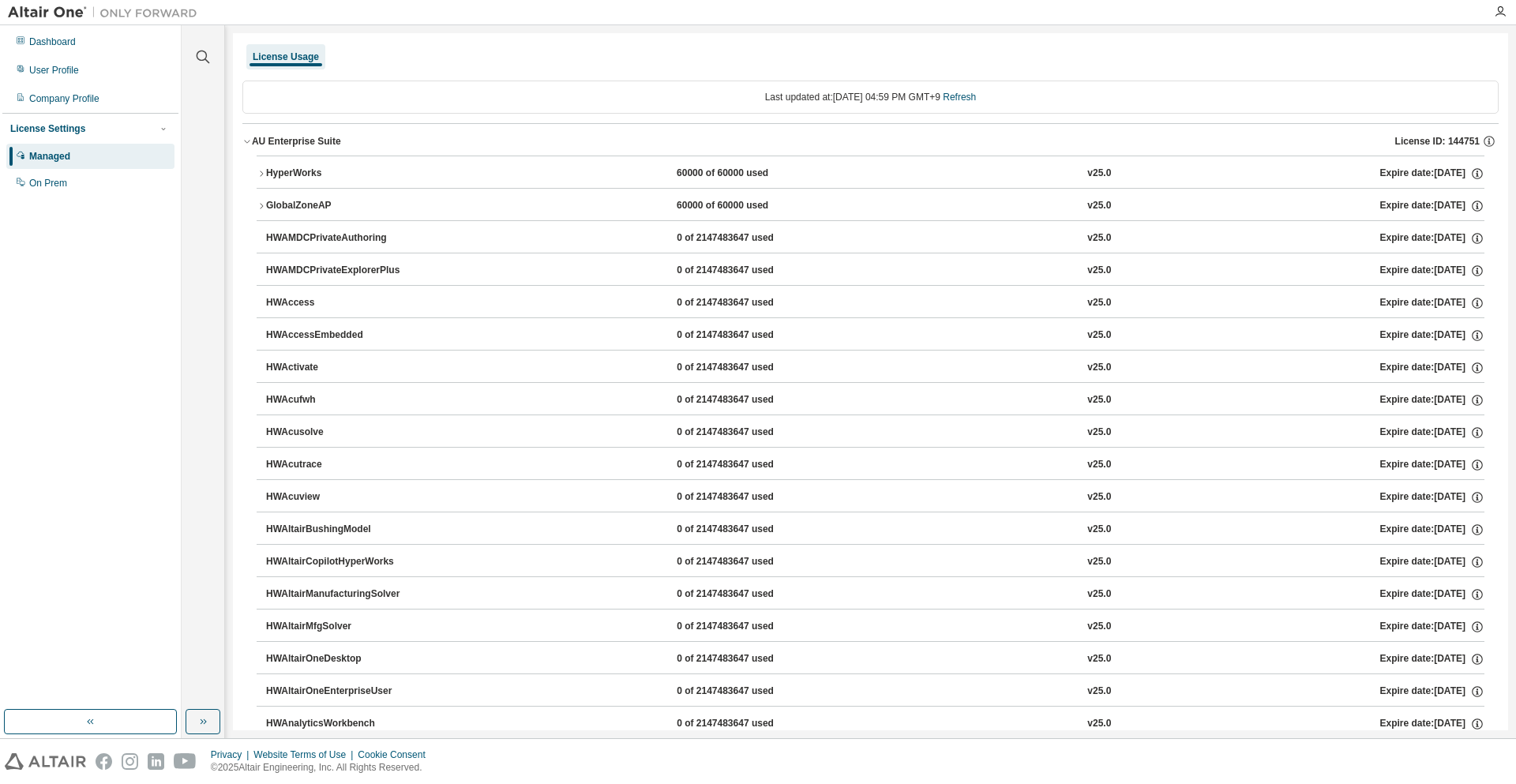
click at [318, 171] on div "HyperWorks" at bounding box center [337, 174] width 142 height 14
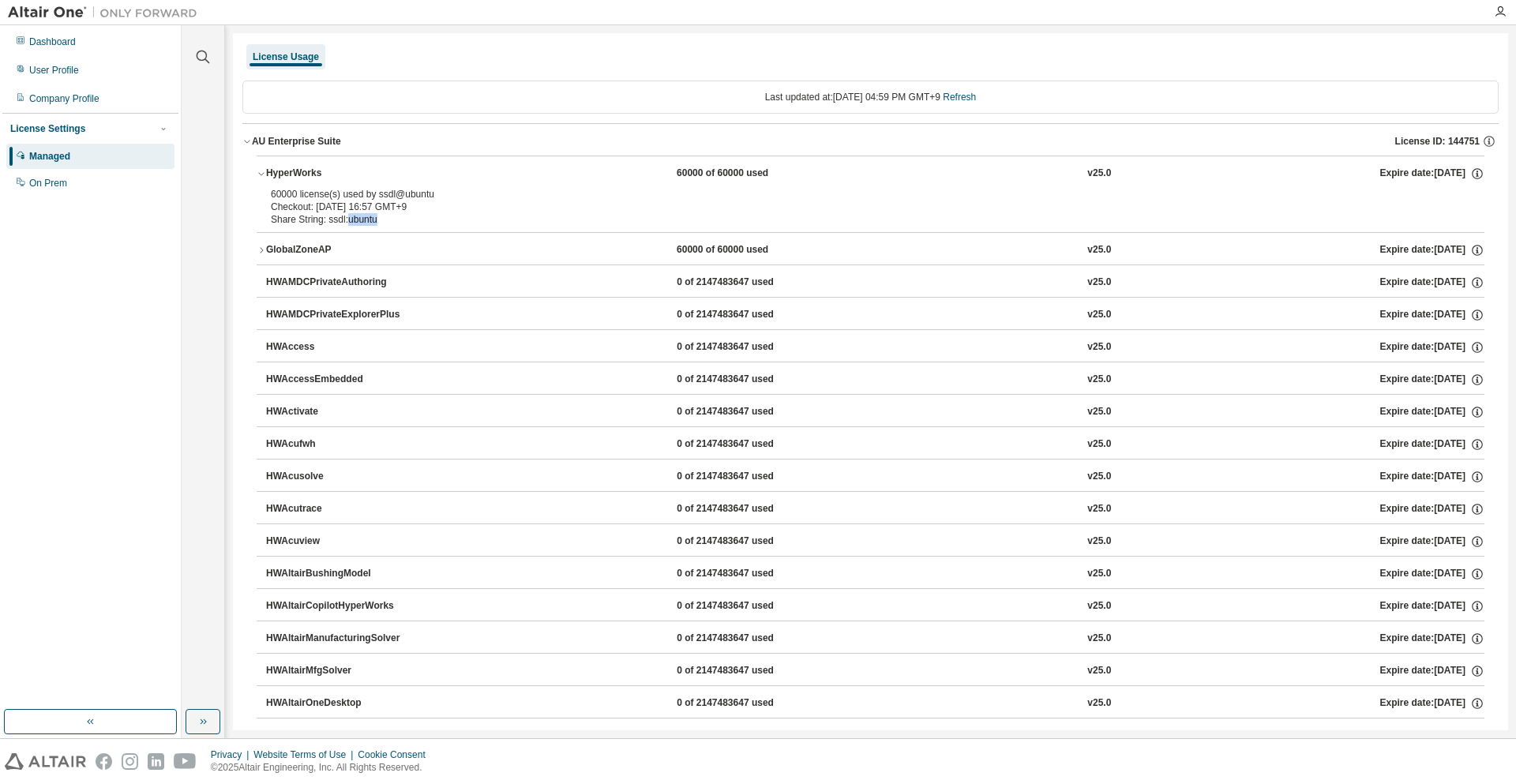
drag, startPoint x: 376, startPoint y: 217, endPoint x: 294, endPoint y: 208, distance: 82.5
click at [294, 208] on div "60000 license(s) used by ssdl@ubuntu Checkout: 2025-08-16 16:57 GMT+9 Share Str…" at bounding box center [851, 207] width 1161 height 38
click at [290, 206] on div "Checkout: 2025-08-16 16:57 GMT+9" at bounding box center [851, 207] width 1161 height 13
click at [115, 48] on div "Dashboard" at bounding box center [90, 41] width 168 height 25
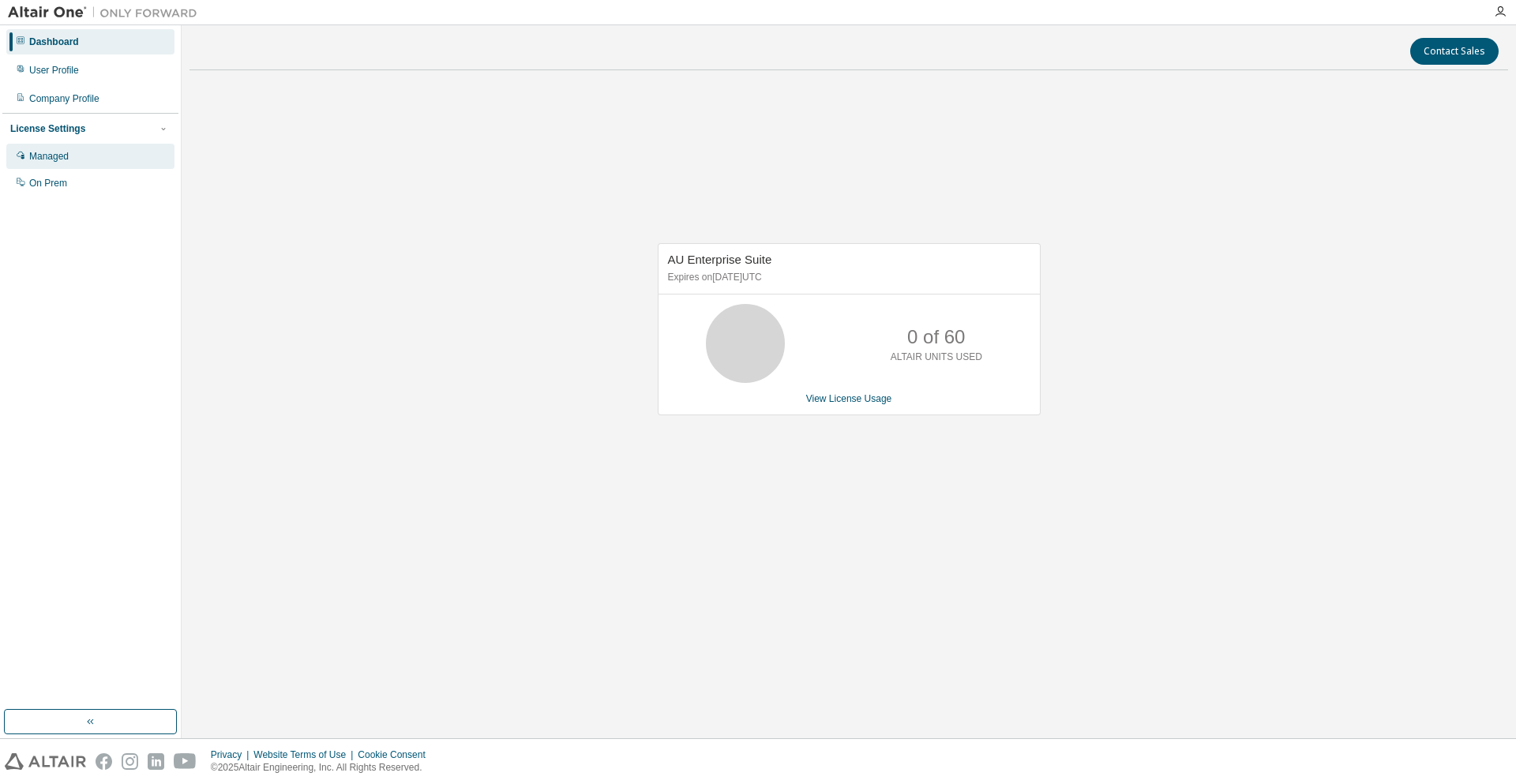
click at [107, 156] on div "Managed" at bounding box center [90, 156] width 168 height 25
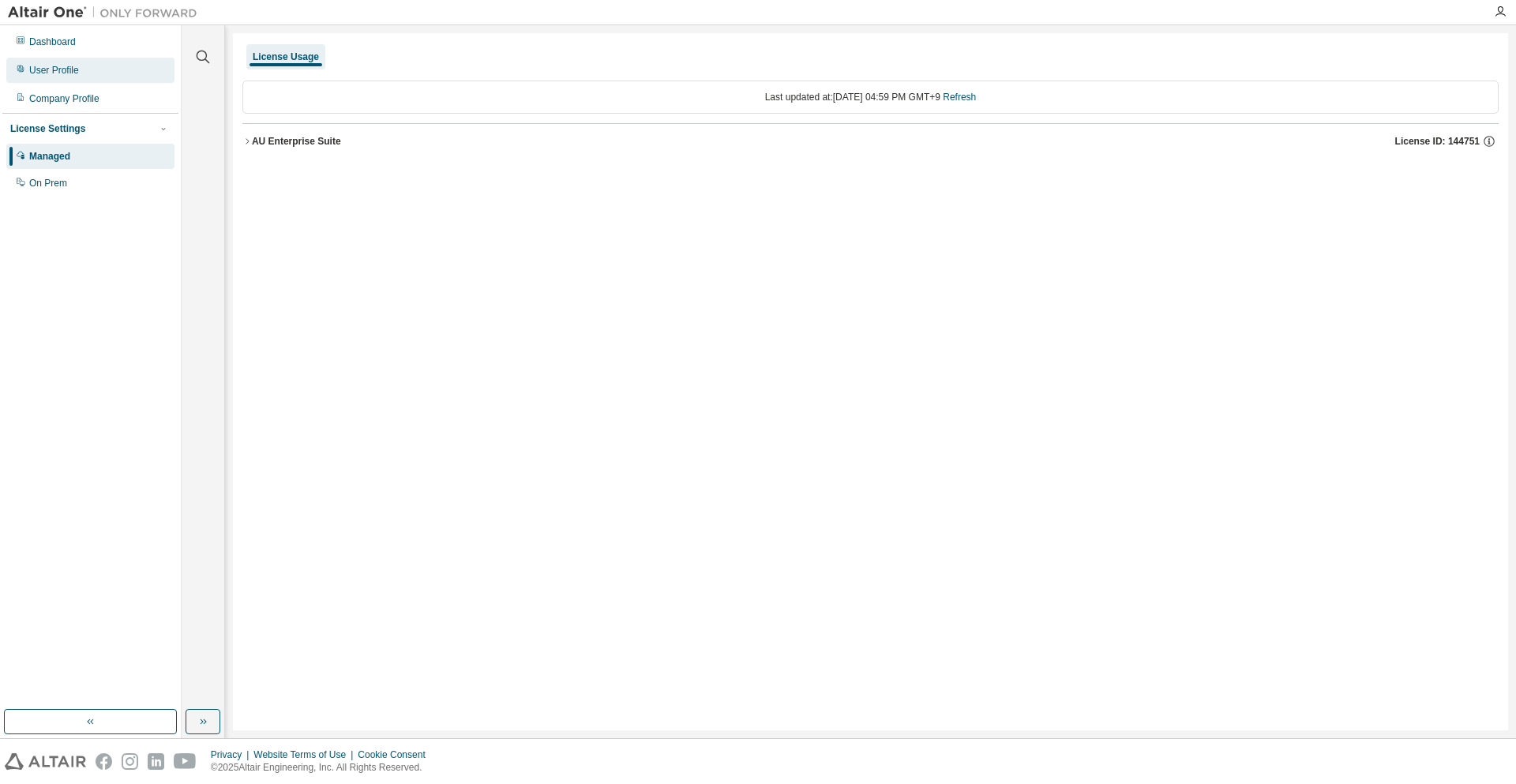
click at [81, 81] on div "User Profile" at bounding box center [90, 70] width 168 height 25
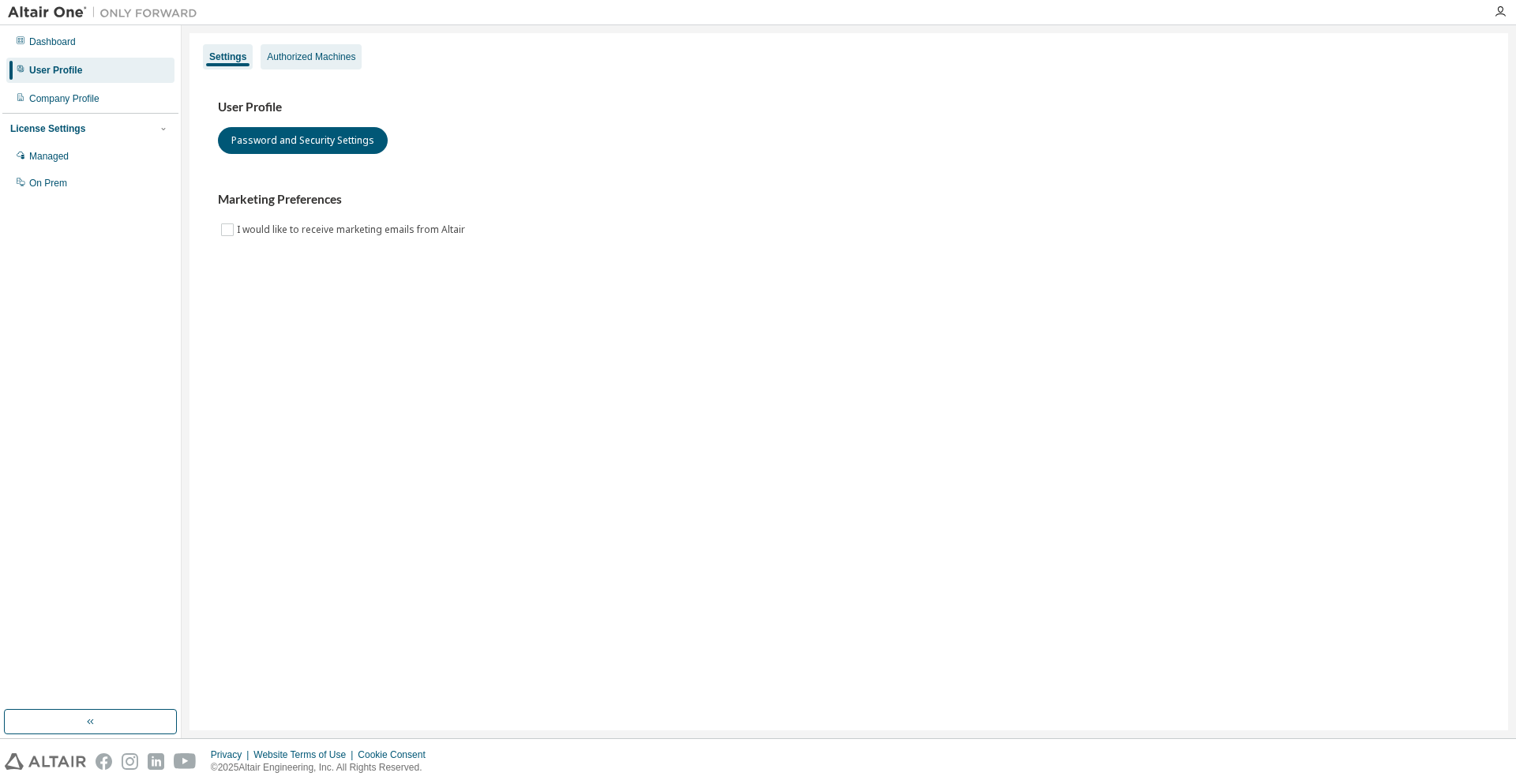
click at [307, 69] on div "Authorized Machines" at bounding box center [311, 56] width 101 height 25
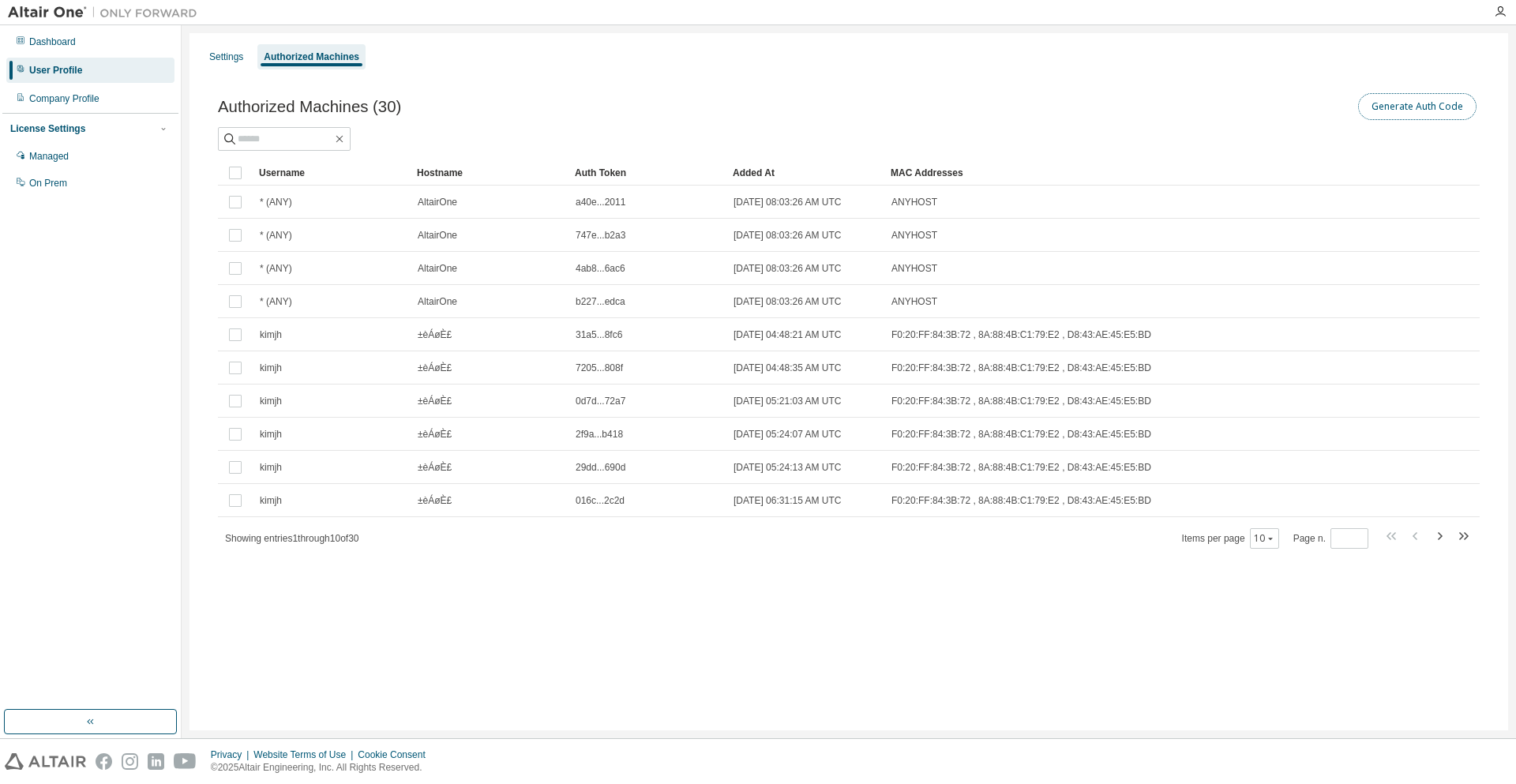
click at [1387, 109] on button "Generate Auth Code" at bounding box center [1417, 106] width 119 height 27
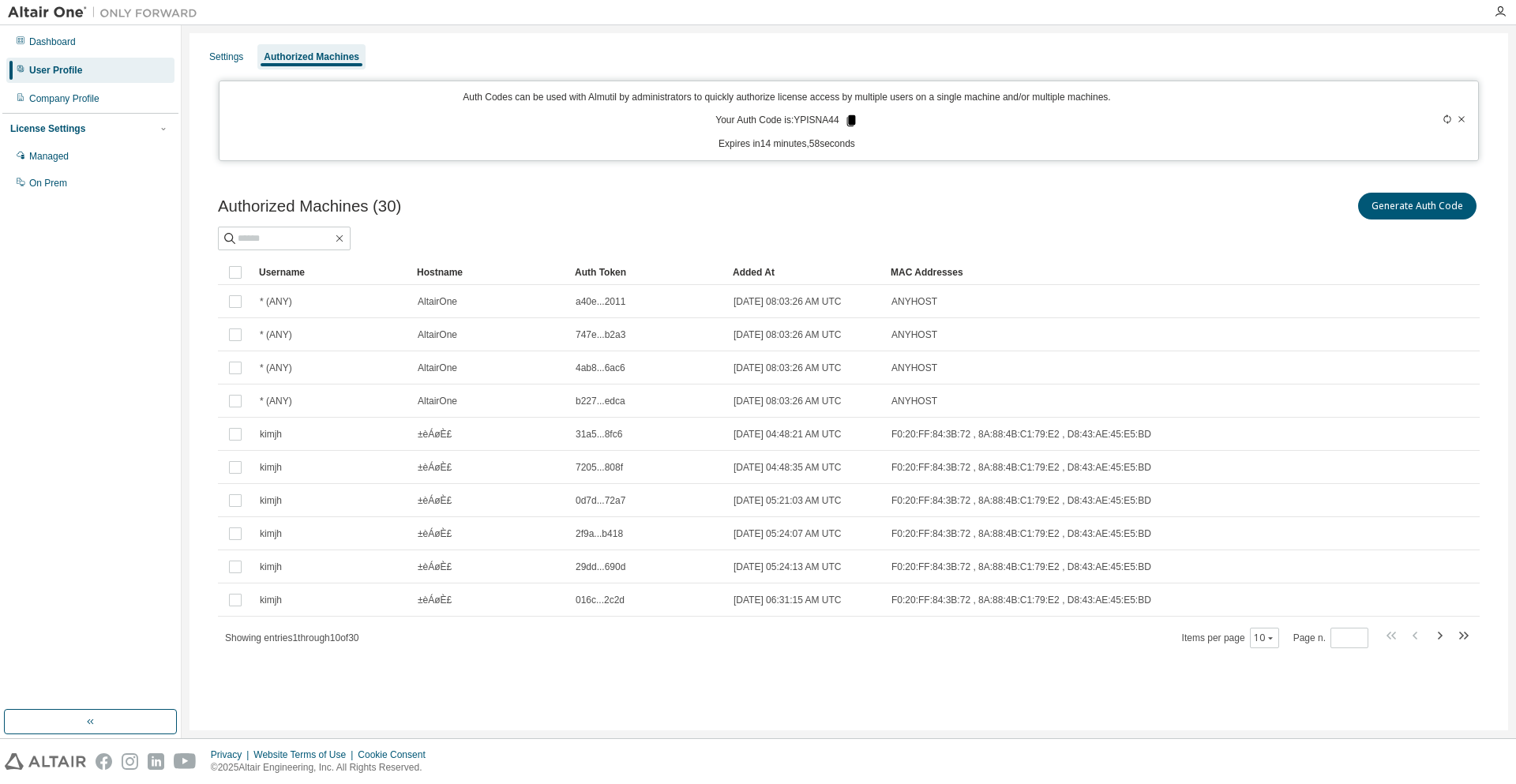
click at [844, 126] on icon at bounding box center [851, 121] width 14 height 14
click at [96, 157] on div "Managed" at bounding box center [90, 156] width 168 height 25
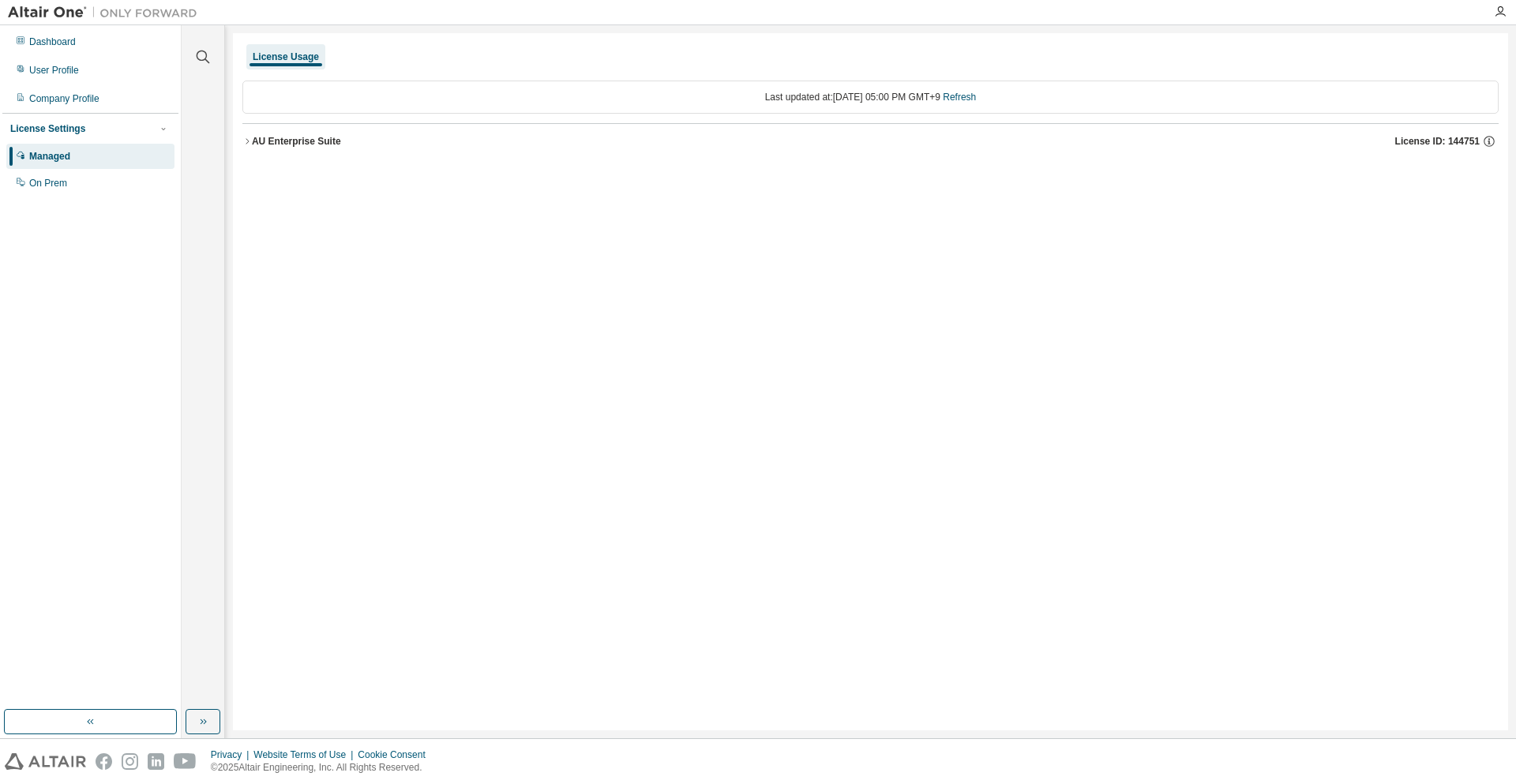
click at [271, 147] on div "AU Enterprise Suite" at bounding box center [296, 141] width 89 height 13
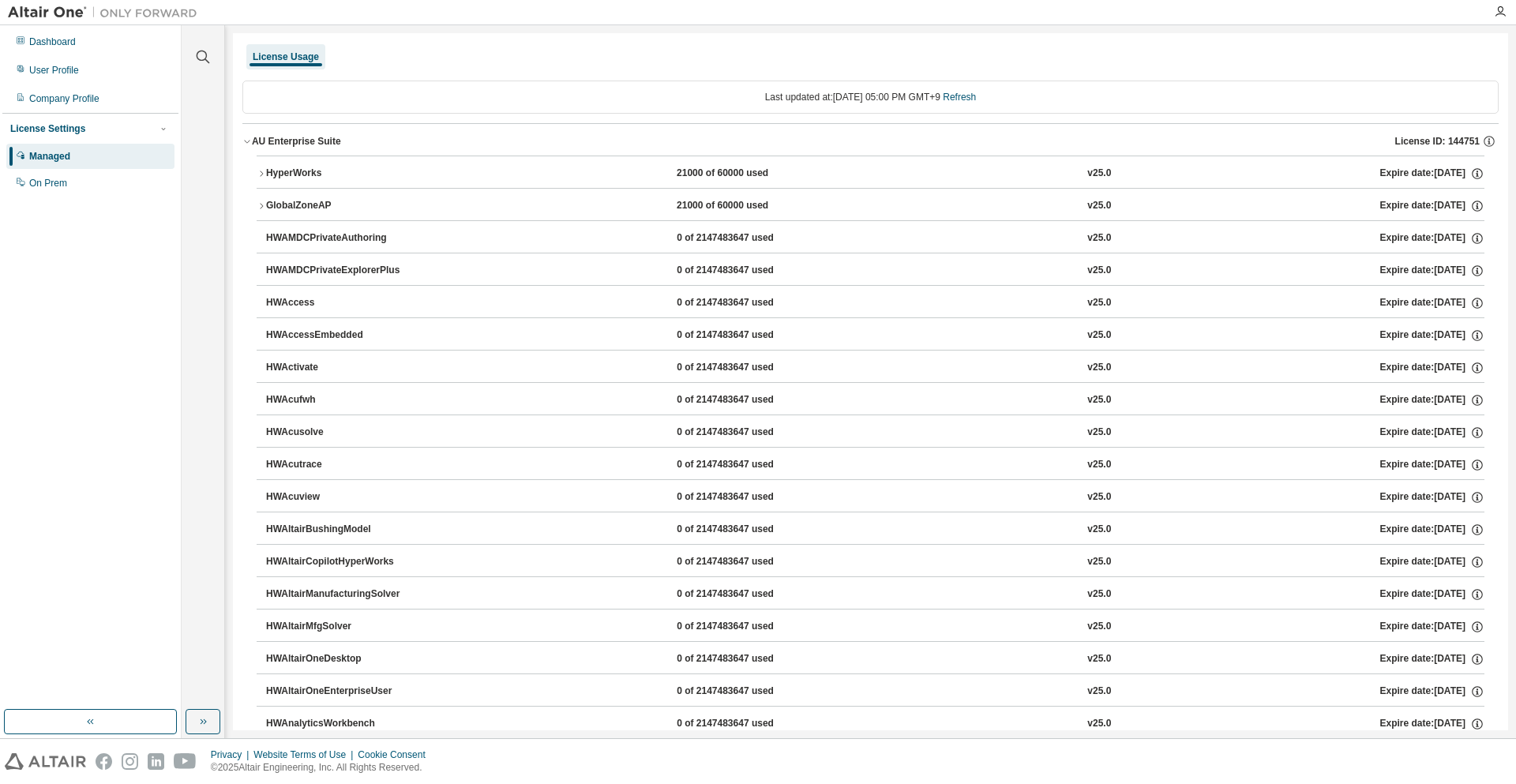
click at [292, 173] on div "HyperWorks" at bounding box center [337, 174] width 142 height 14
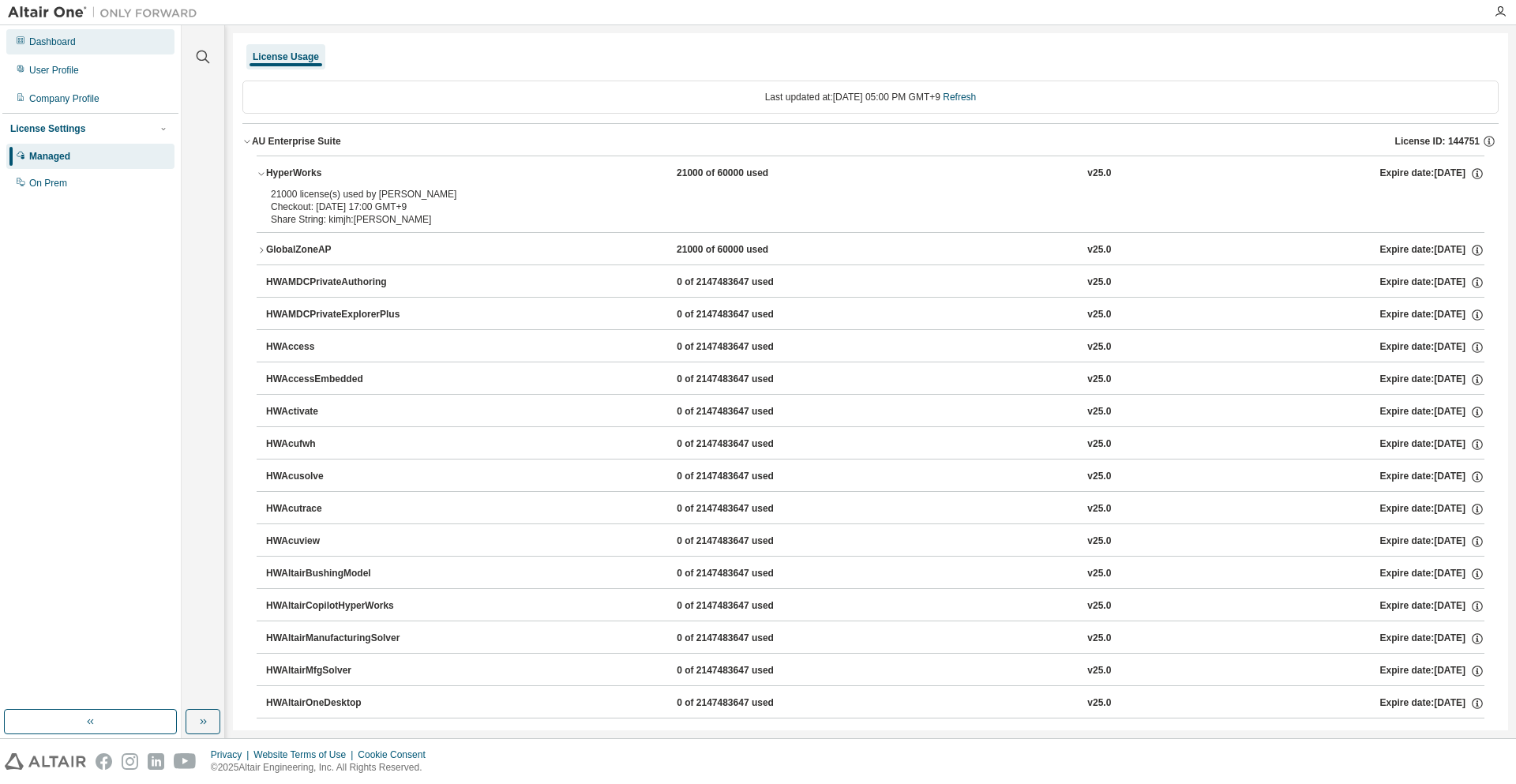
click at [96, 47] on div "Dashboard" at bounding box center [90, 41] width 168 height 25
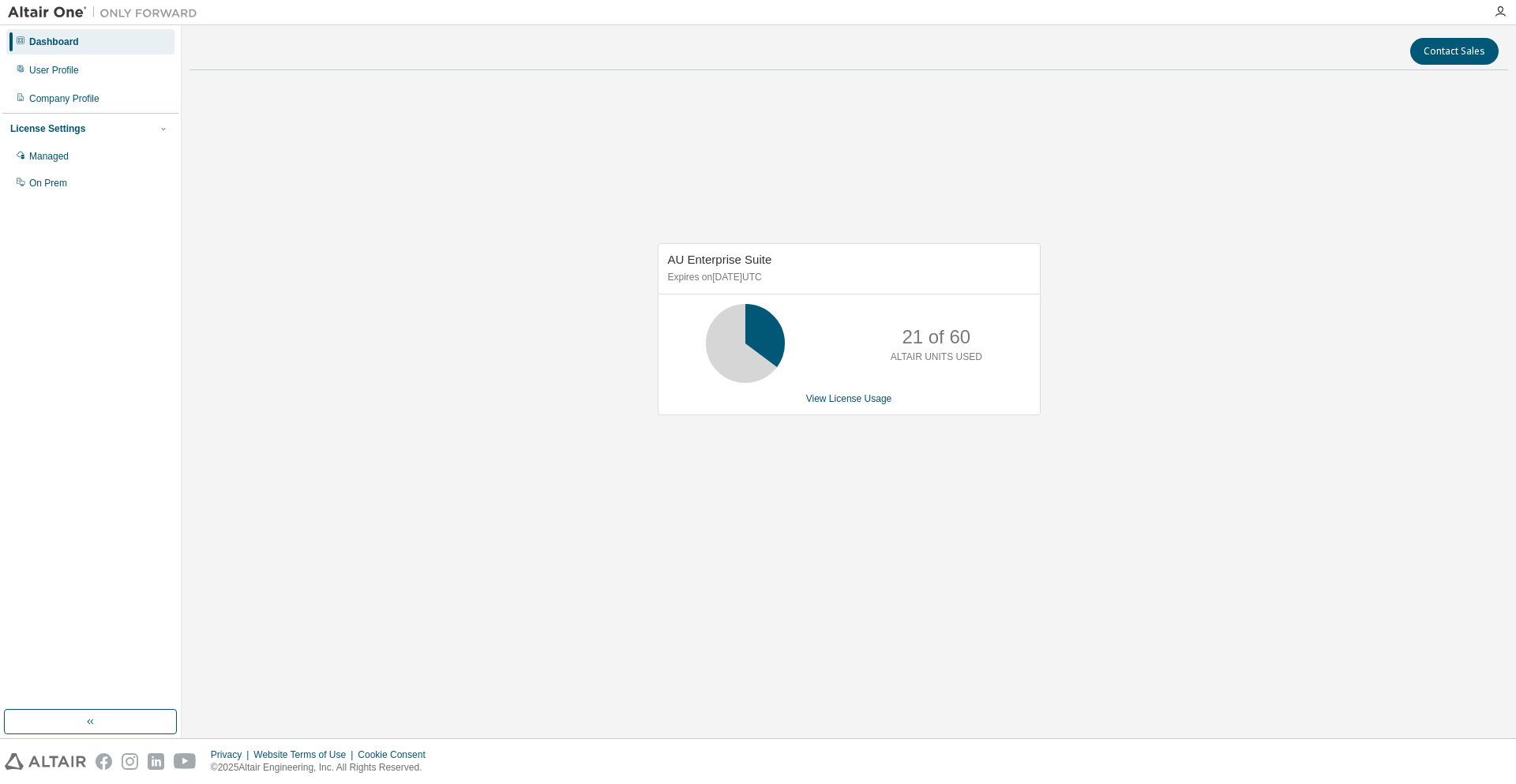
click at [1115, 735] on div "Contact Sales AU Enterprise Suite Expires on June 1, 2026 UTC 21 of 60 ALTAIR U…" at bounding box center [848, 382] width 1334 height 713
